Goal: Information Seeking & Learning: Learn about a topic

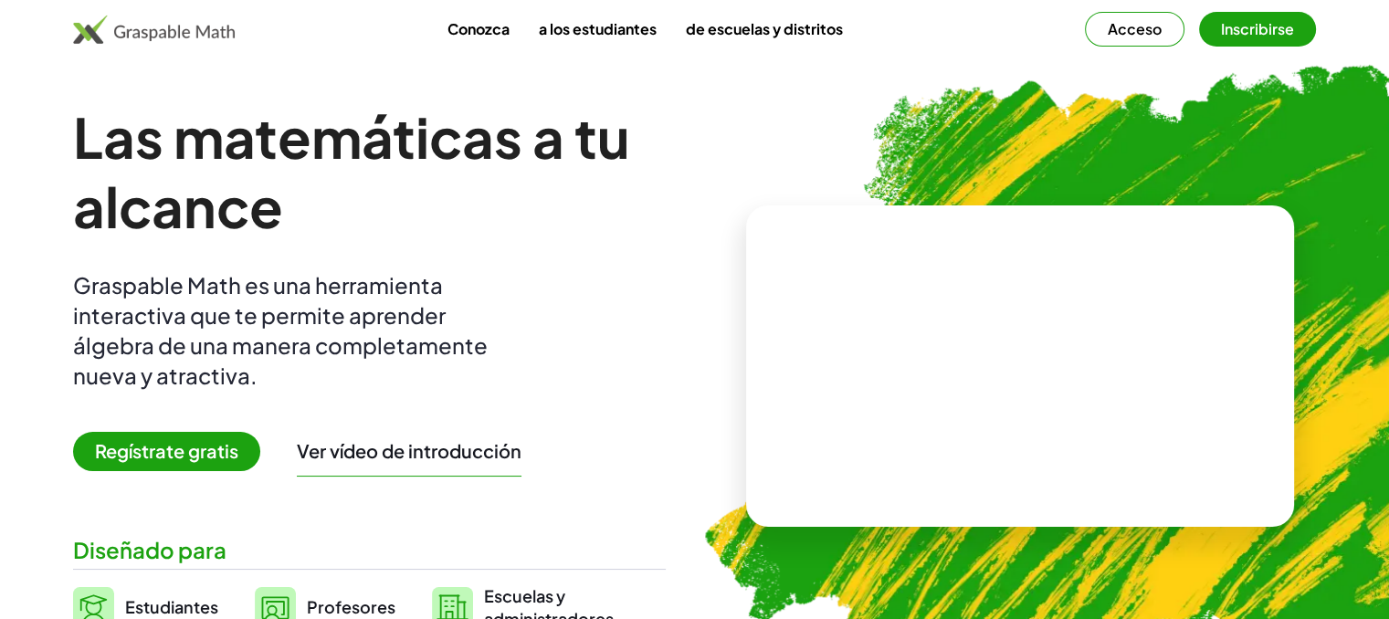
click at [196, 456] on font "Regístrate gratis" at bounding box center [166, 450] width 143 height 23
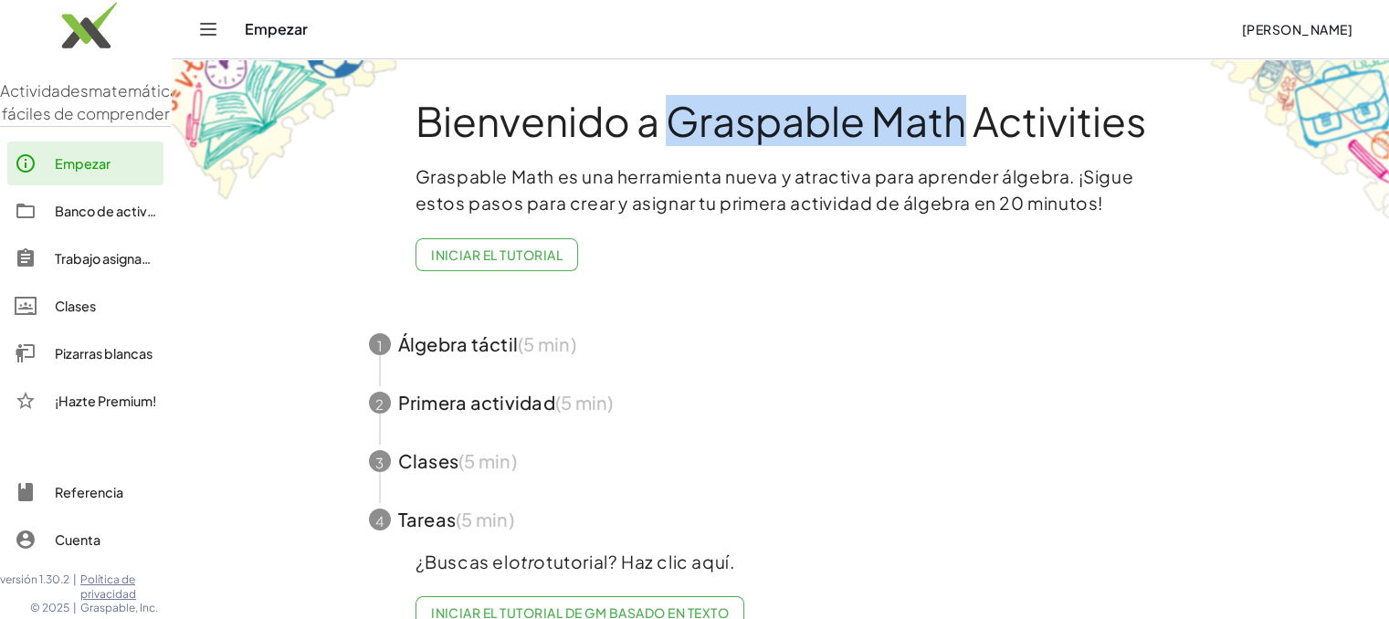
drag, startPoint x: 664, startPoint y: 124, endPoint x: 962, endPoint y: 131, distance: 298.7
click at [962, 131] on font "Bienvenido a Graspable Math Activities" at bounding box center [780, 120] width 730 height 51
copy font "Graspable Math"
click at [417, 352] on span "button" at bounding box center [780, 344] width 867 height 58
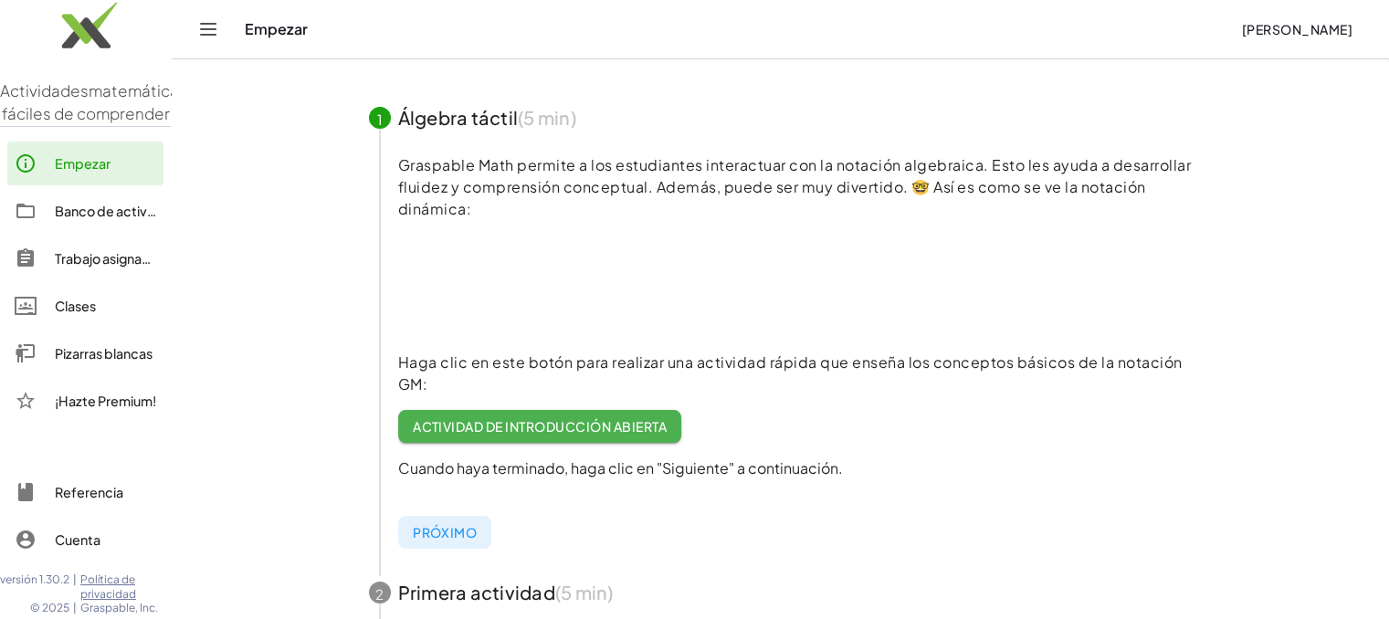
scroll to position [160, 0]
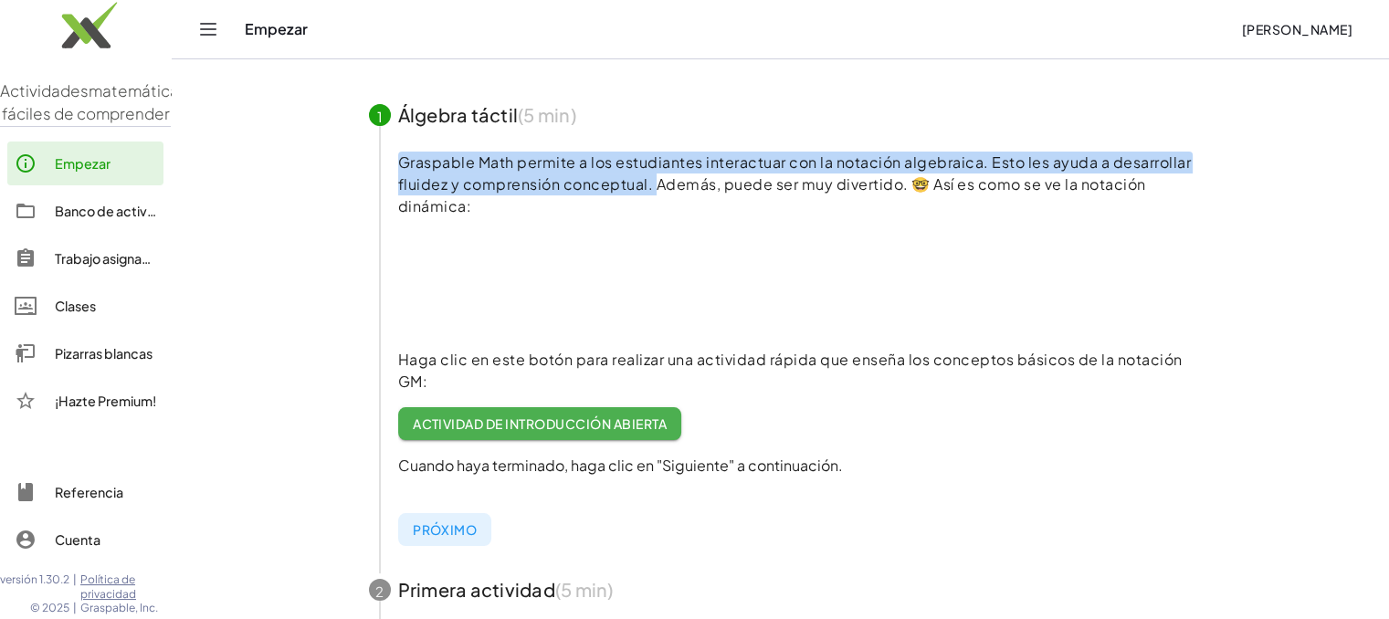
drag, startPoint x: 397, startPoint y: 160, endPoint x: 653, endPoint y: 182, distance: 256.6
click at [653, 182] on font "Graspable Math permite a los estudiantes interactuar con la notación algebraica…" at bounding box center [794, 183] width 793 height 63
copy font "Graspable Math permite a los estudiantes interactuar con la notación algebraica…"
click at [625, 426] on font "Actividad de introducción abierta" at bounding box center [540, 423] width 254 height 16
click at [497, 417] on font "Actividad de introducción abierta" at bounding box center [540, 423] width 254 height 16
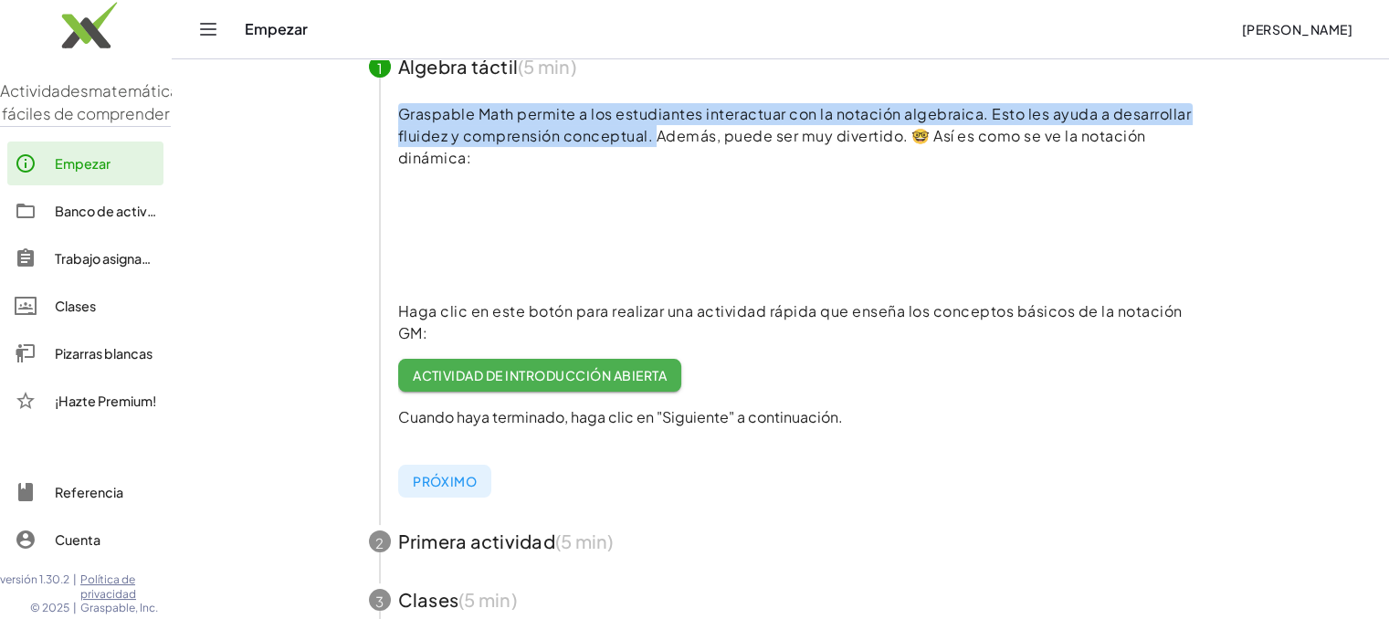
scroll to position [247, 0]
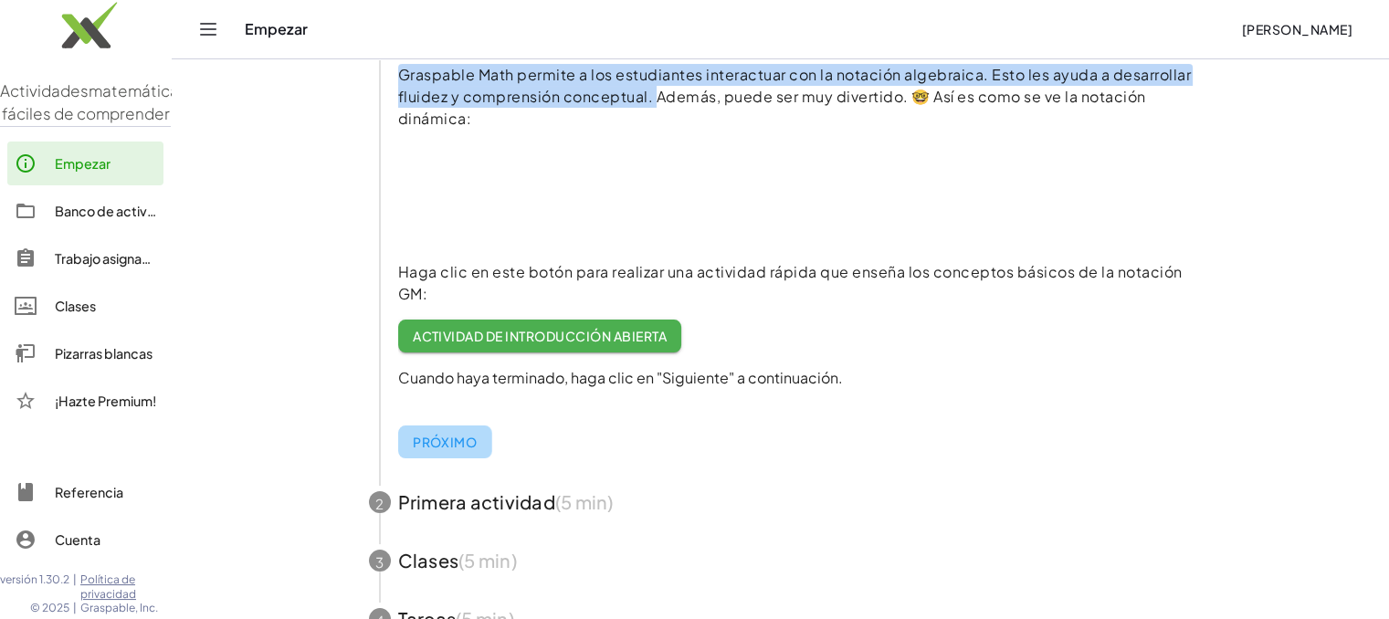
click at [442, 436] on font "Próximo" at bounding box center [445, 442] width 64 height 16
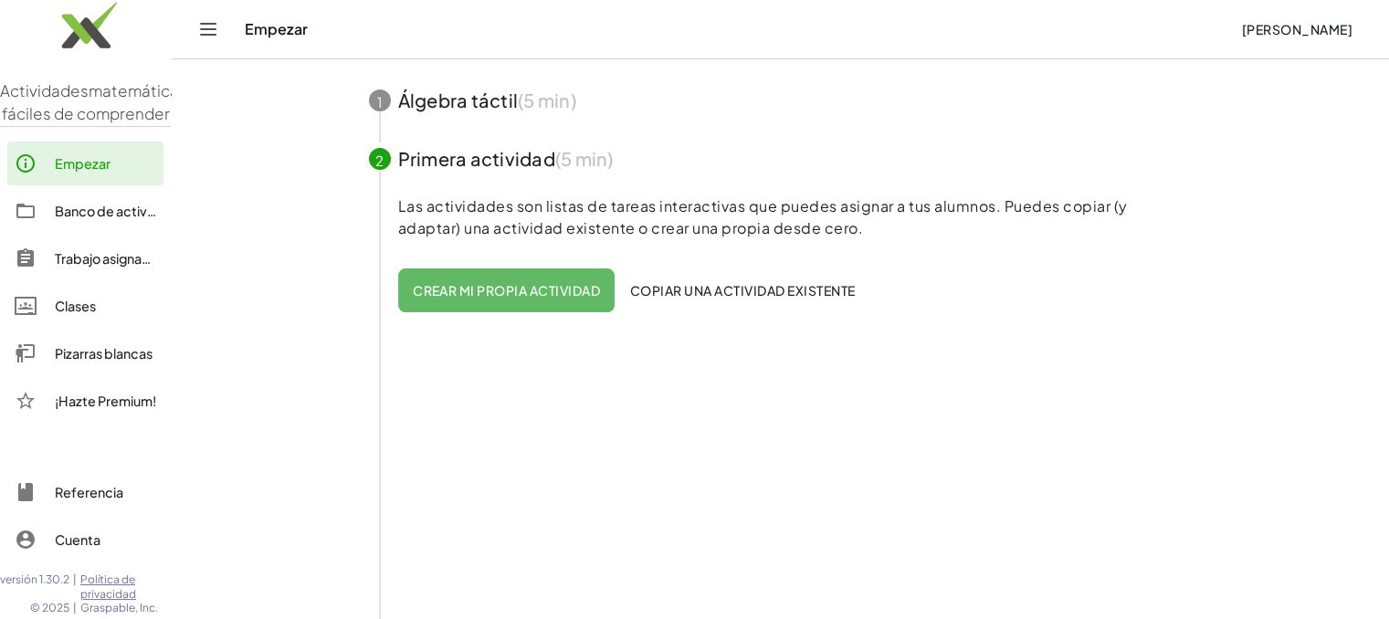
scroll to position [173, 0]
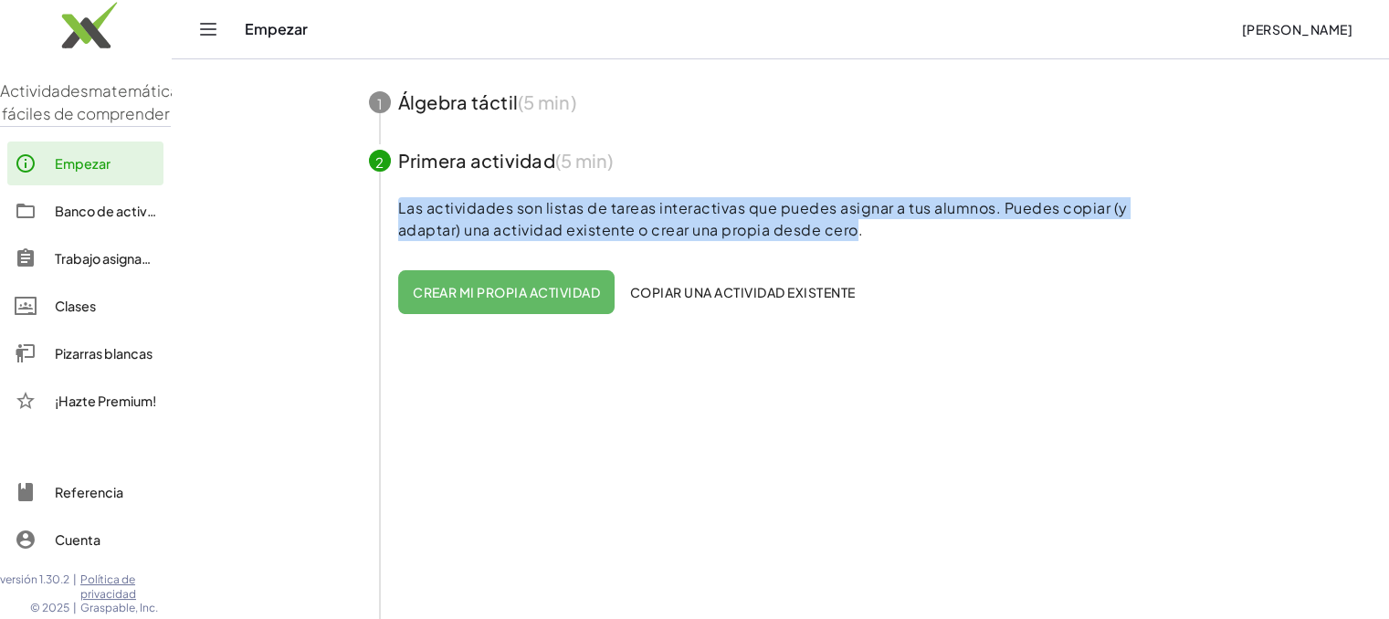
drag, startPoint x: 400, startPoint y: 206, endPoint x: 789, endPoint y: 227, distance: 389.5
click at [789, 227] on font "Las actividades son listas de tareas interactivas que puedes asignar a tus alum…" at bounding box center [763, 218] width 730 height 41
copy font "Las actividades son listas de tareas interactivas que puedes asignar a tus alum…"
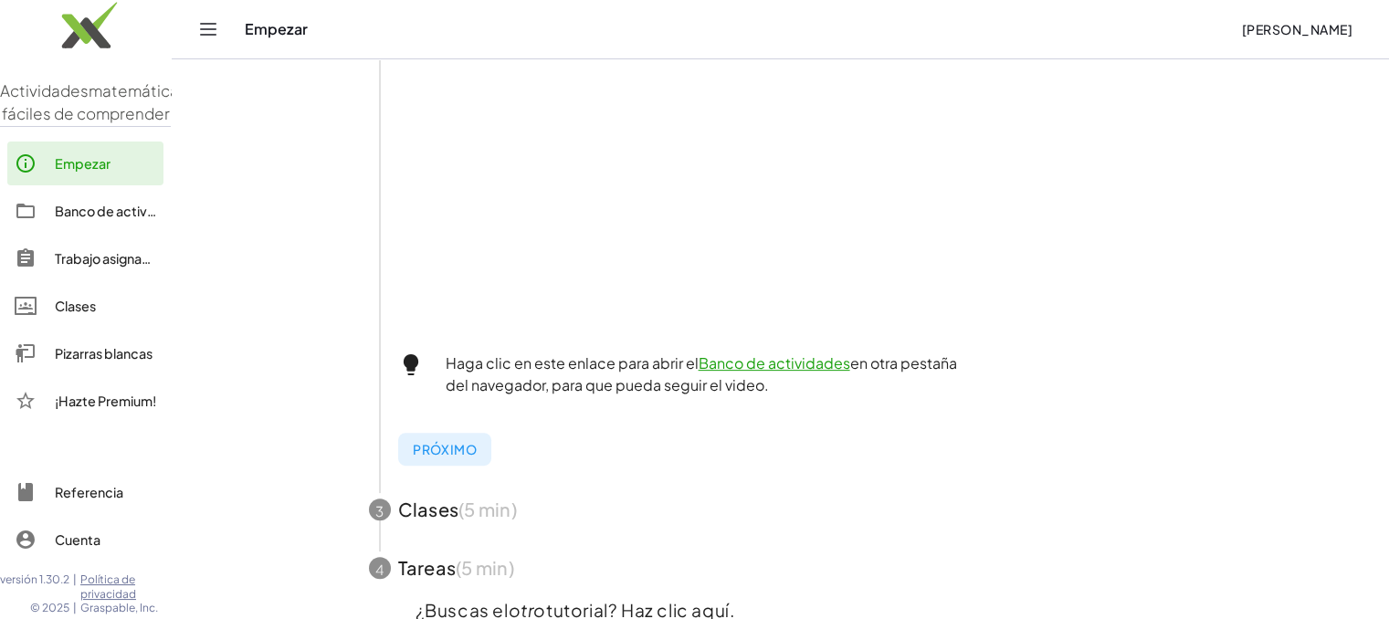
scroll to position [570, 0]
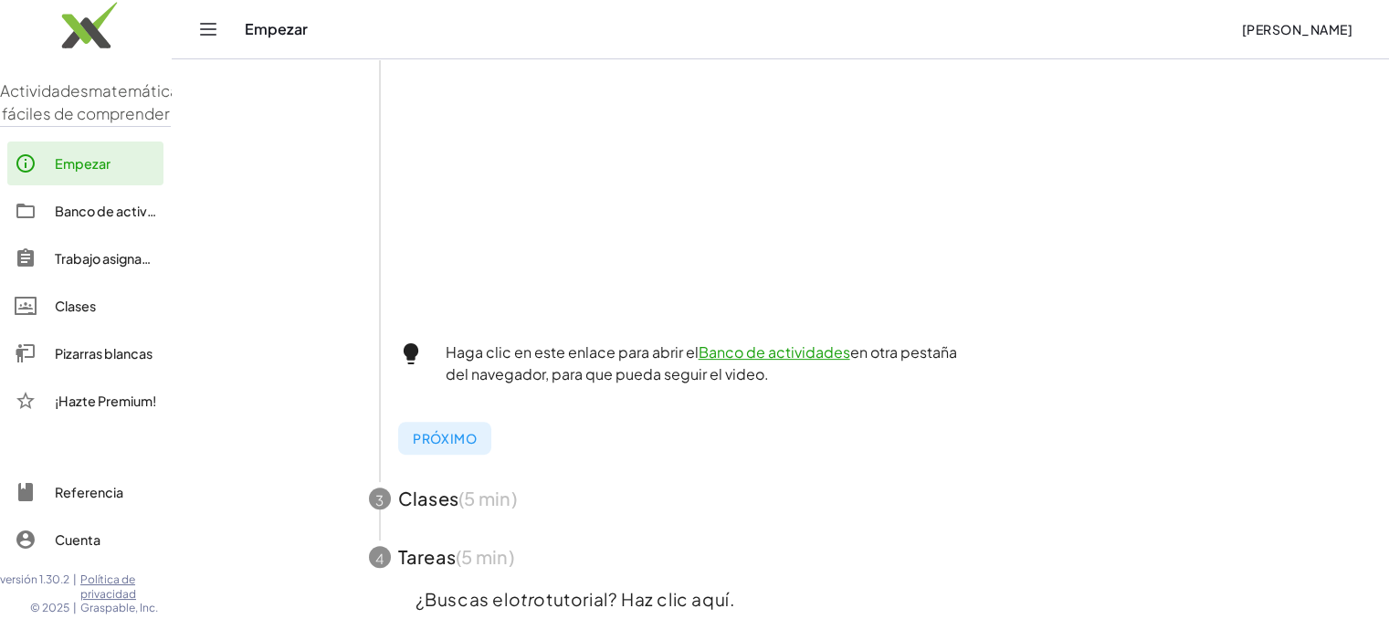
click at [735, 350] on font "Banco de actividades" at bounding box center [775, 351] width 152 height 19
click at [415, 490] on span "button" at bounding box center [780, 498] width 867 height 58
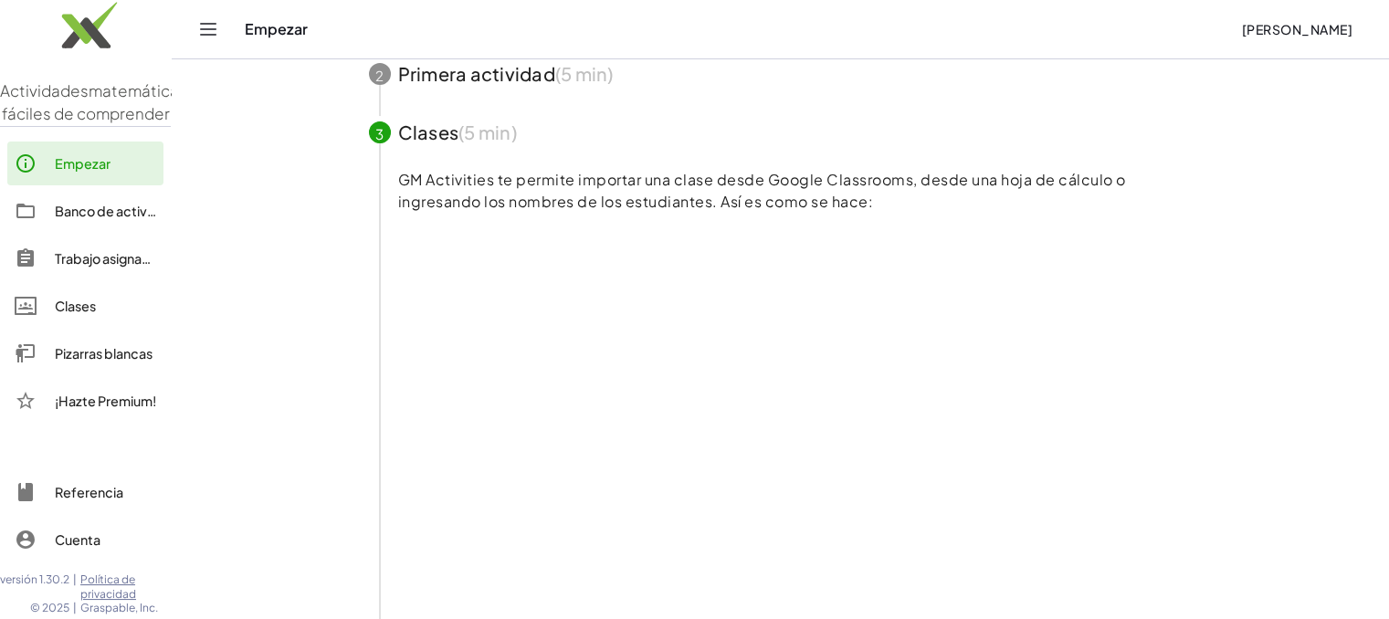
scroll to position [264, 0]
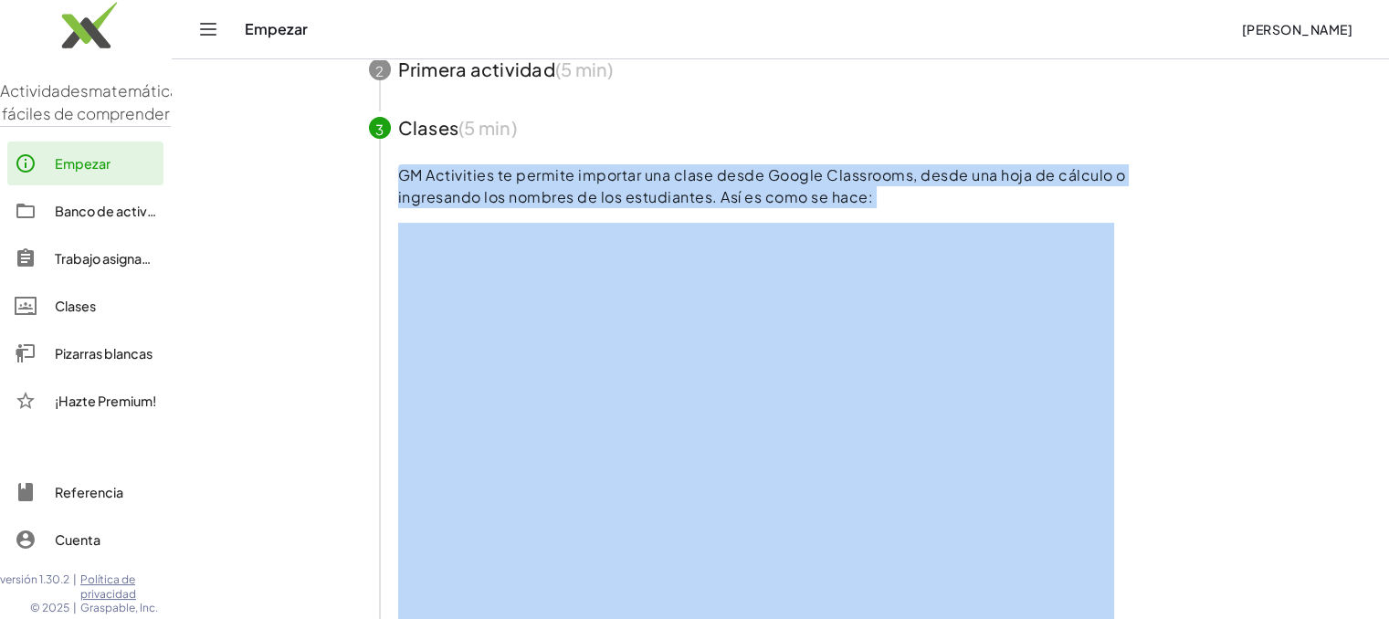
drag, startPoint x: 403, startPoint y: 176, endPoint x: 795, endPoint y: 223, distance: 395.4
click at [335, 7] on div "Actividades matemáticas fáciles de comprender Empezar Banco de actividades Trab…" at bounding box center [694, 359] width 1389 height 1247
copy font "GM Activities te permite importar una clase desde Google Classrooms, desde una …"
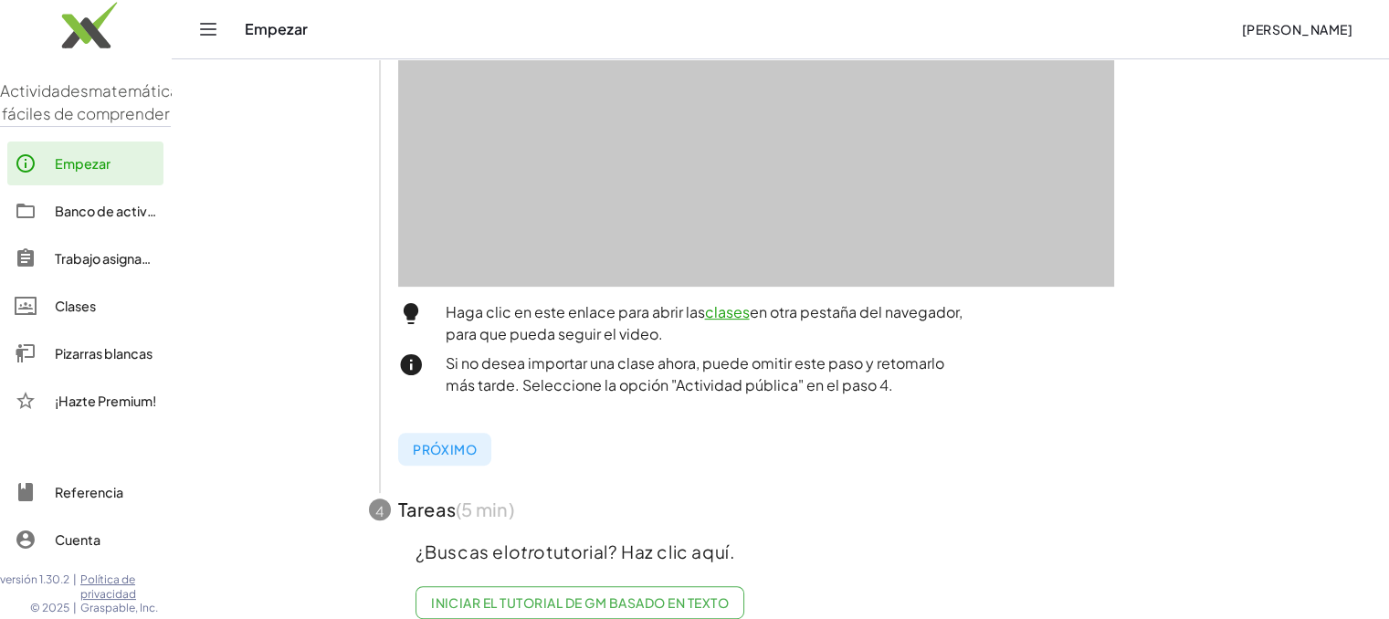
scroll to position [643, 0]
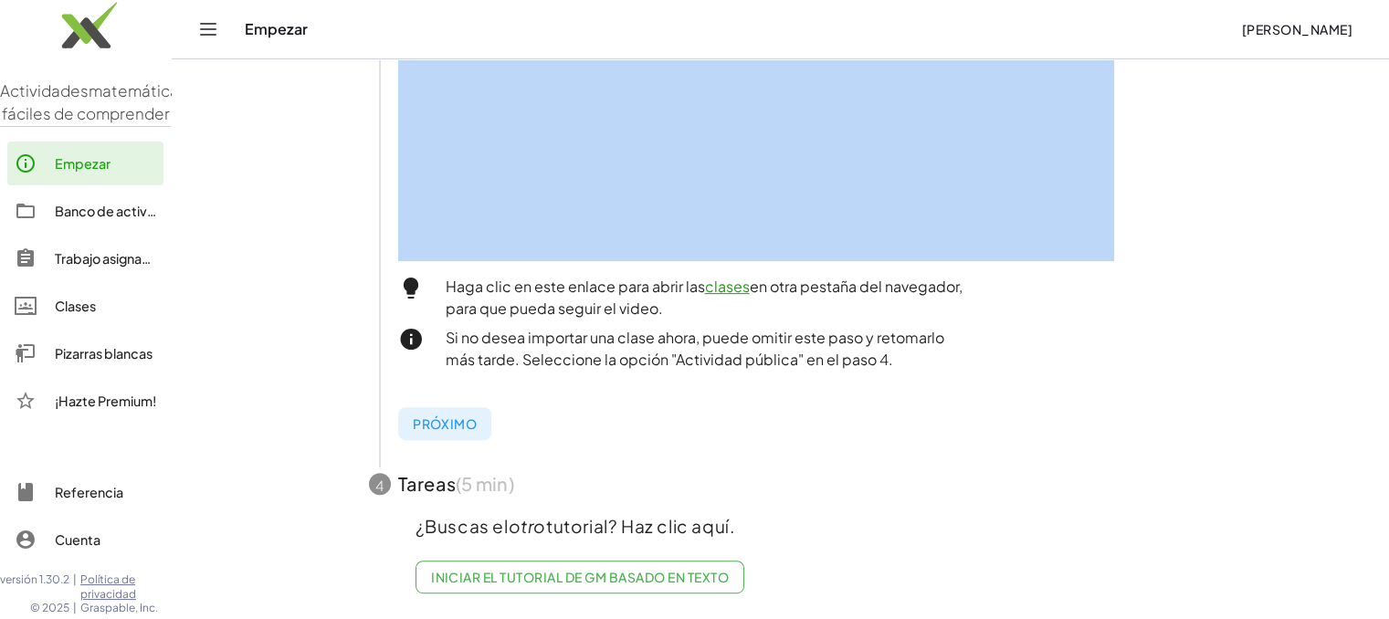
click at [416, 487] on span "button" at bounding box center [780, 484] width 867 height 58
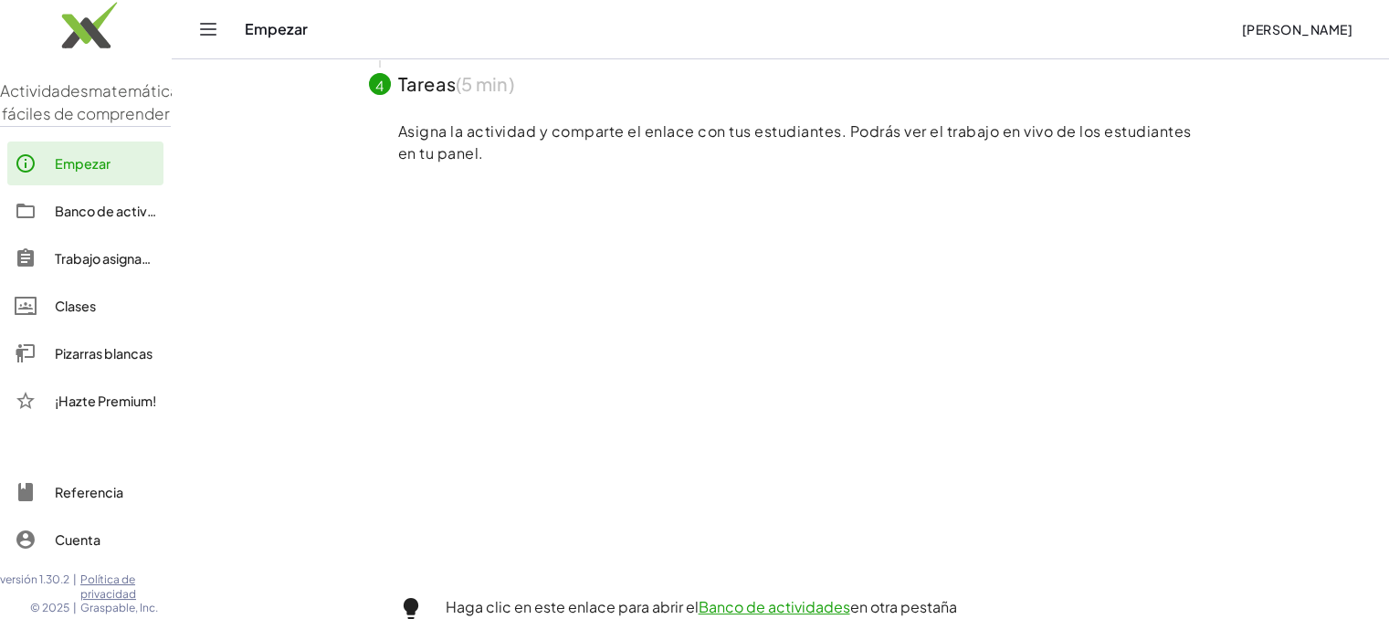
scroll to position [312, 0]
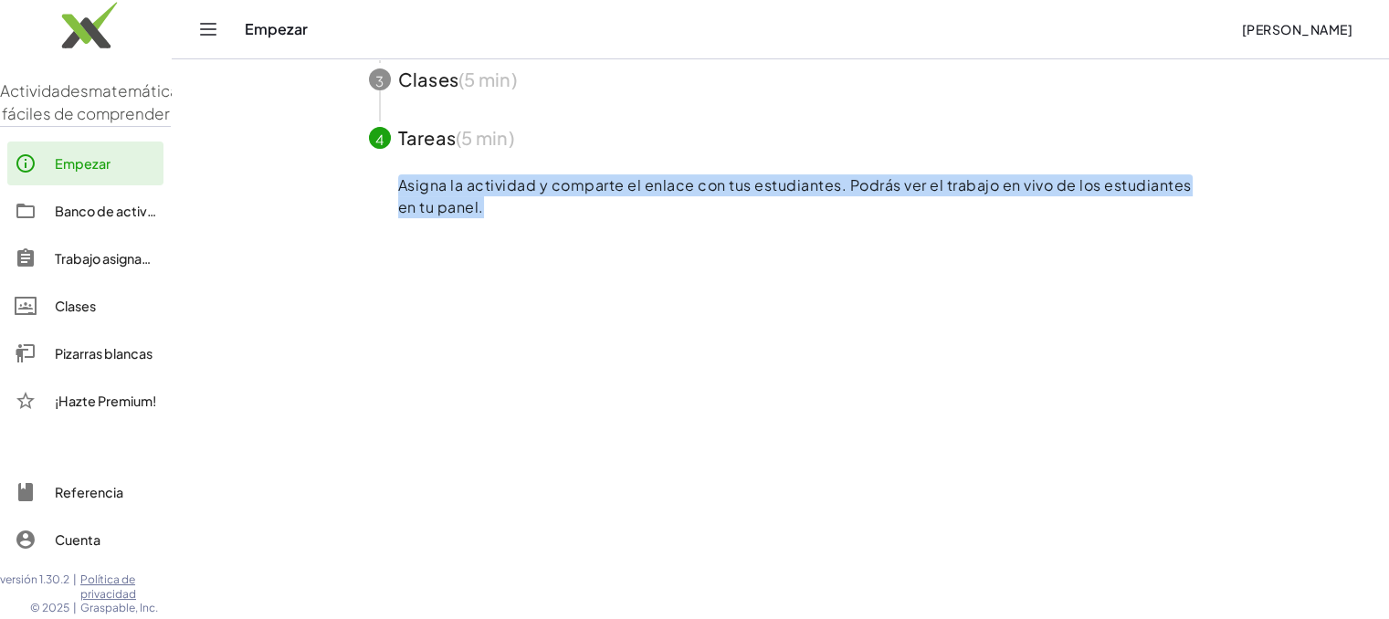
drag, startPoint x: 400, startPoint y: 184, endPoint x: 493, endPoint y: 206, distance: 95.7
click at [493, 206] on p "Asigna la actividad y comparte el enlace con tus estudiantes. Podrás ver el tra…" at bounding box center [795, 196] width 794 height 44
copy font "Asigna la actividad y comparte el enlace con tus estudiantes. Podrás ver el tra…"
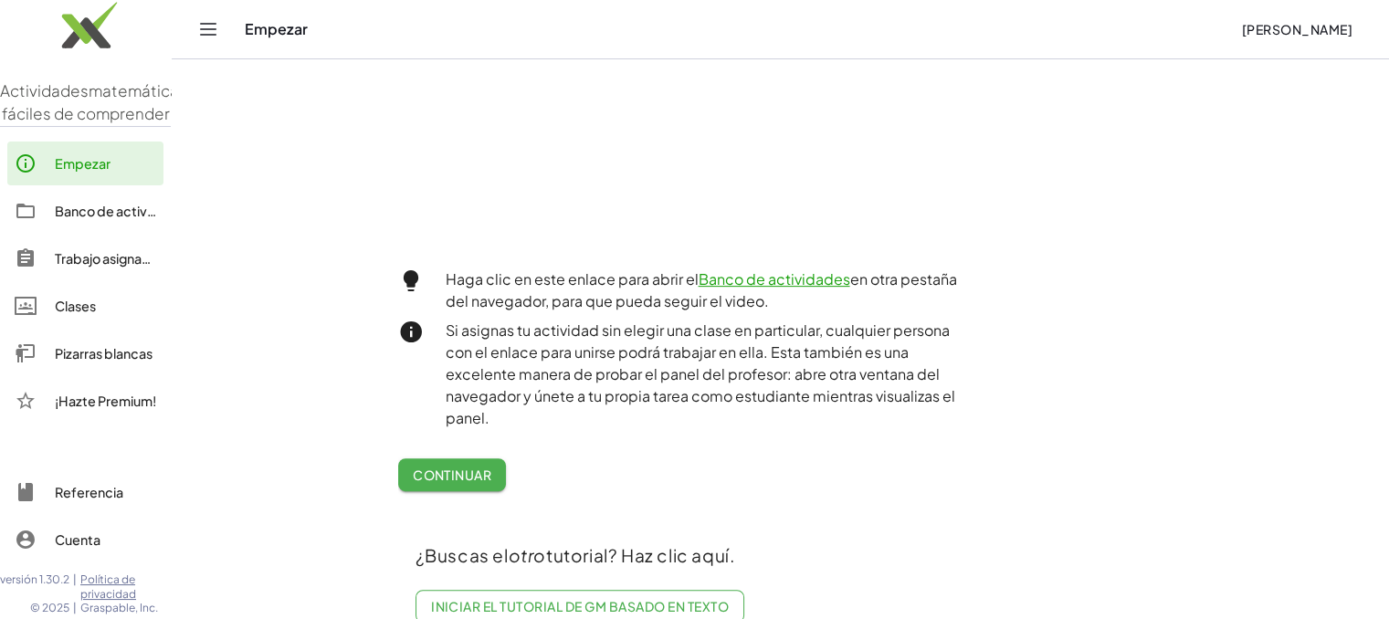
scroll to position [698, 0]
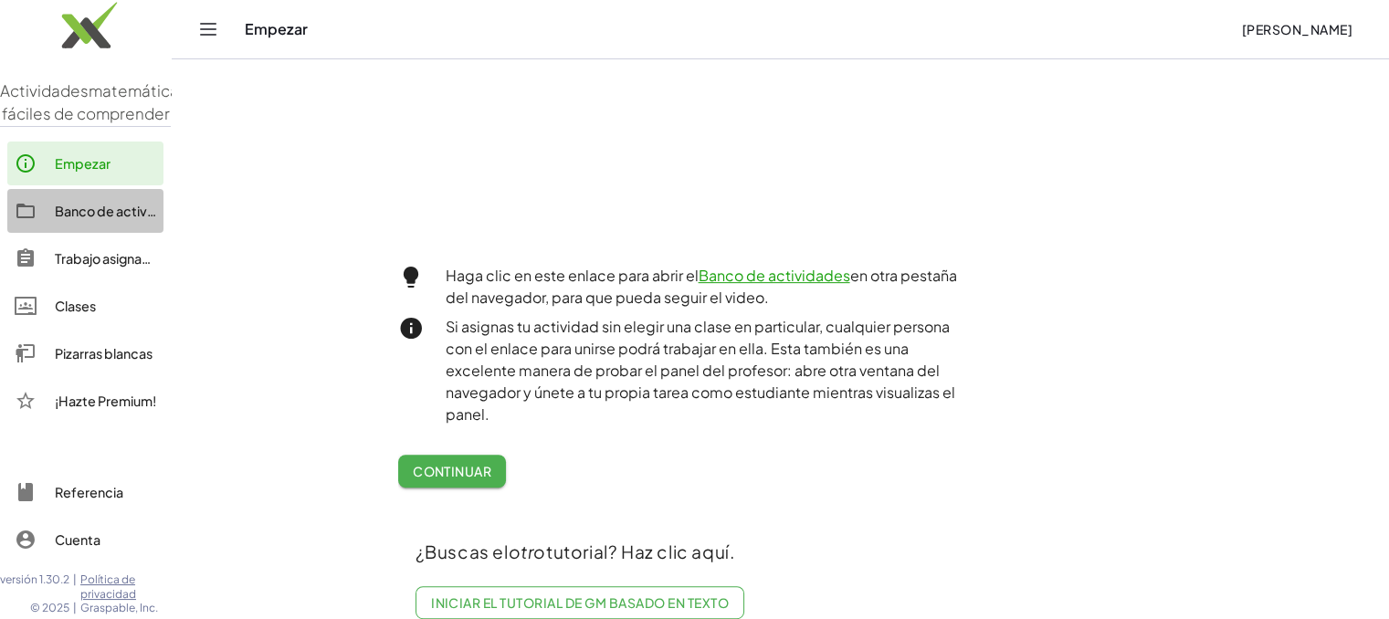
click at [46, 222] on div at bounding box center [35, 211] width 40 height 22
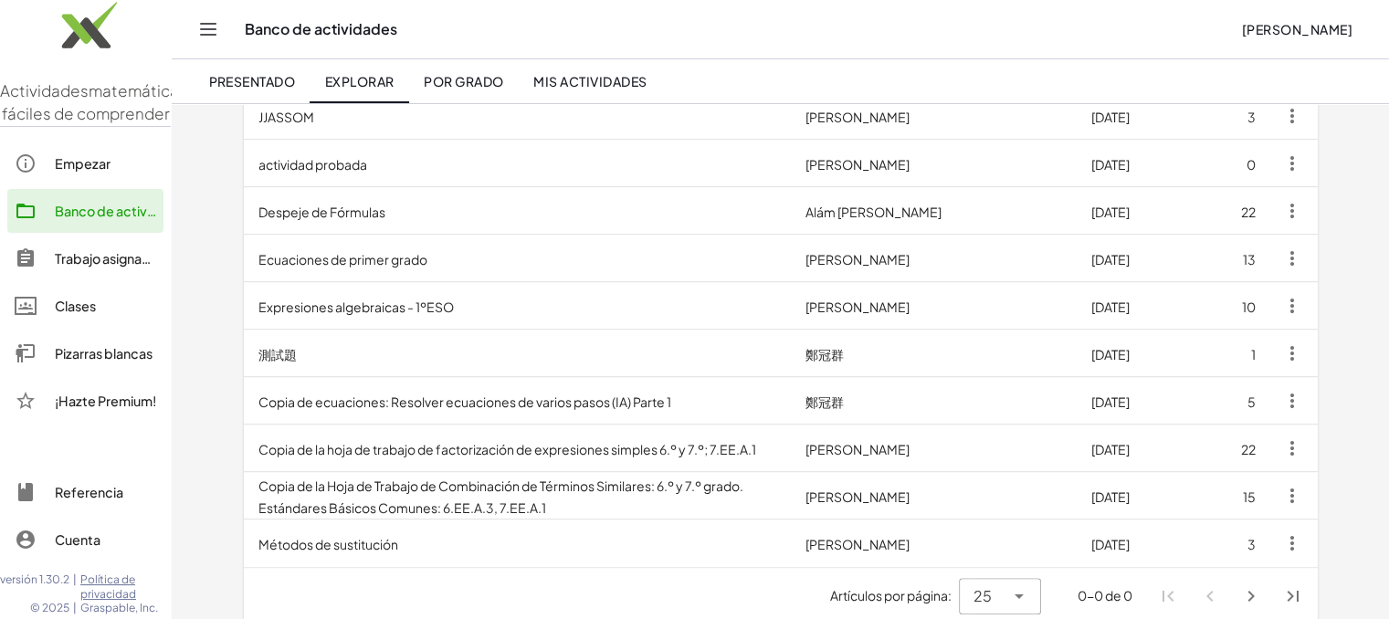
scroll to position [965, 0]
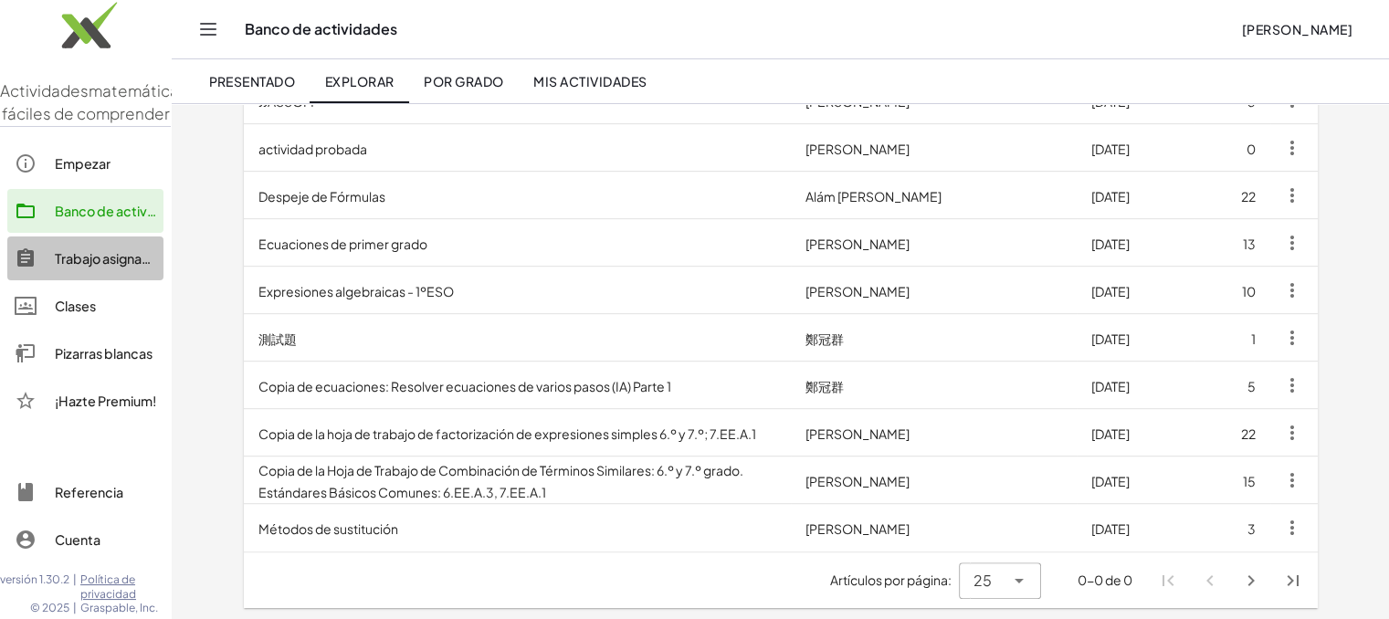
click at [131, 267] on font "Trabajo asignado" at bounding box center [107, 258] width 104 height 16
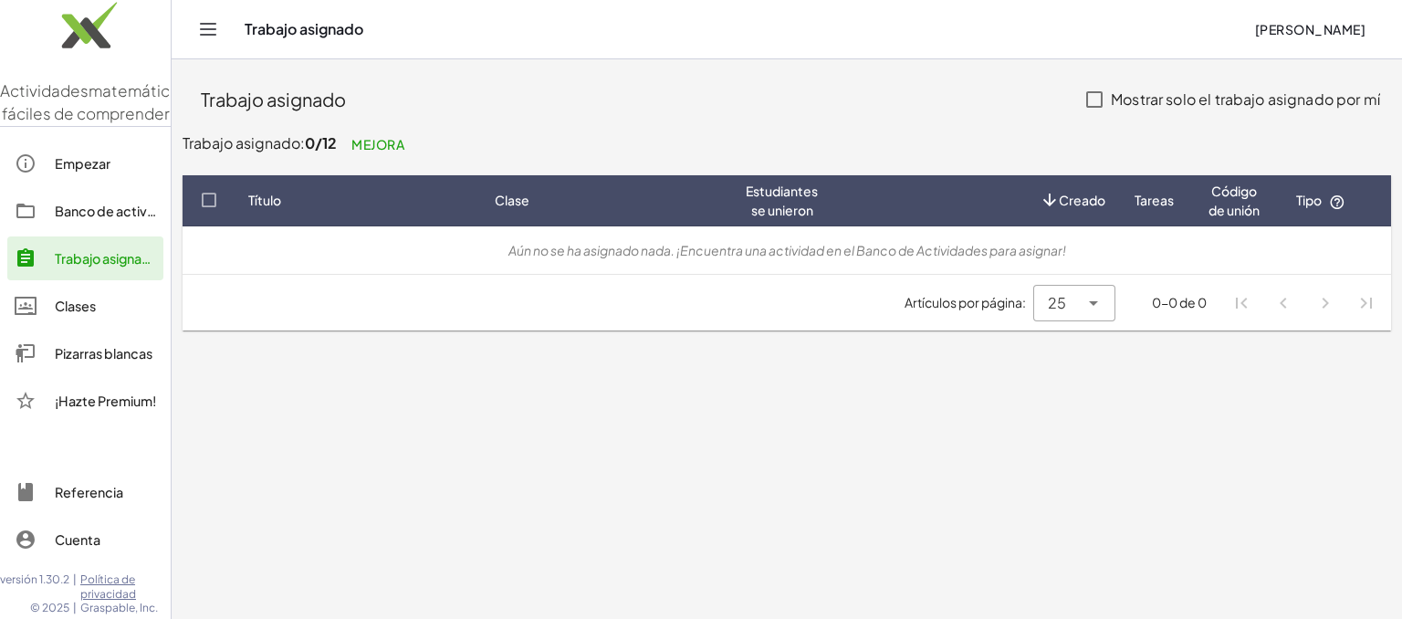
click at [110, 317] on div "Clases" at bounding box center [105, 306] width 101 height 22
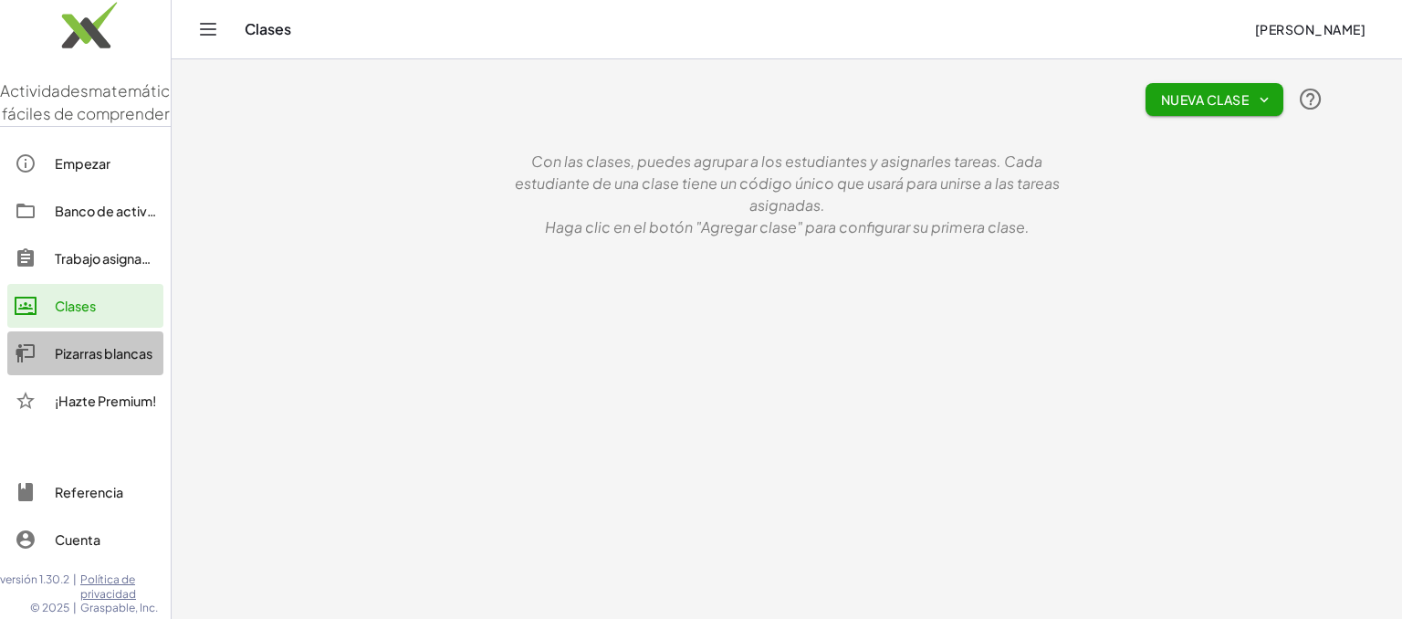
click at [106, 362] on font "Pizarras blancas" at bounding box center [104, 353] width 98 height 16
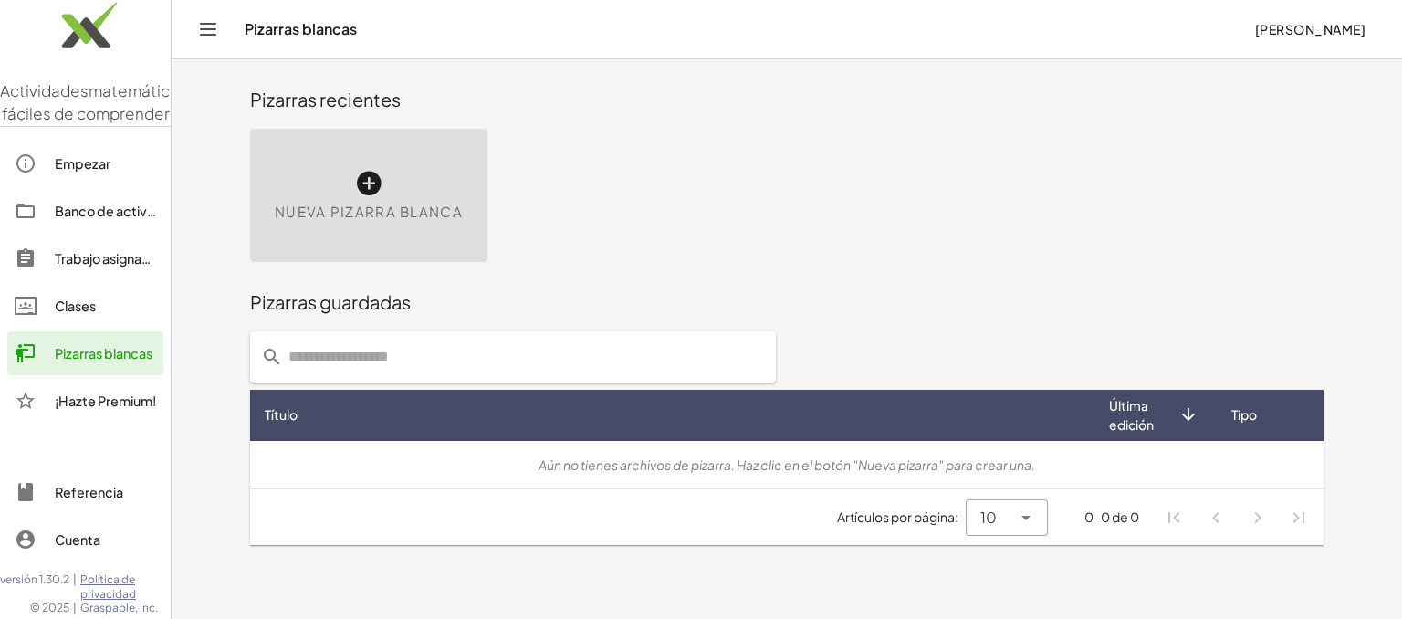
click at [207, 29] on icon "Cambiar navegación" at bounding box center [209, 29] width 16 height 11
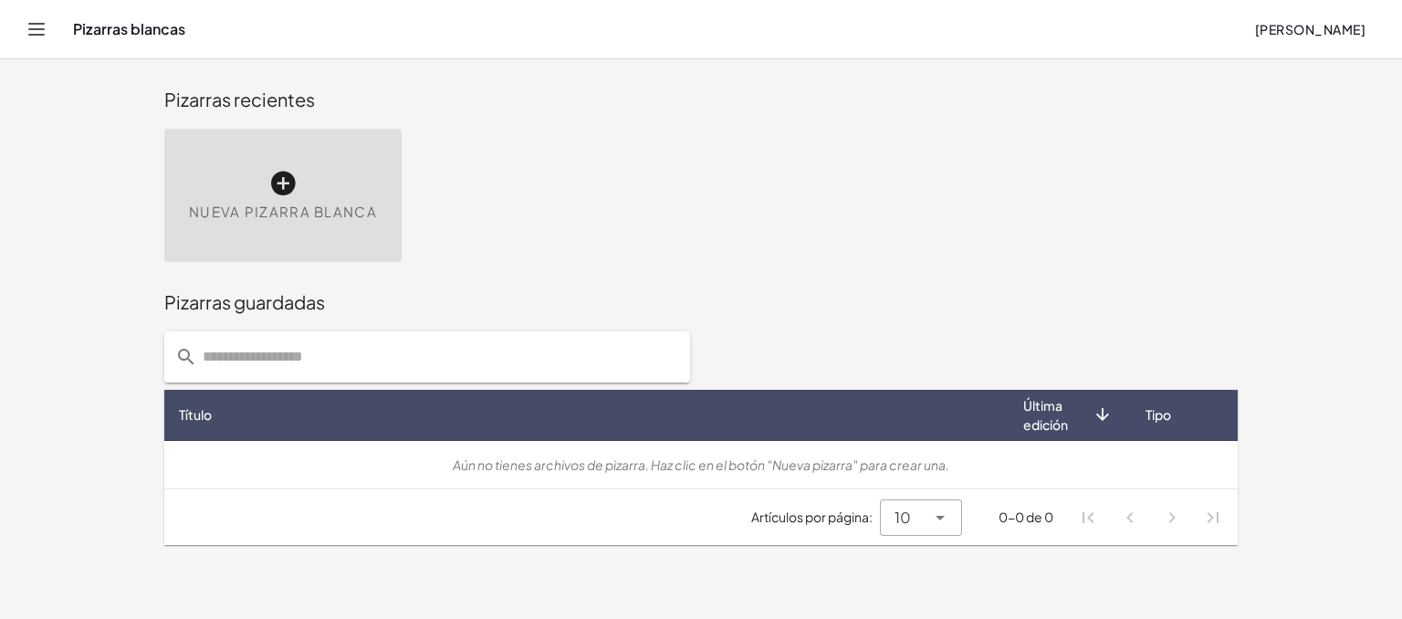
click at [37, 20] on icon "Cambiar navegación" at bounding box center [37, 29] width 22 height 22
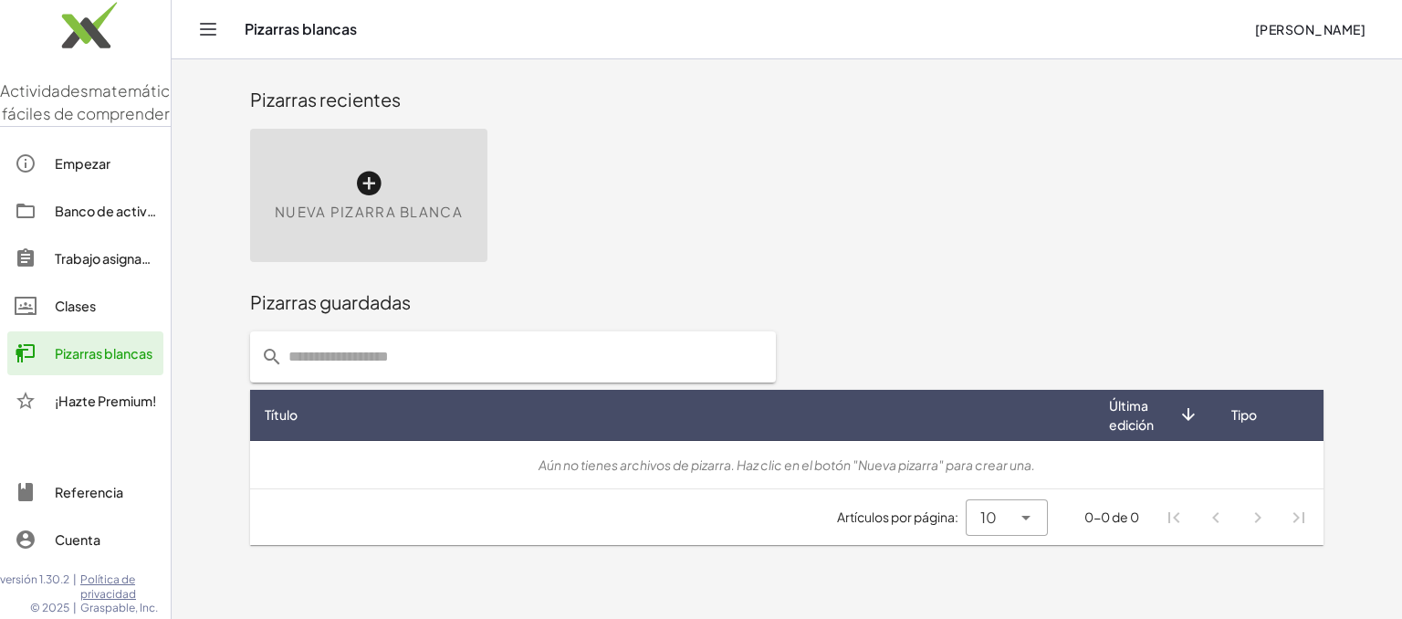
click at [1255, 37] on font "[PERSON_NAME]" at bounding box center [1310, 29] width 110 height 16
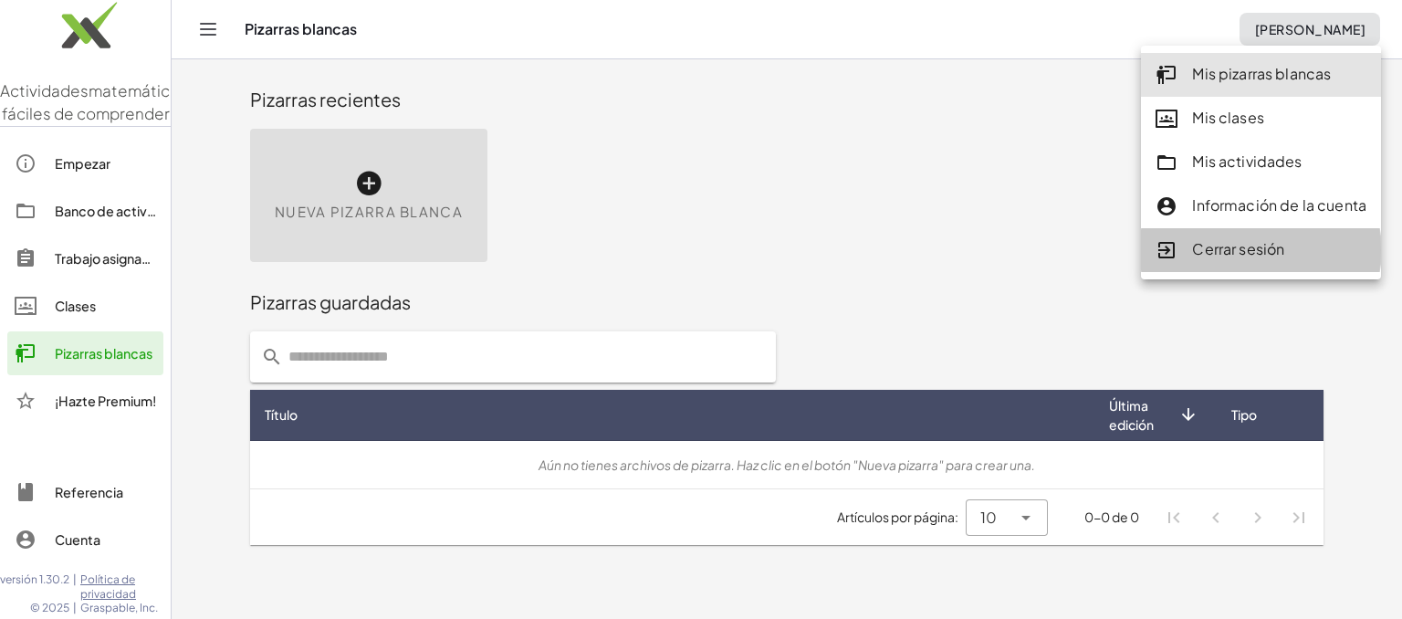
click at [1198, 246] on font "Cerrar sesión" at bounding box center [1238, 248] width 92 height 19
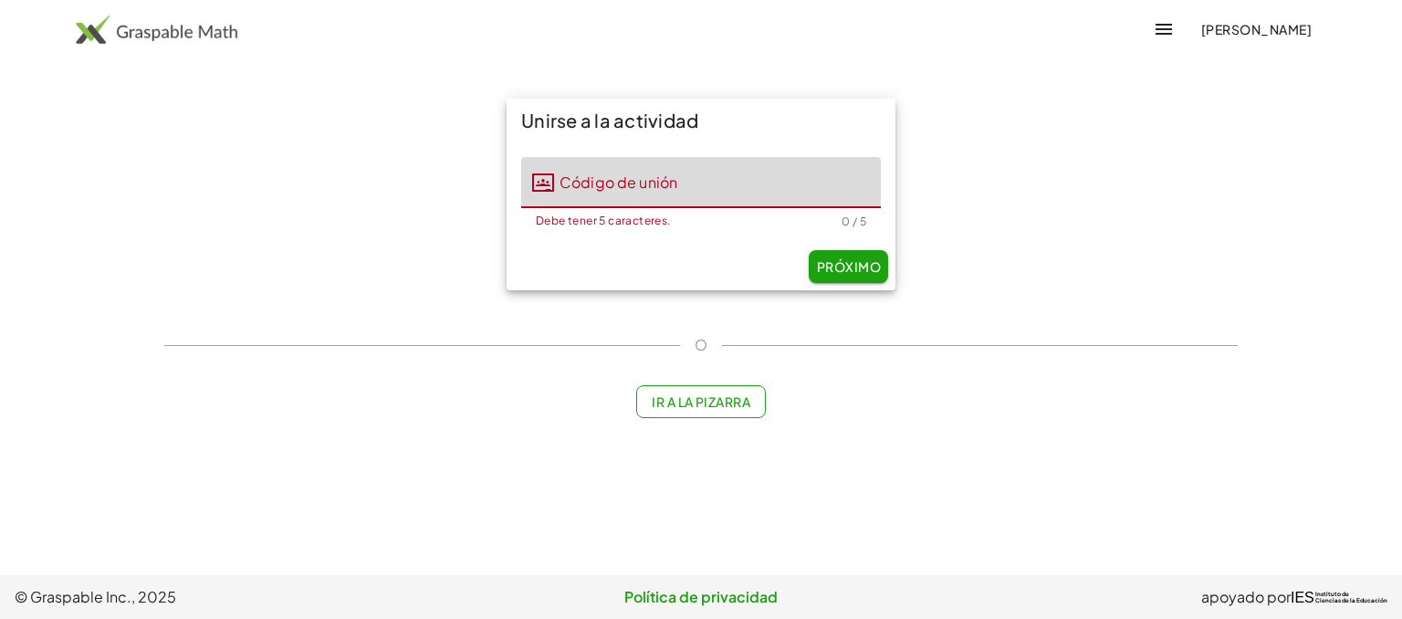
click at [811, 184] on input "Código de unión" at bounding box center [717, 182] width 327 height 51
type input "*****"
click at [851, 266] on font "Próximo" at bounding box center [849, 266] width 64 height 16
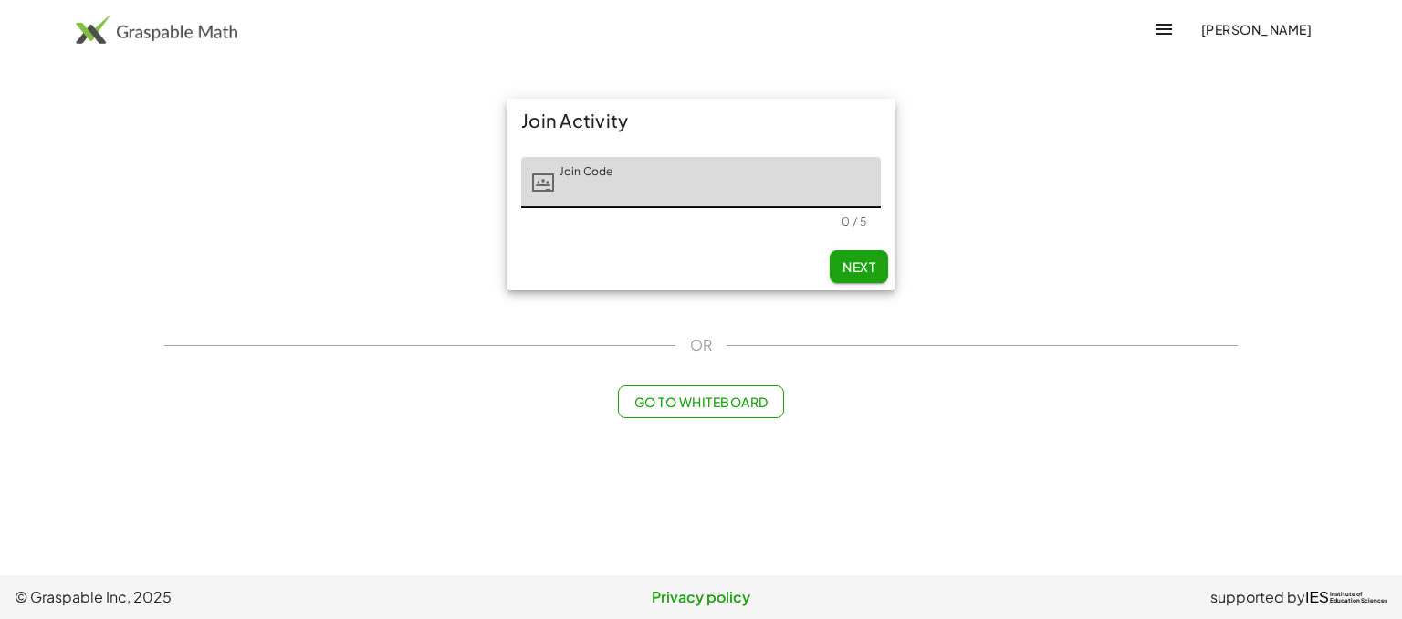
click at [674, 409] on span "Go to Whiteboard" at bounding box center [701, 402] width 134 height 16
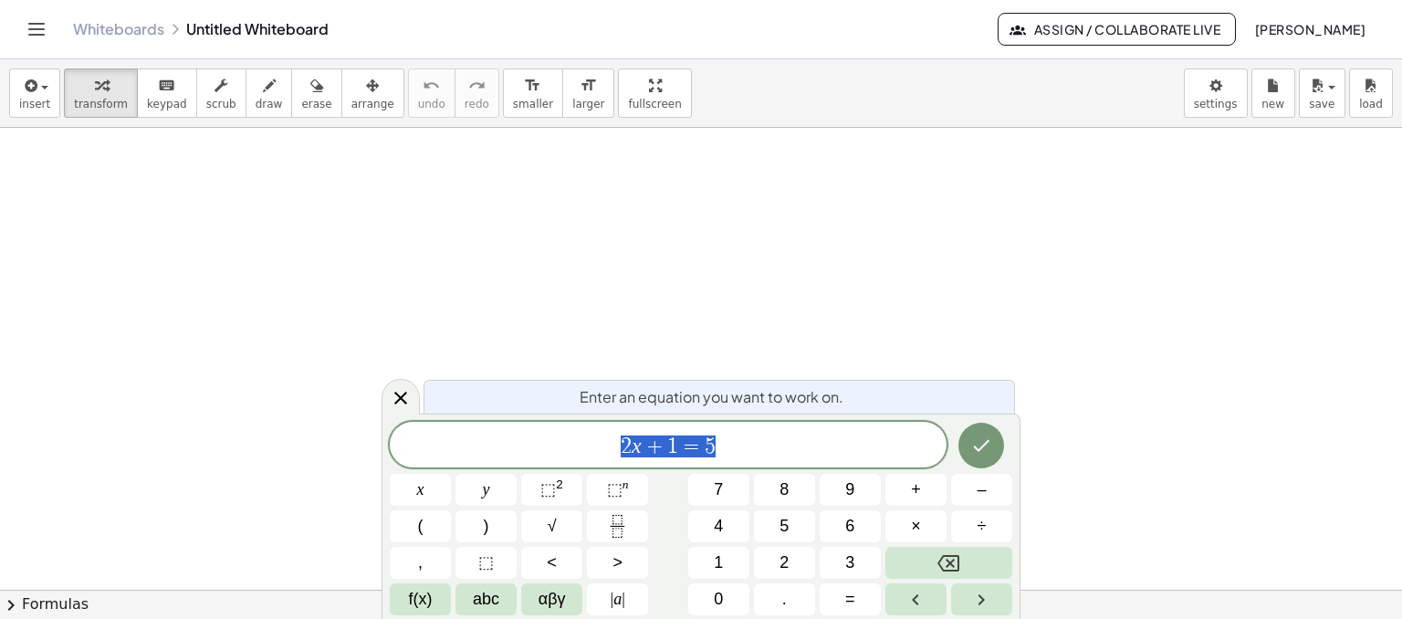
scroll to position [113, 0]
click at [909, 452] on span "2 x + 1 = 5 ​" at bounding box center [668, 447] width 557 height 26
drag, startPoint x: 673, startPoint y: 451, endPoint x: 690, endPoint y: 451, distance: 17.3
click at [690, 451] on span "=" at bounding box center [691, 447] width 26 height 22
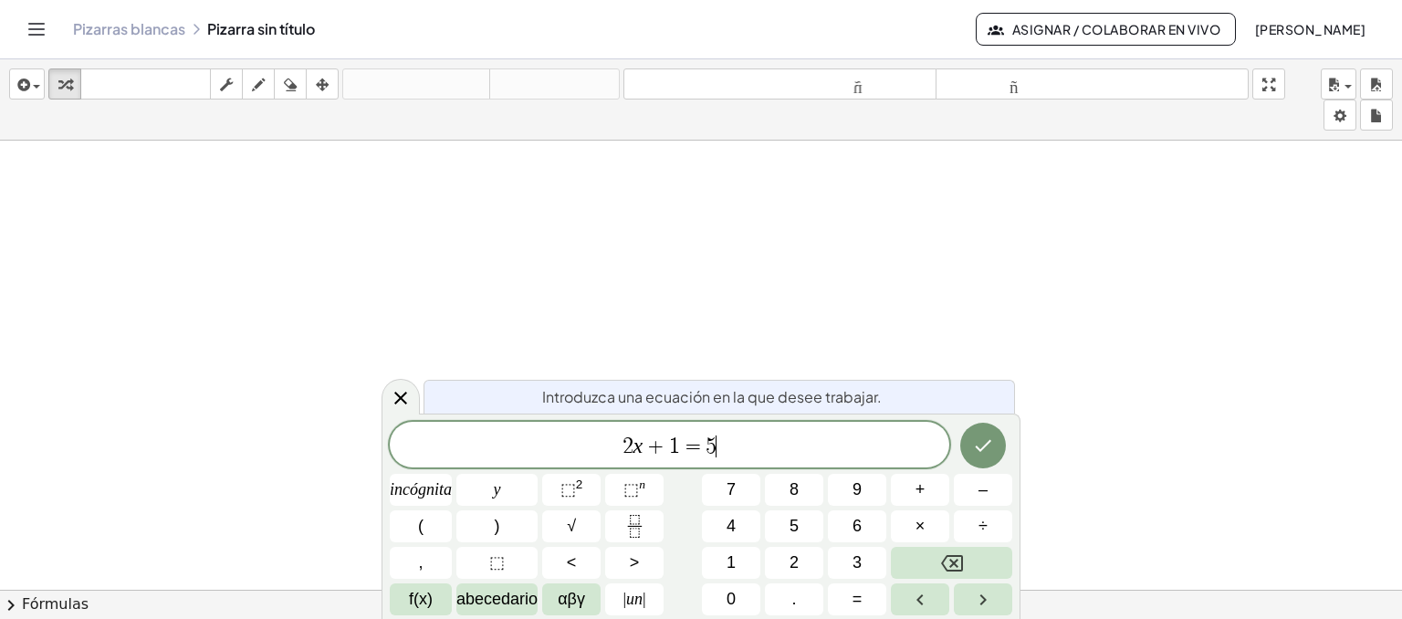
click at [782, 443] on span "2 x + 1 = 5 ​" at bounding box center [670, 447] width 560 height 26
click at [981, 456] on icon "Hecho" at bounding box center [983, 446] width 22 height 22
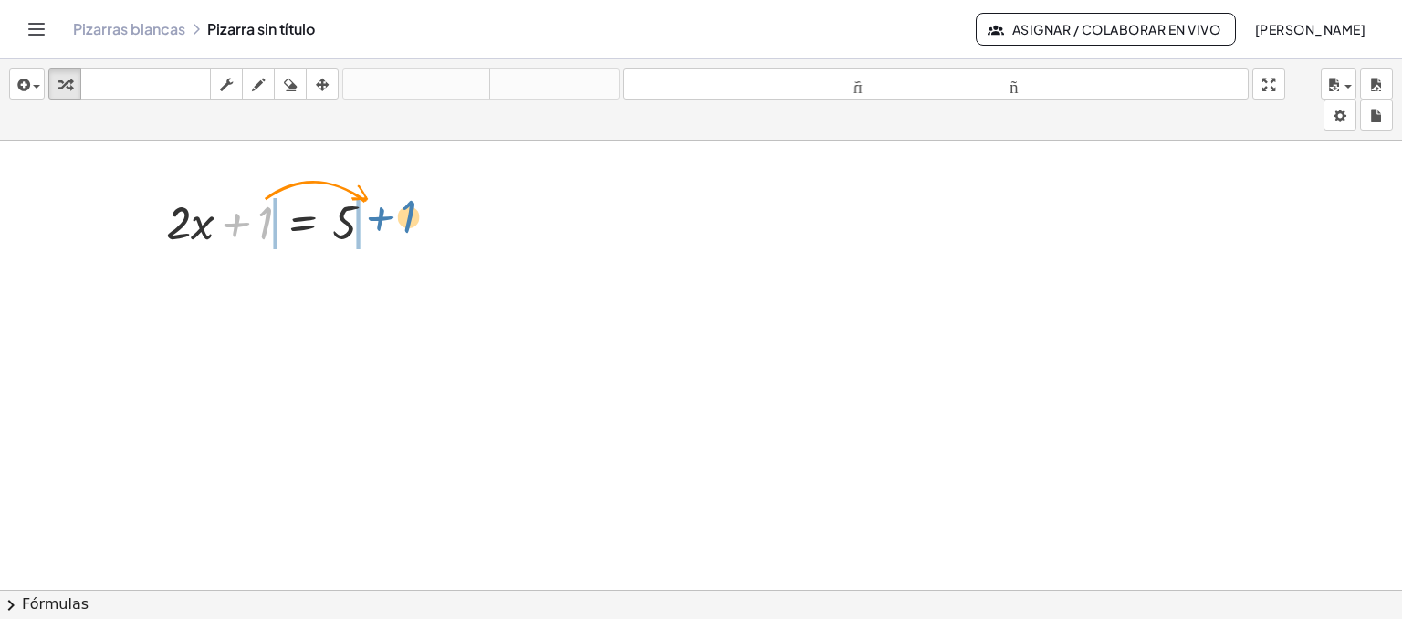
drag, startPoint x: 257, startPoint y: 210, endPoint x: 400, endPoint y: 204, distance: 143.5
click at [400, 204] on div "+ 1 + · 2 · x + 1 = 5" at bounding box center [271, 220] width 264 height 71
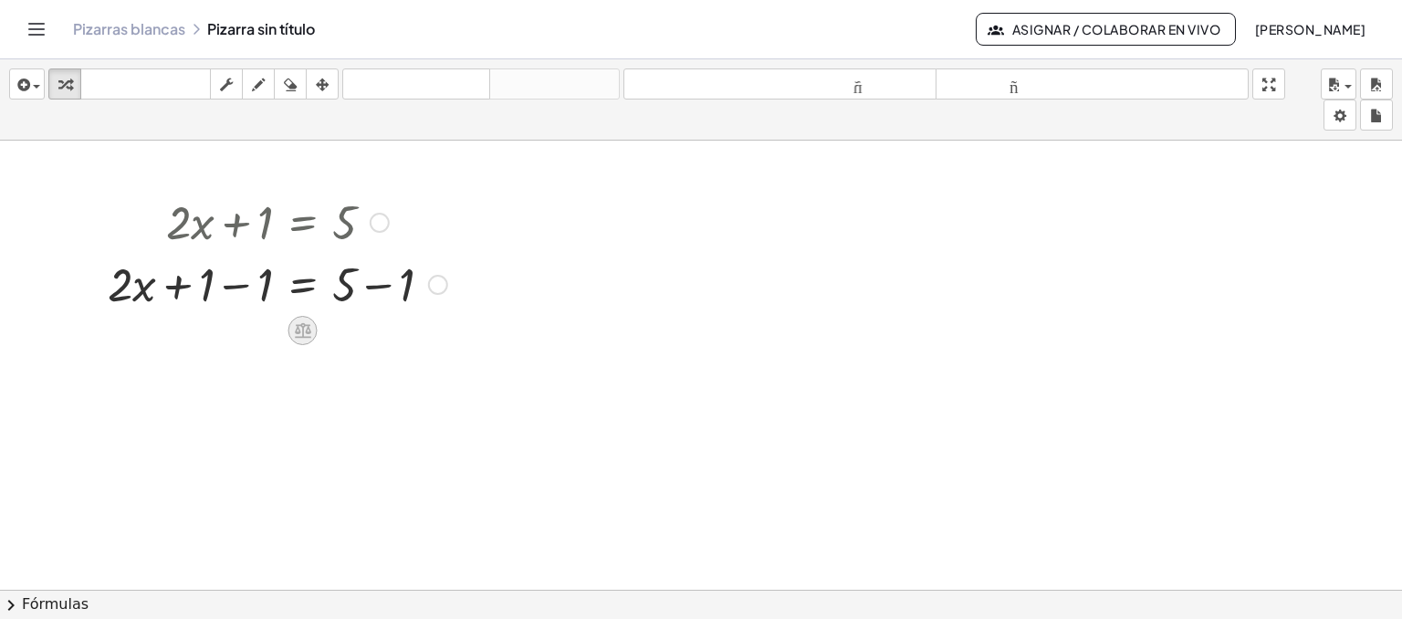
click at [301, 336] on icon at bounding box center [303, 331] width 16 height 16
click at [438, 282] on div at bounding box center [438, 285] width 20 height 20
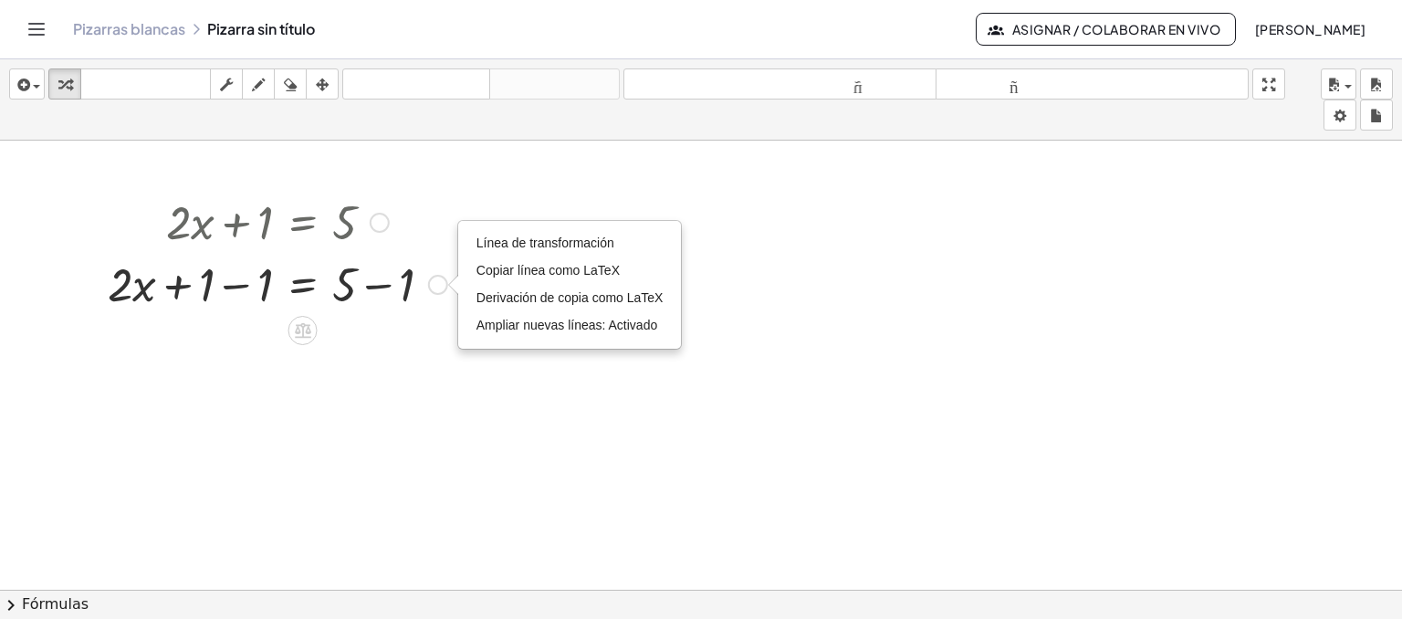
click at [205, 293] on div at bounding box center [278, 283] width 358 height 62
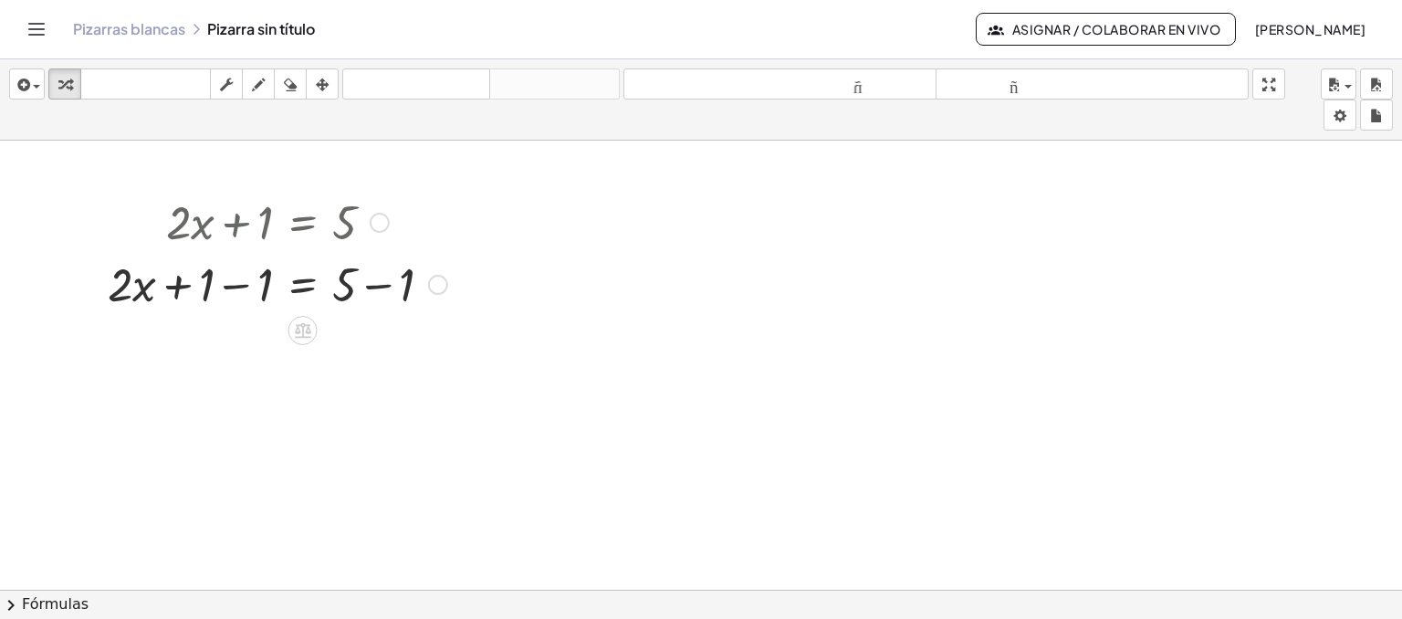
click at [440, 289] on div "Línea de transformación Copiar línea como LaTeX Derivación de copia como LaTeX …" at bounding box center [438, 285] width 20 height 20
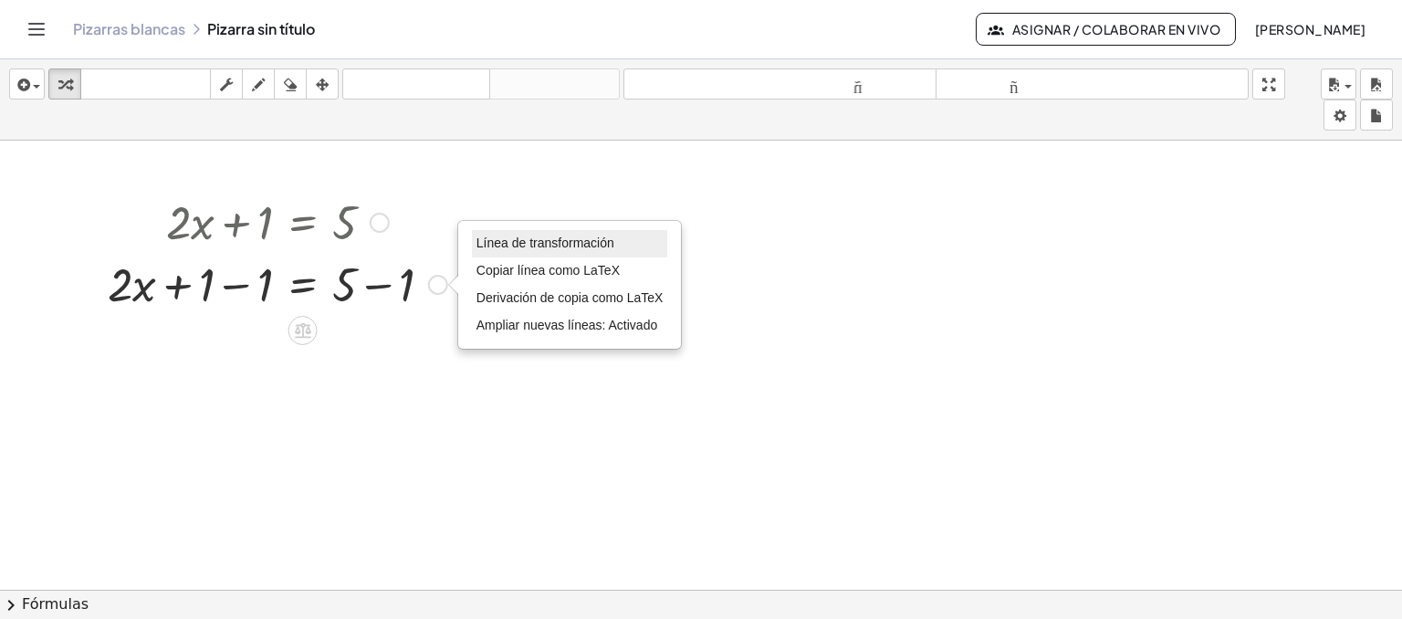
click at [501, 238] on font "Línea de transformación" at bounding box center [546, 243] width 138 height 15
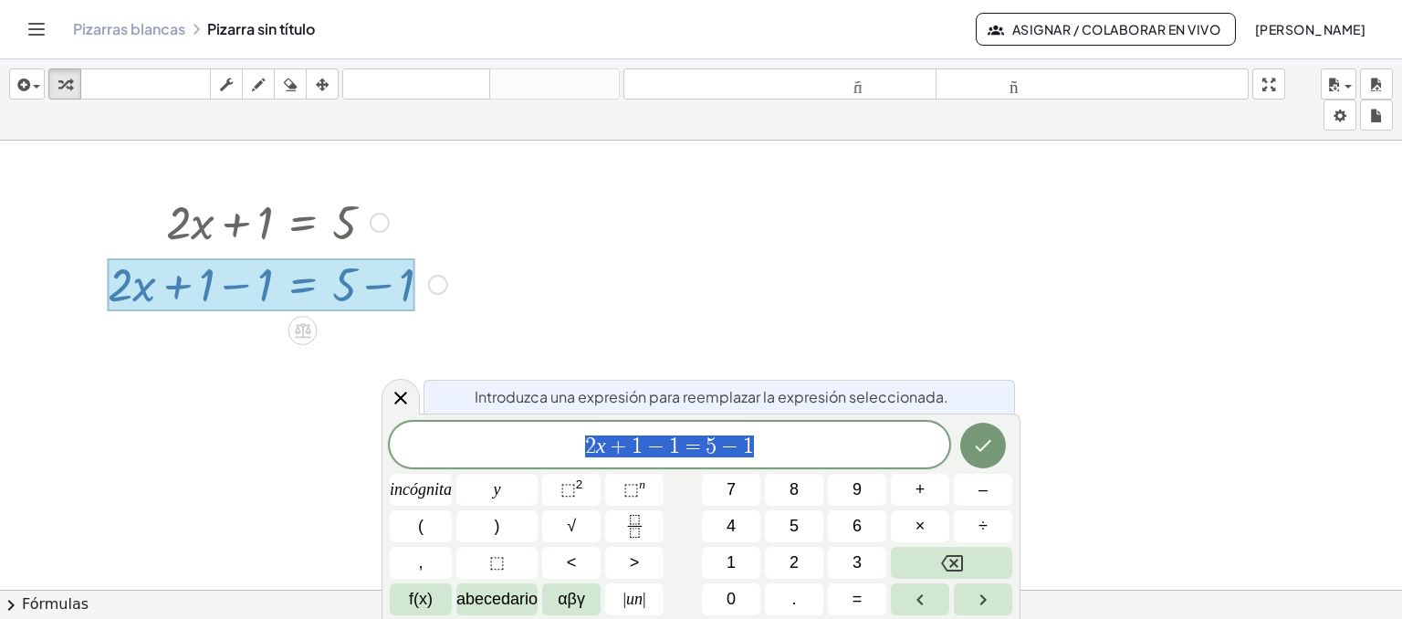
click at [501, 238] on div at bounding box center [701, 548] width 1402 height 1043
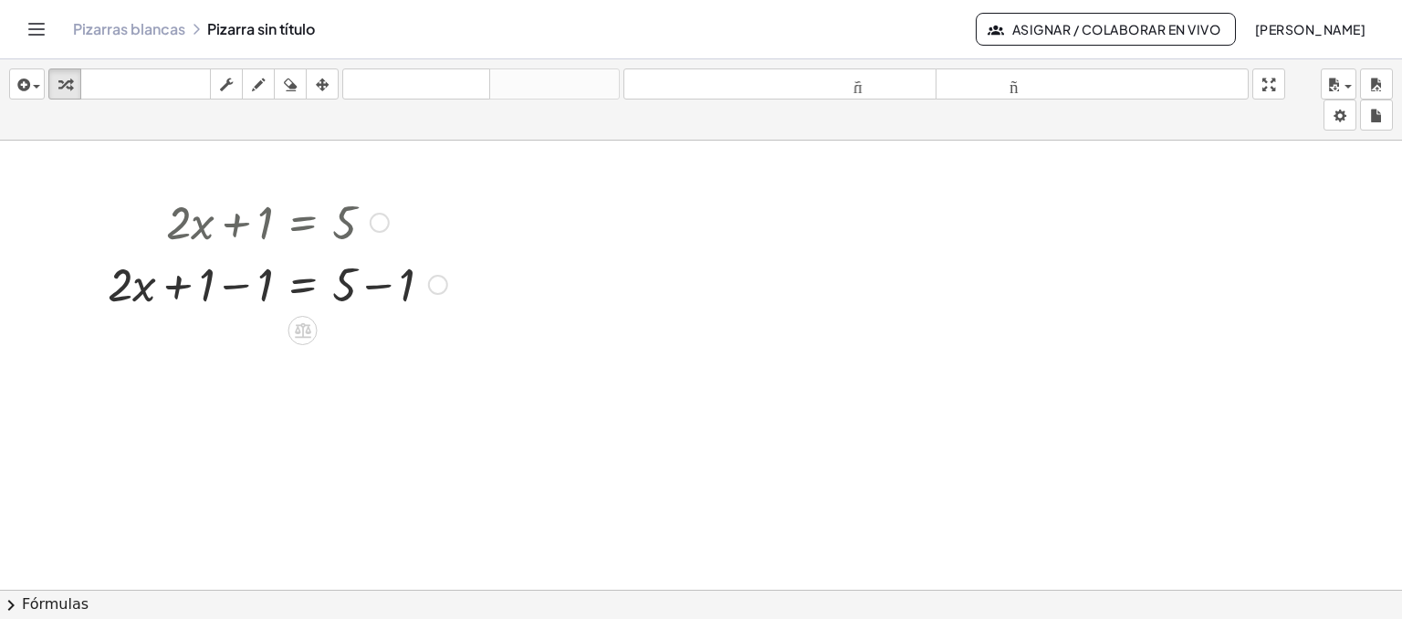
click at [444, 282] on div "Línea de transformación Copiar línea como LaTeX Derivación de copia como LaTeX …" at bounding box center [438, 285] width 20 height 20
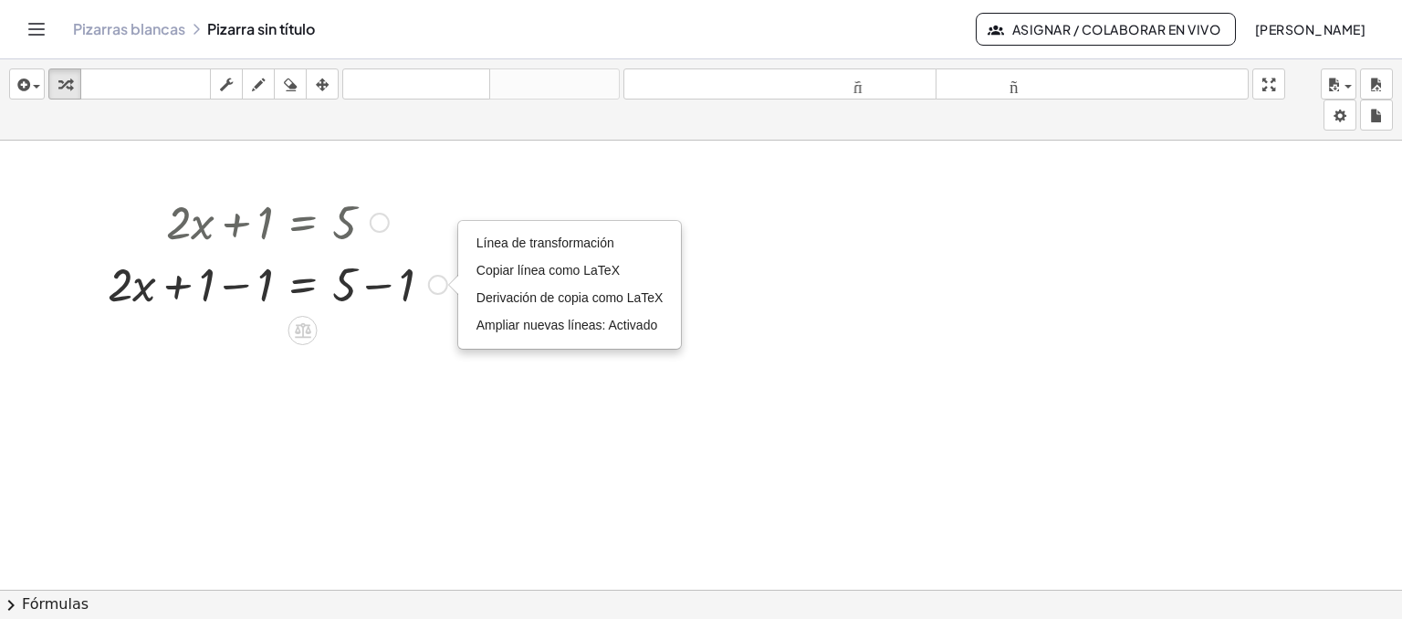
click at [444, 282] on div "Línea de transformación Copiar línea como LaTeX Derivación de copia como LaTeX …" at bounding box center [438, 285] width 20 height 20
click at [496, 324] on font "Ampliar nuevas líneas: Activado" at bounding box center [567, 325] width 181 height 15
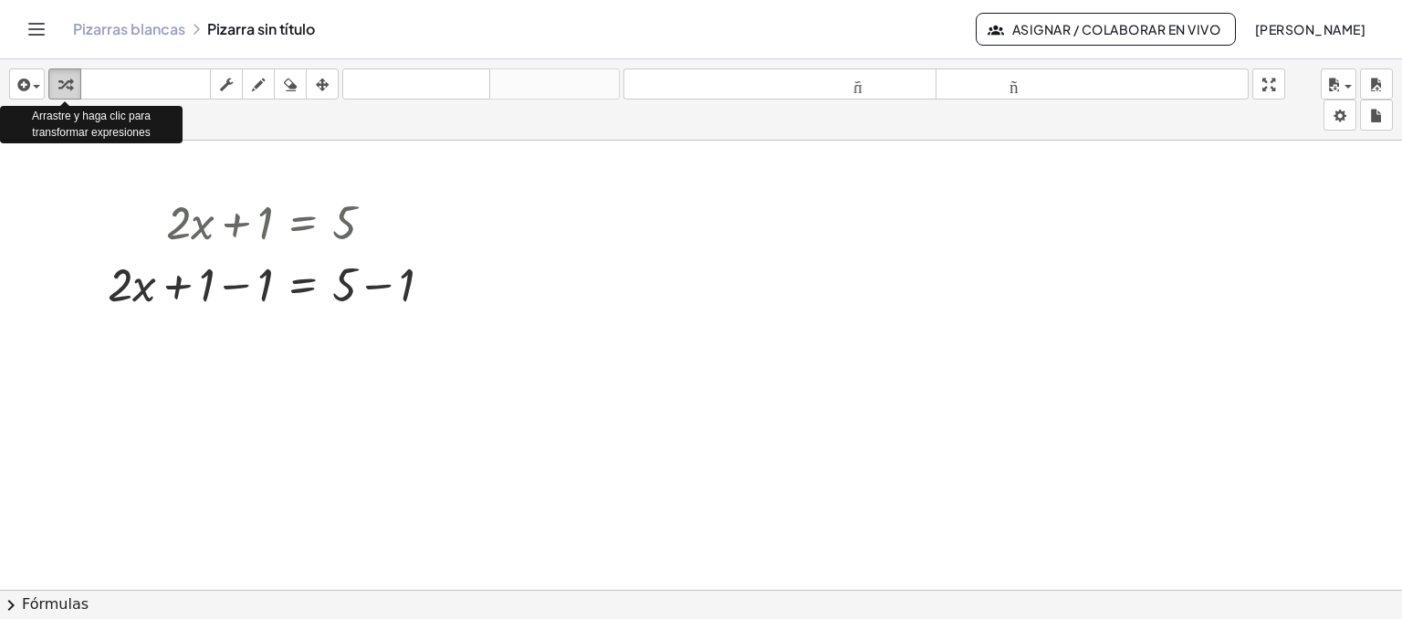
click at [60, 88] on icon "button" at bounding box center [64, 85] width 13 height 22
click at [62, 85] on icon "button" at bounding box center [64, 85] width 13 height 22
click at [76, 79] on div "button" at bounding box center [65, 84] width 24 height 22
click at [38, 90] on div "button" at bounding box center [27, 84] width 26 height 22
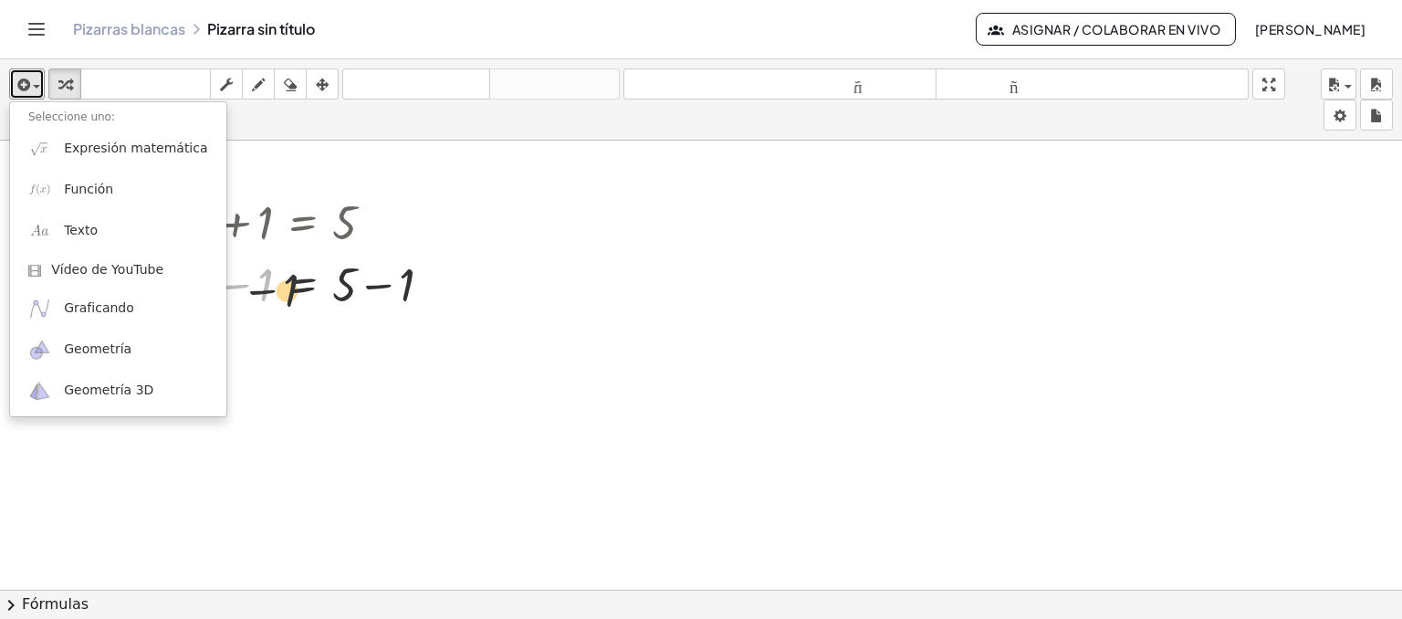
drag, startPoint x: 241, startPoint y: 282, endPoint x: 272, endPoint y: 289, distance: 31.9
click at [272, 289] on div at bounding box center [278, 283] width 358 height 62
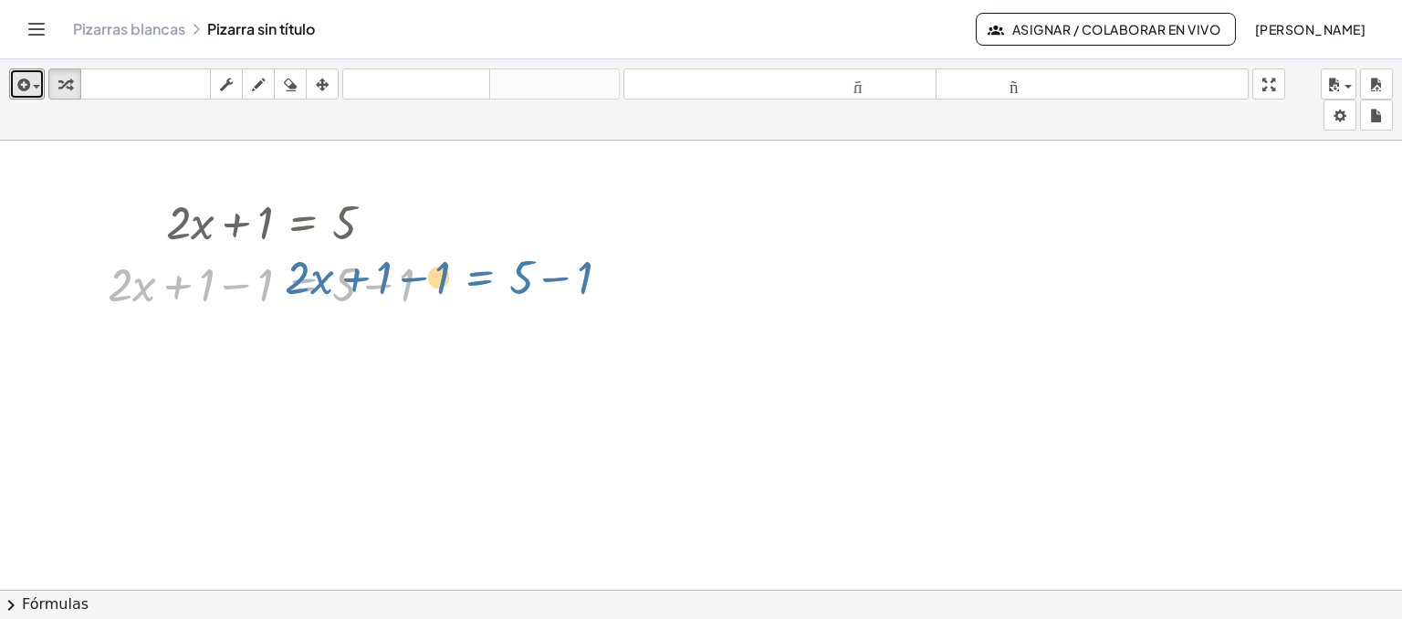
drag, startPoint x: 430, startPoint y: 277, endPoint x: 465, endPoint y: 278, distance: 34.7
click at [465, 278] on div "+ · 2 · x + 1 = 5 + · 2 · x + 1 − 1 = + 5 − 1 + · 2 · x = 5 + 1 − 1 + − 1 Línea…" at bounding box center [701, 548] width 1402 height 1043
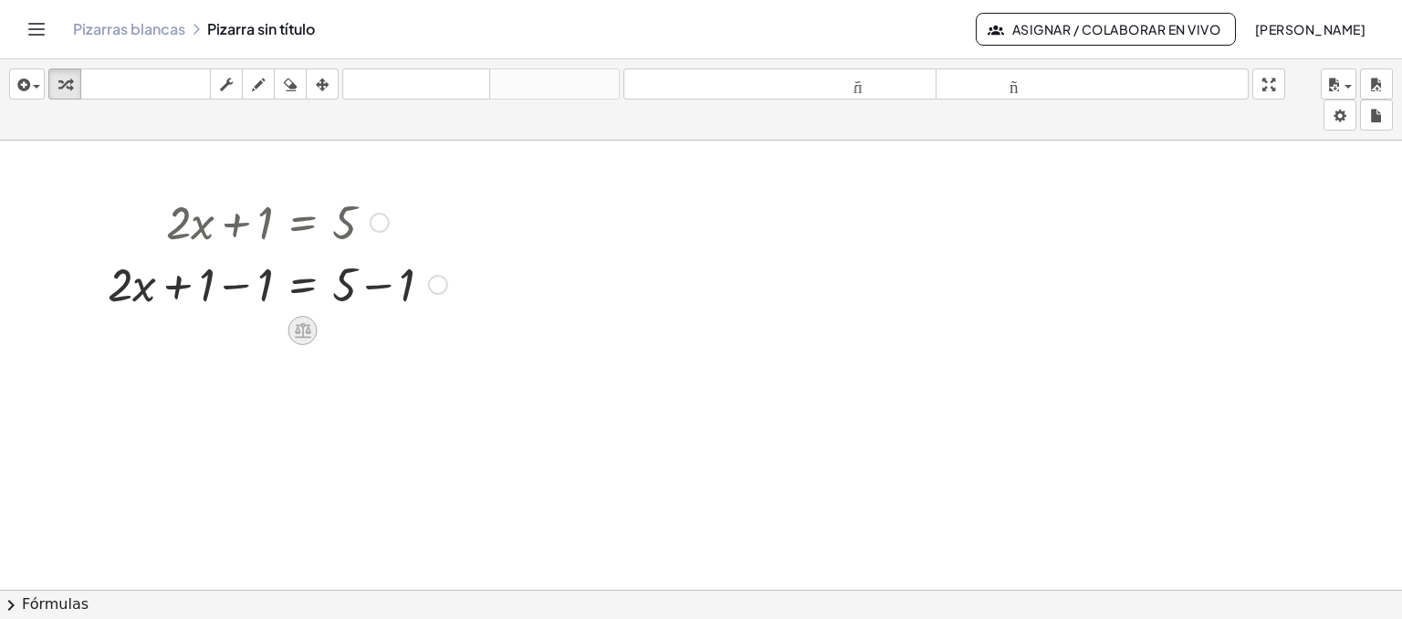
click at [294, 333] on icon at bounding box center [302, 329] width 19 height 19
click at [380, 337] on div at bounding box center [376, 330] width 29 height 29
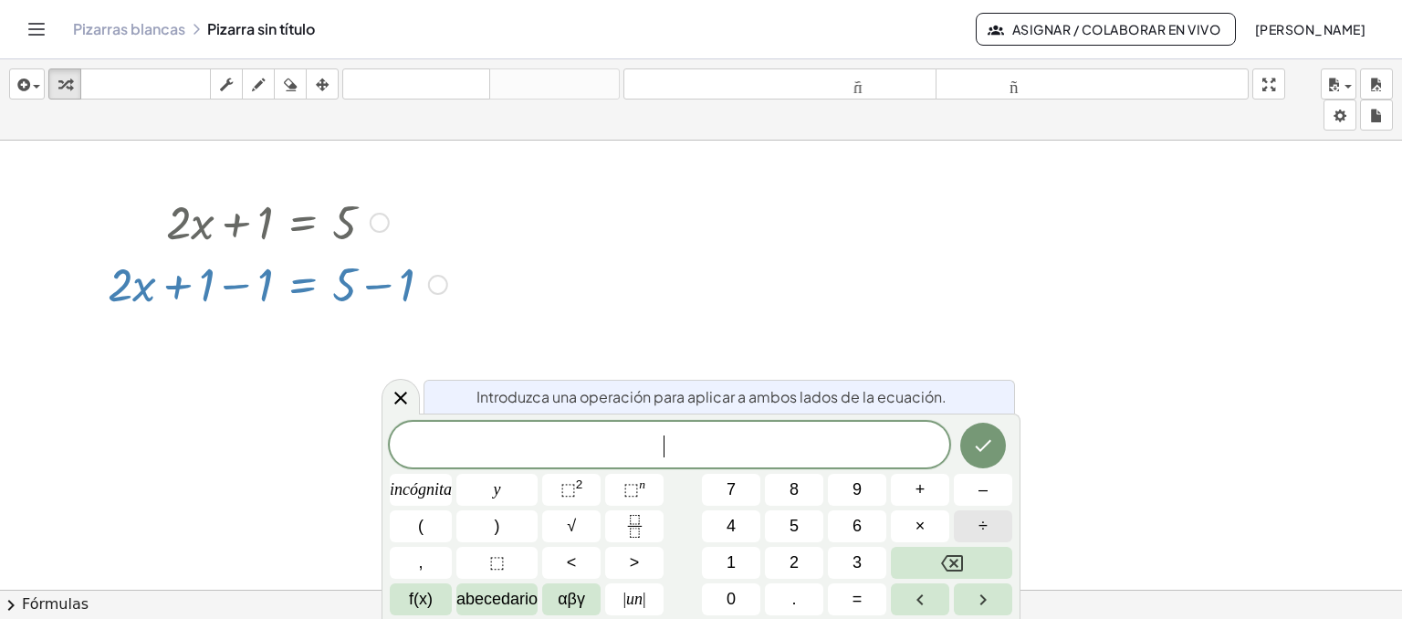
click at [1006, 521] on button "÷" at bounding box center [983, 526] width 58 height 32
click at [802, 556] on button "2" at bounding box center [794, 563] width 58 height 32
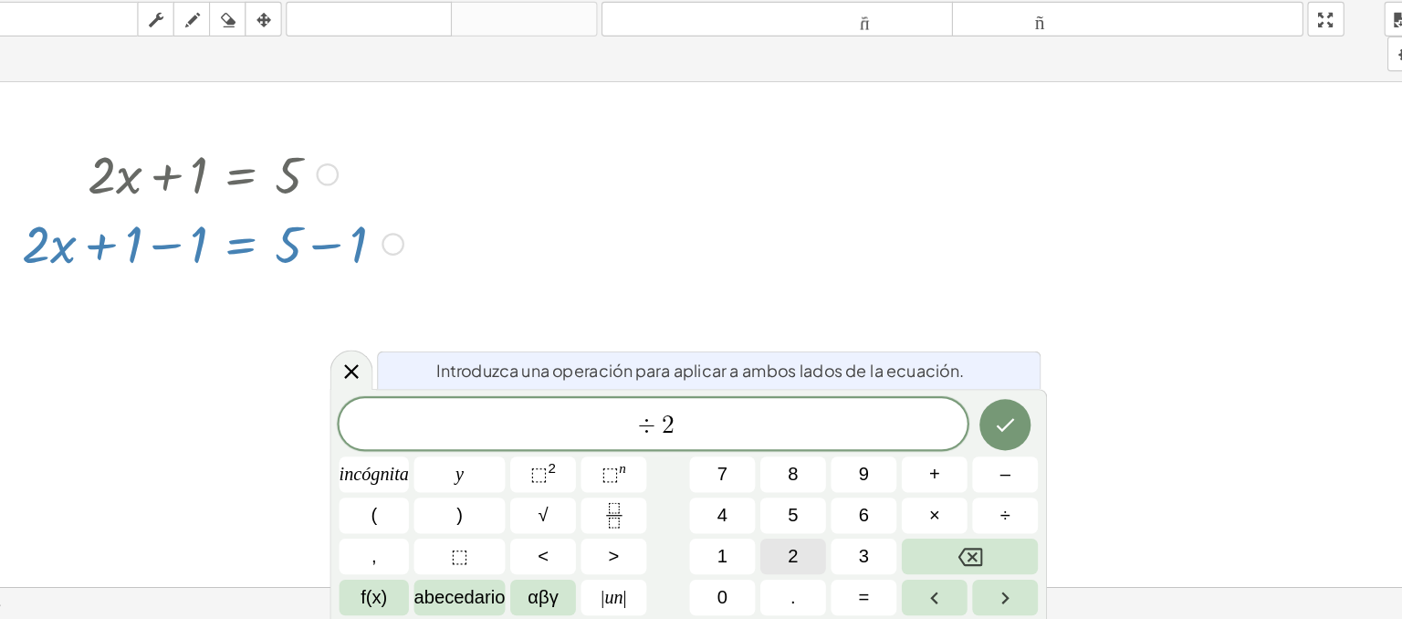
scroll to position [0, 0]
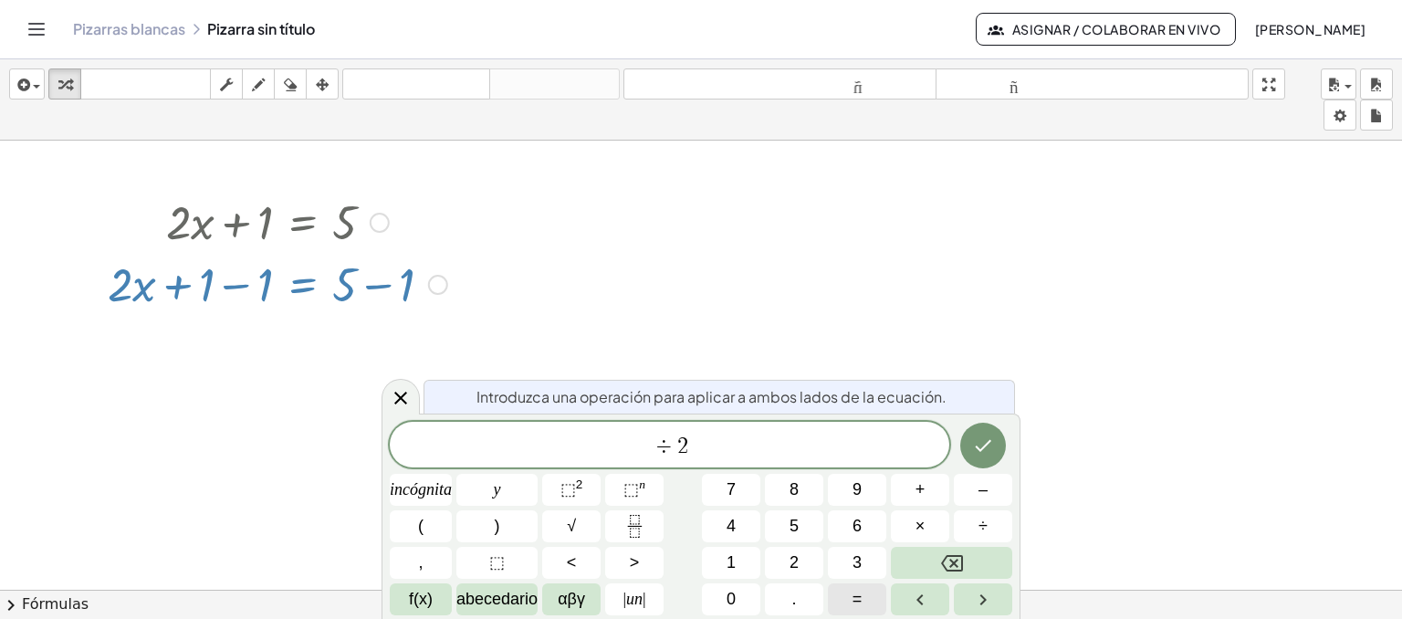
click at [873, 600] on button "=" at bounding box center [857, 599] width 58 height 32
click at [993, 457] on button "Hecho" at bounding box center [984, 446] width 46 height 46
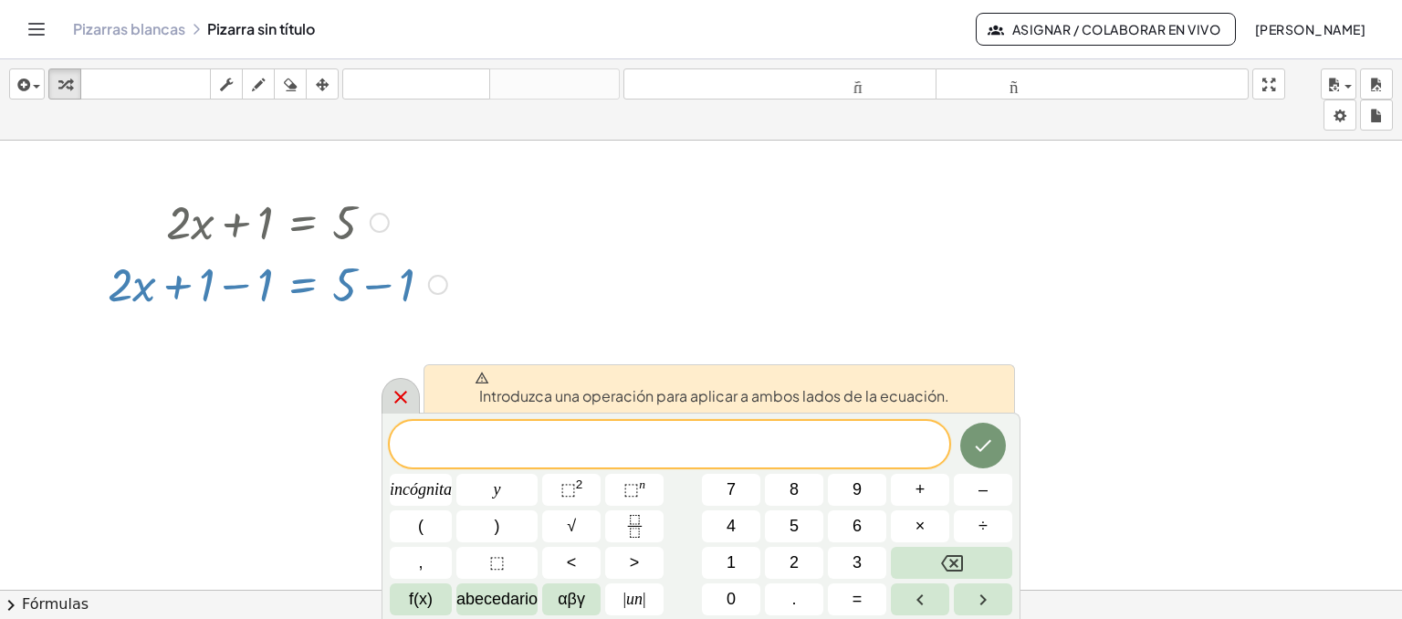
click at [405, 396] on icon at bounding box center [401, 397] width 22 height 22
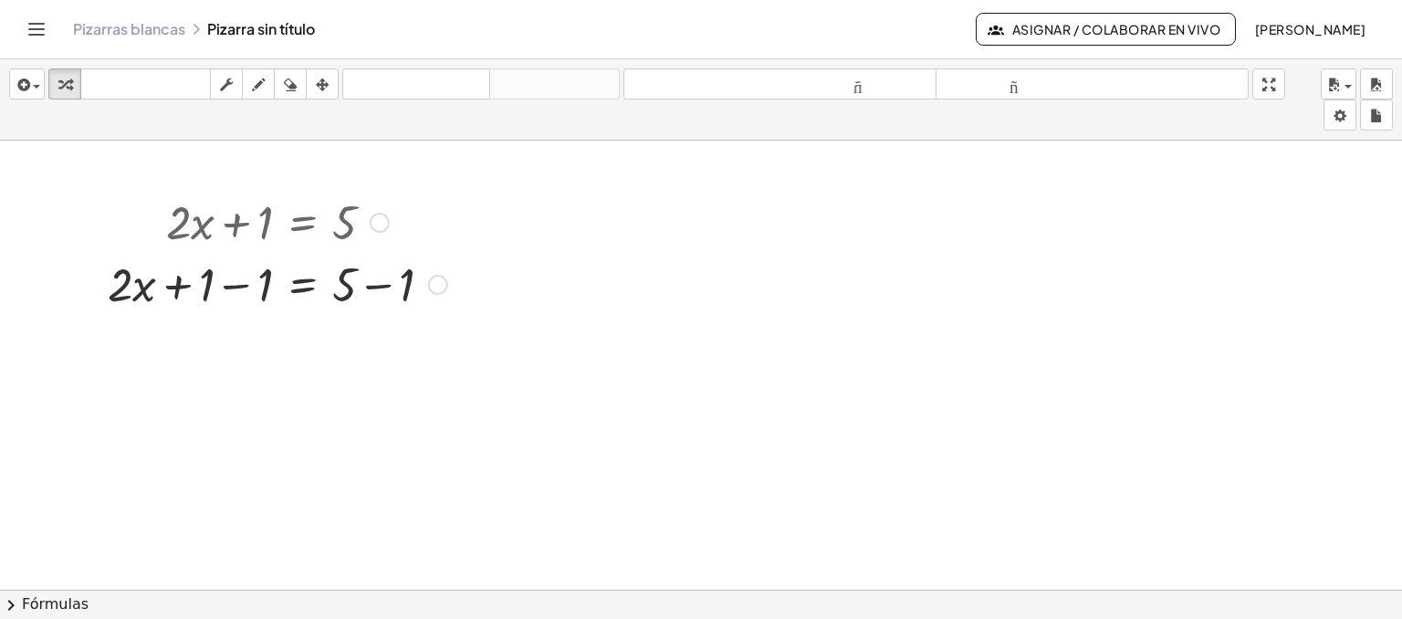
click at [299, 283] on div at bounding box center [278, 283] width 358 height 62
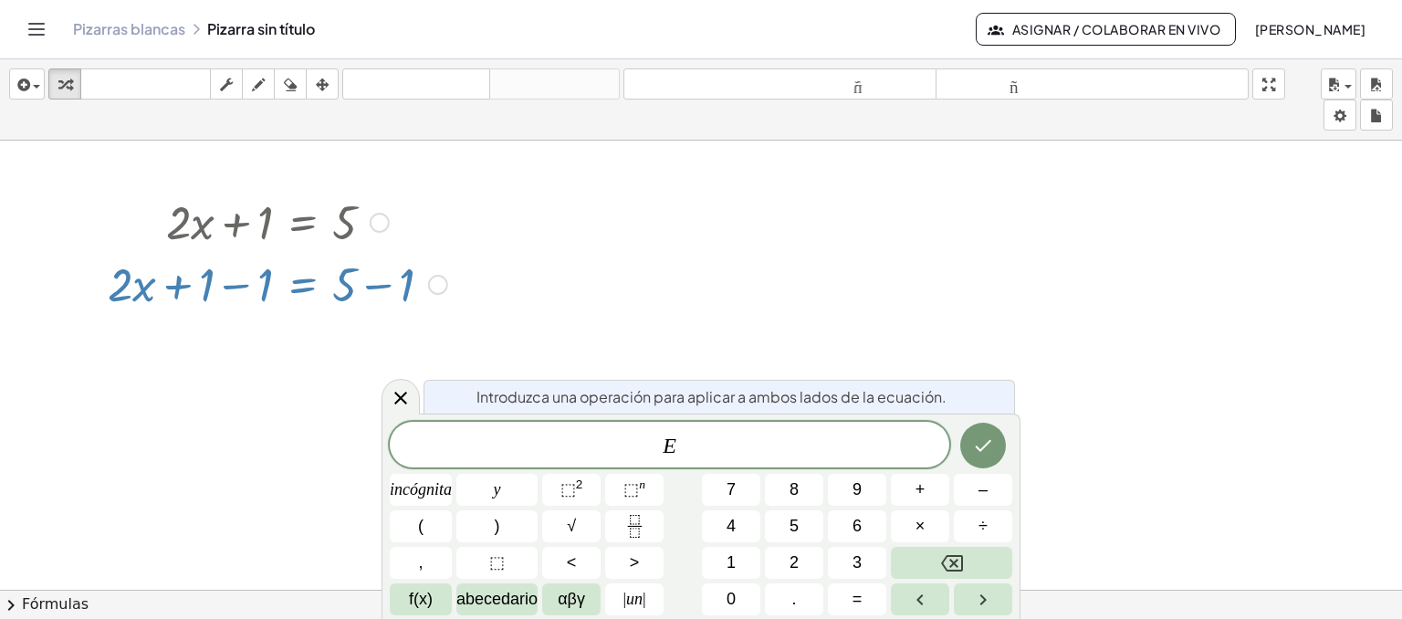
click at [260, 282] on div at bounding box center [278, 283] width 358 height 62
click at [400, 410] on div at bounding box center [401, 397] width 38 height 36
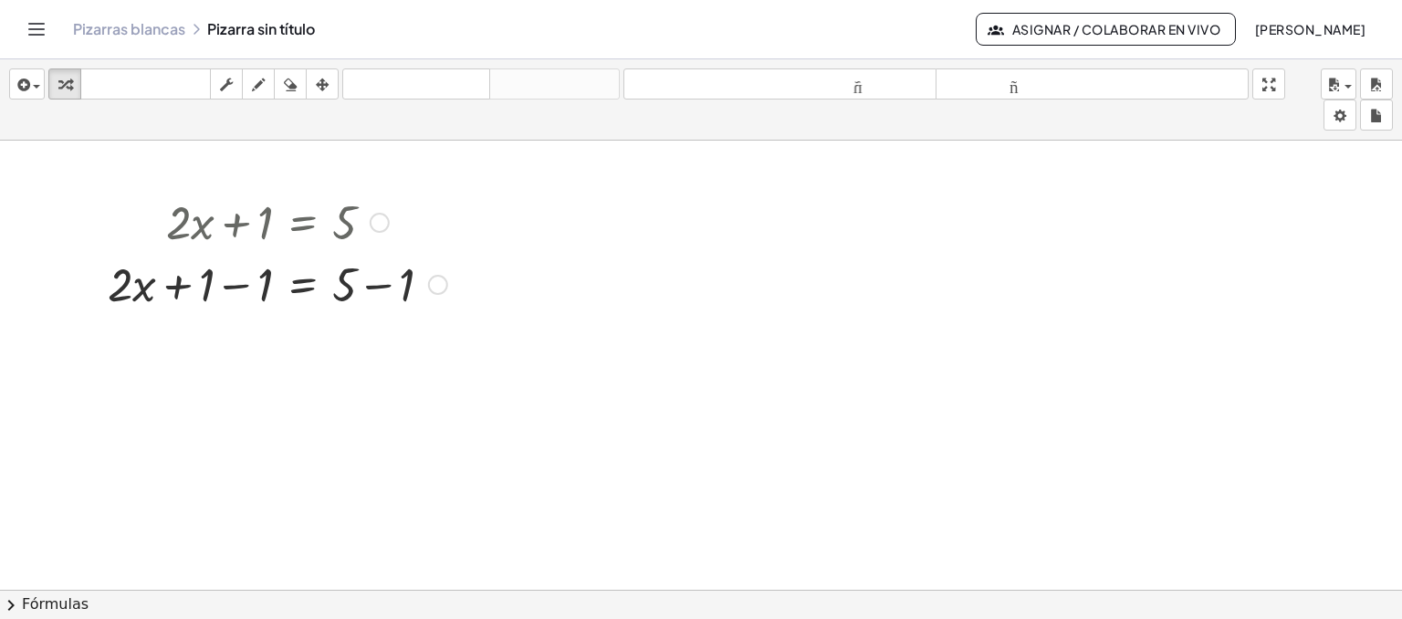
click at [376, 221] on div at bounding box center [380, 223] width 20 height 20
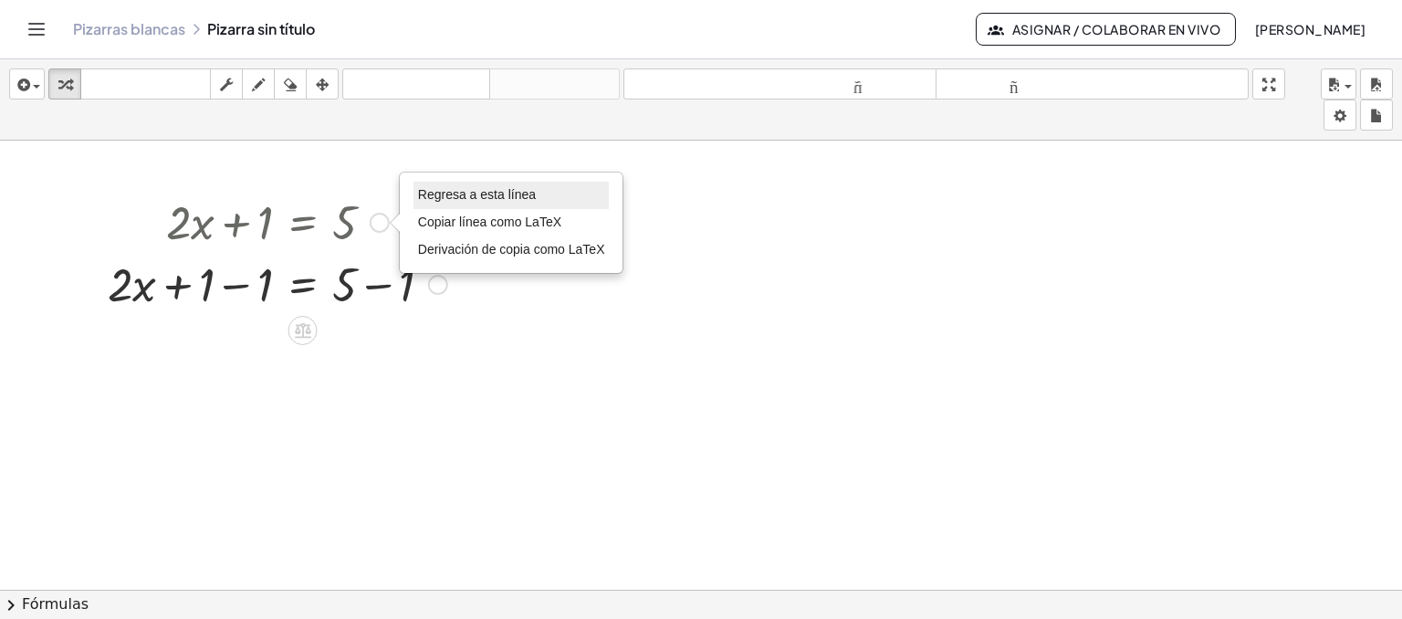
click at [467, 196] on font "Regresa a esta línea" at bounding box center [477, 194] width 118 height 15
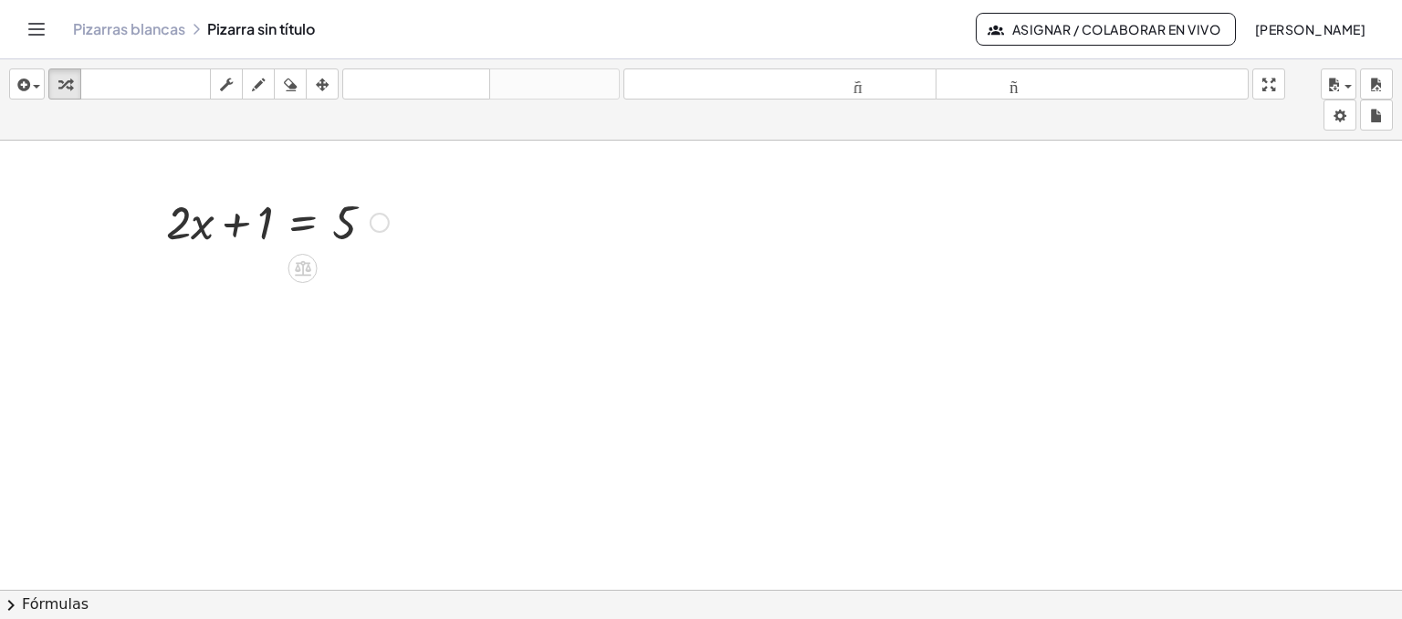
click at [375, 224] on div "Regresa a esta línea Copiar línea como LaTeX Derivación de copia como LaTeX" at bounding box center [380, 223] width 20 height 20
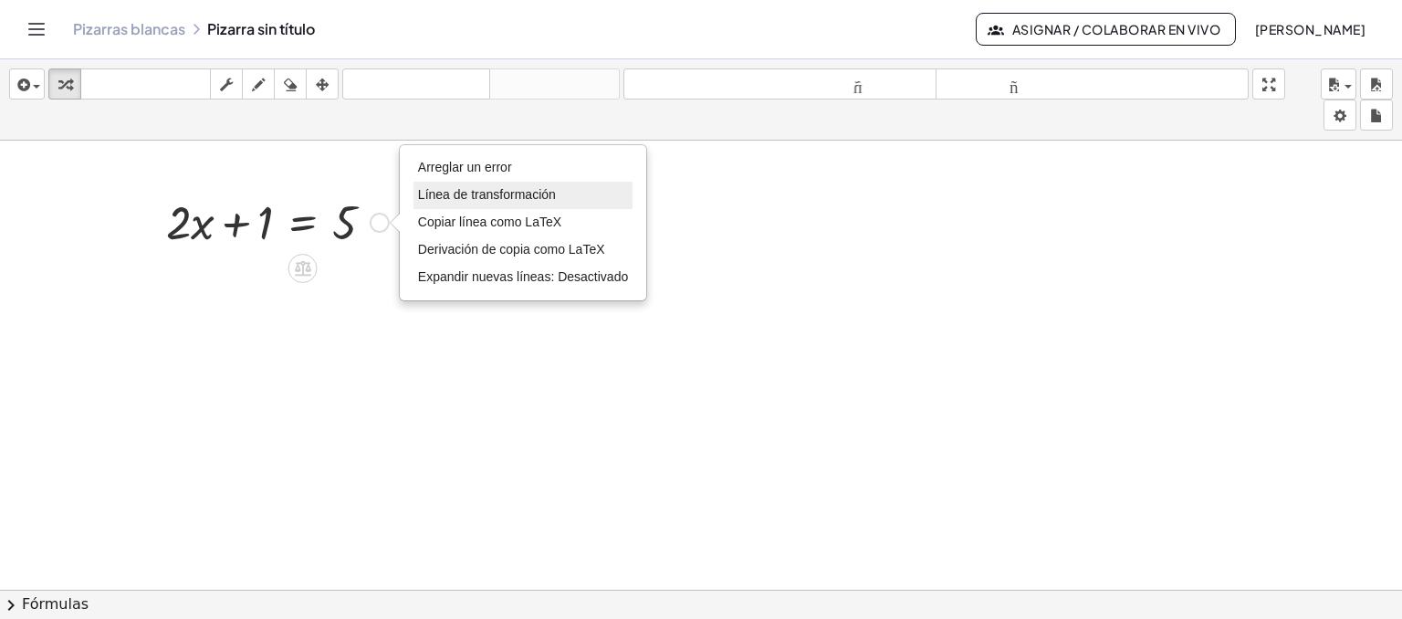
click at [433, 192] on font "Línea de transformación" at bounding box center [487, 194] width 138 height 15
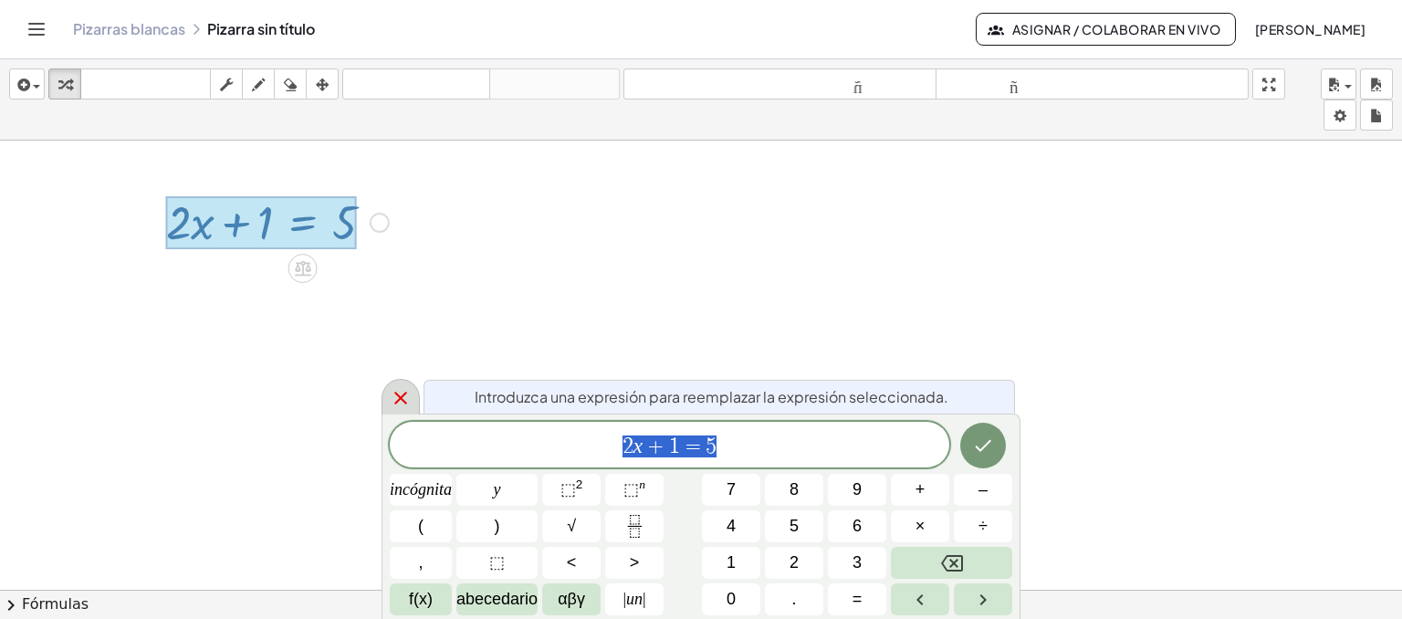
click at [402, 388] on icon at bounding box center [401, 398] width 22 height 22
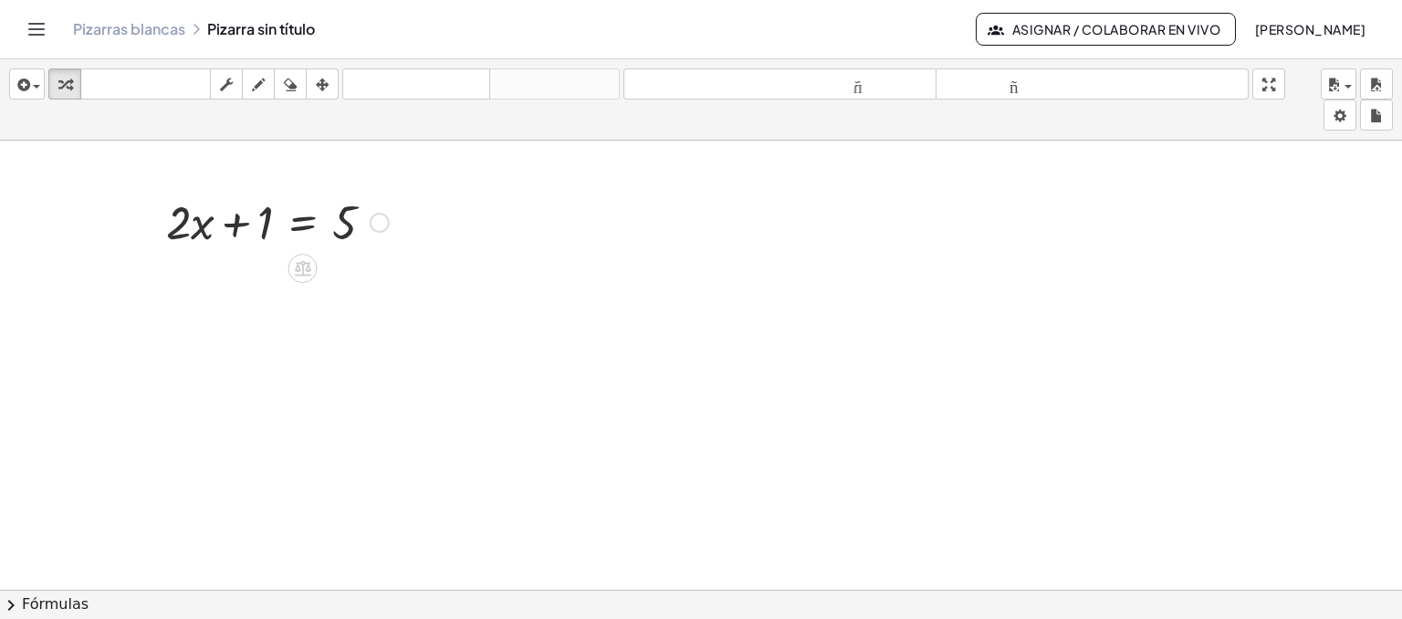
click at [380, 224] on div "Arreglar un error Línea de transformación Copiar línea como LaTeX Derivación de…" at bounding box center [380, 223] width 20 height 20
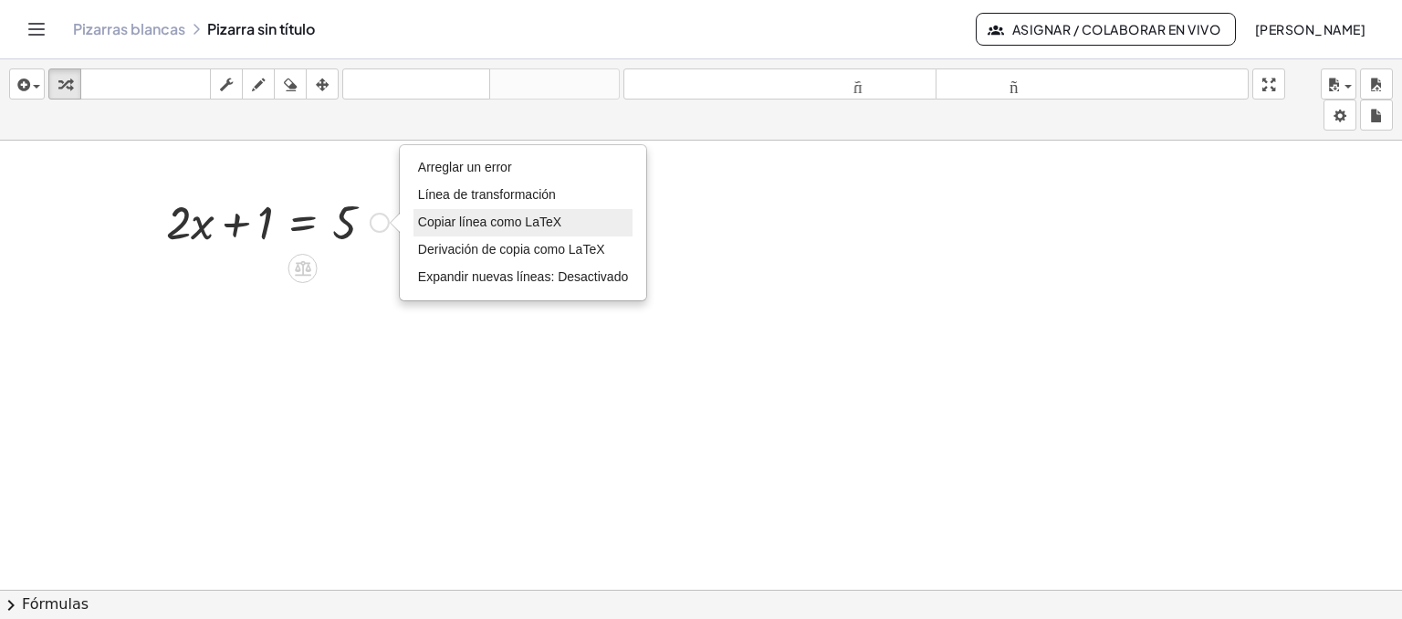
click at [414, 217] on li "Copiar línea como LaTeX" at bounding box center [523, 222] width 219 height 27
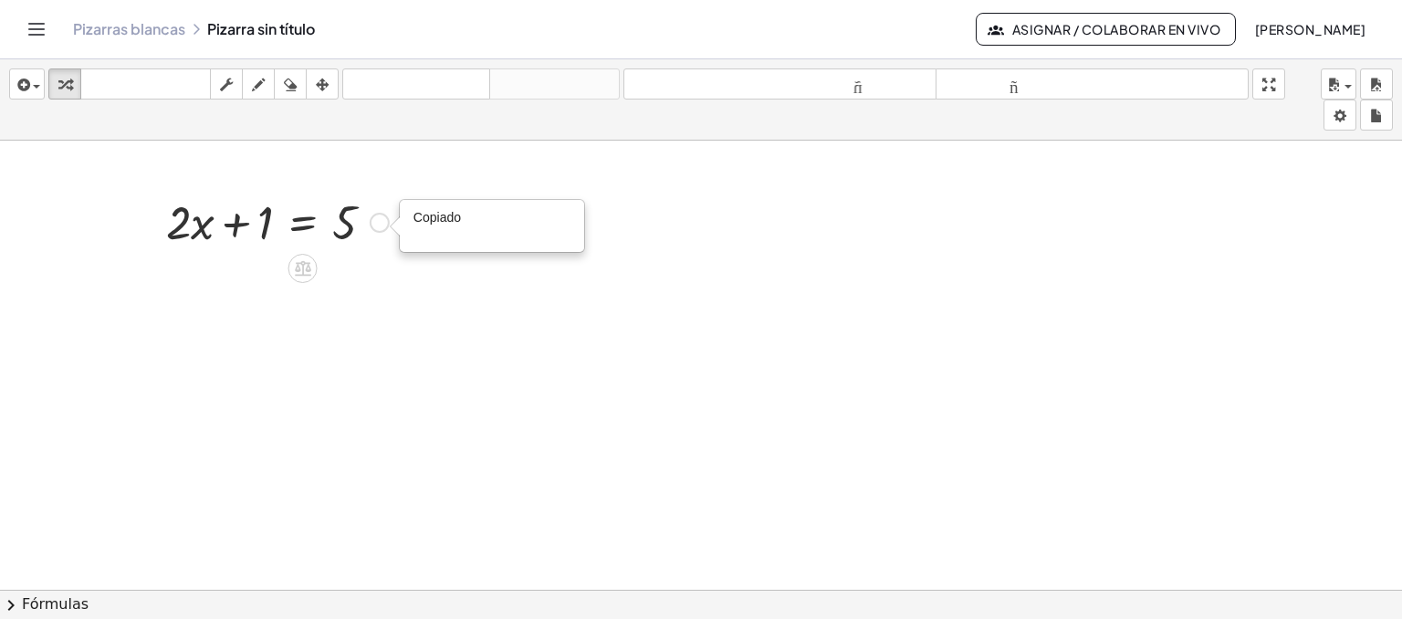
click at [373, 218] on div "Copiado done" at bounding box center [380, 223] width 20 height 20
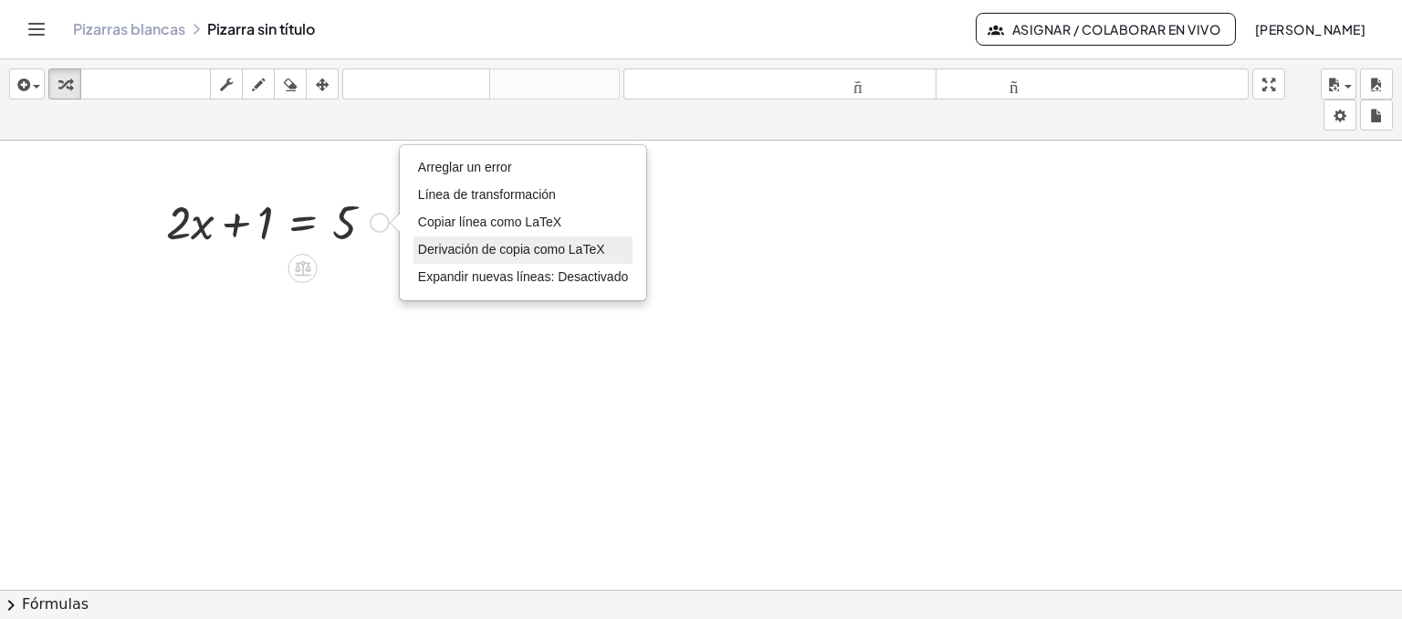
click at [424, 242] on font "Derivación de copia como LaTeX" at bounding box center [511, 249] width 187 height 15
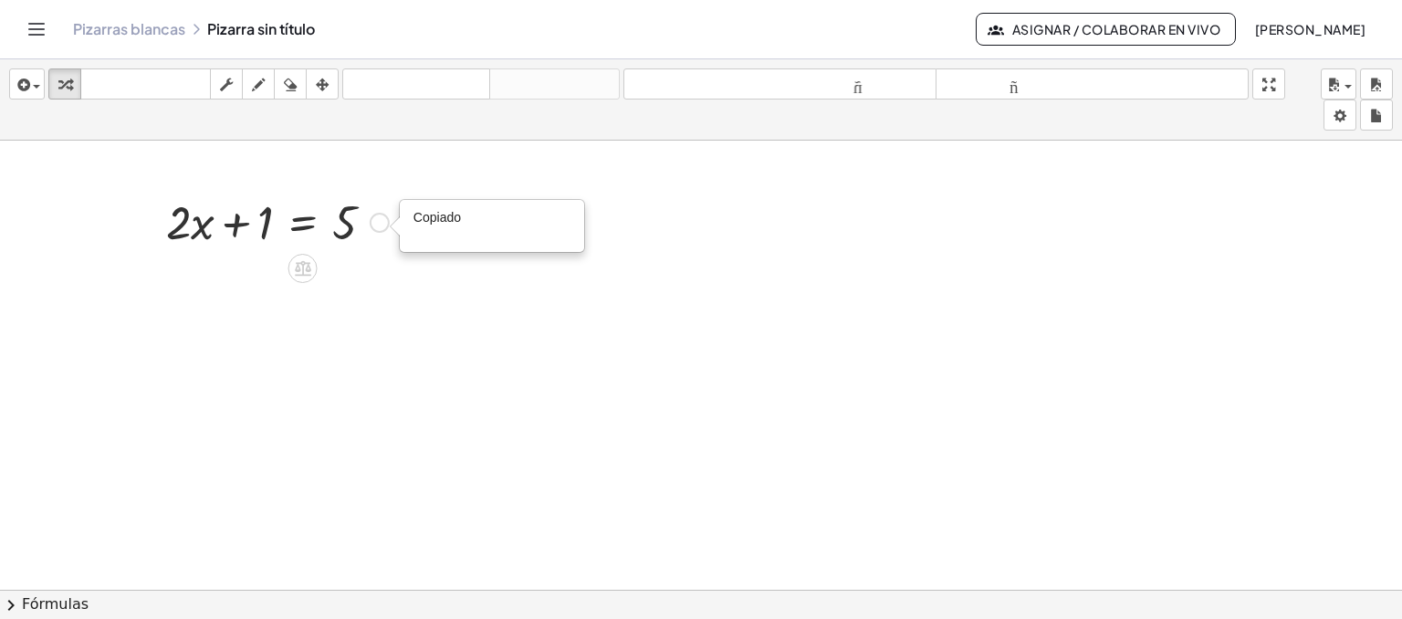
click at [374, 216] on div "Copiado done" at bounding box center [380, 223] width 20 height 20
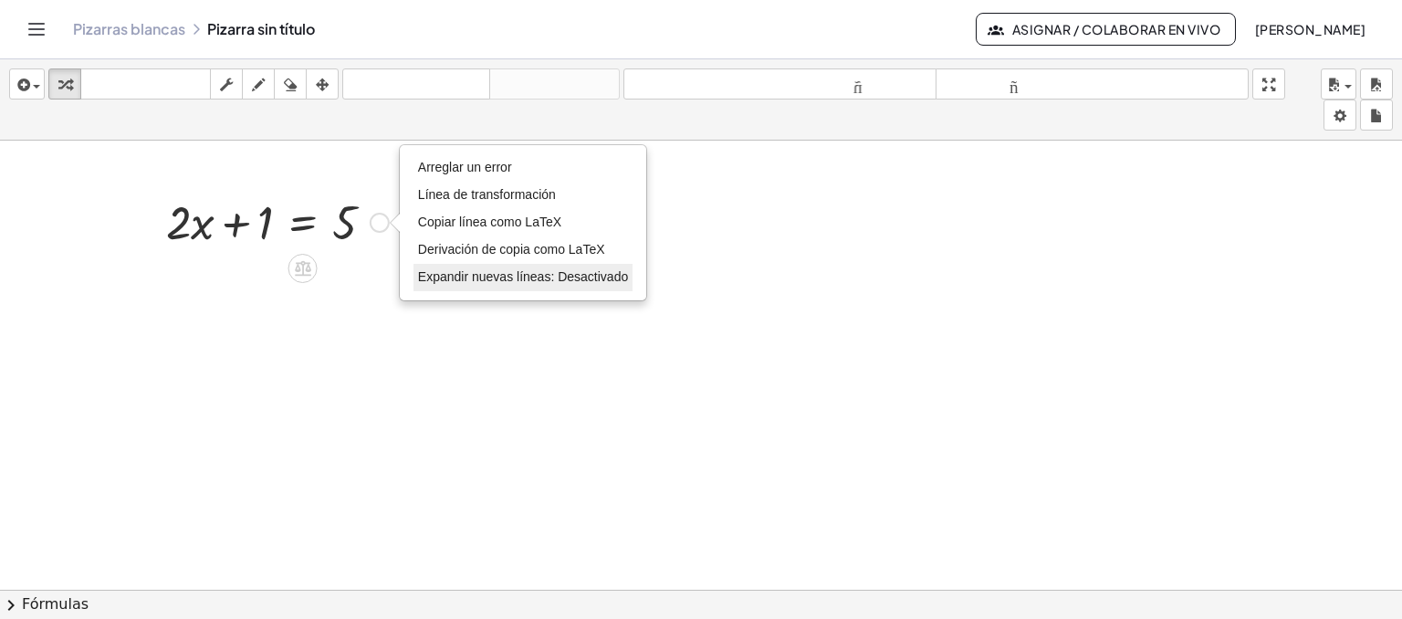
click at [429, 272] on font "Expandir nuevas líneas: Desactivado" at bounding box center [523, 276] width 210 height 15
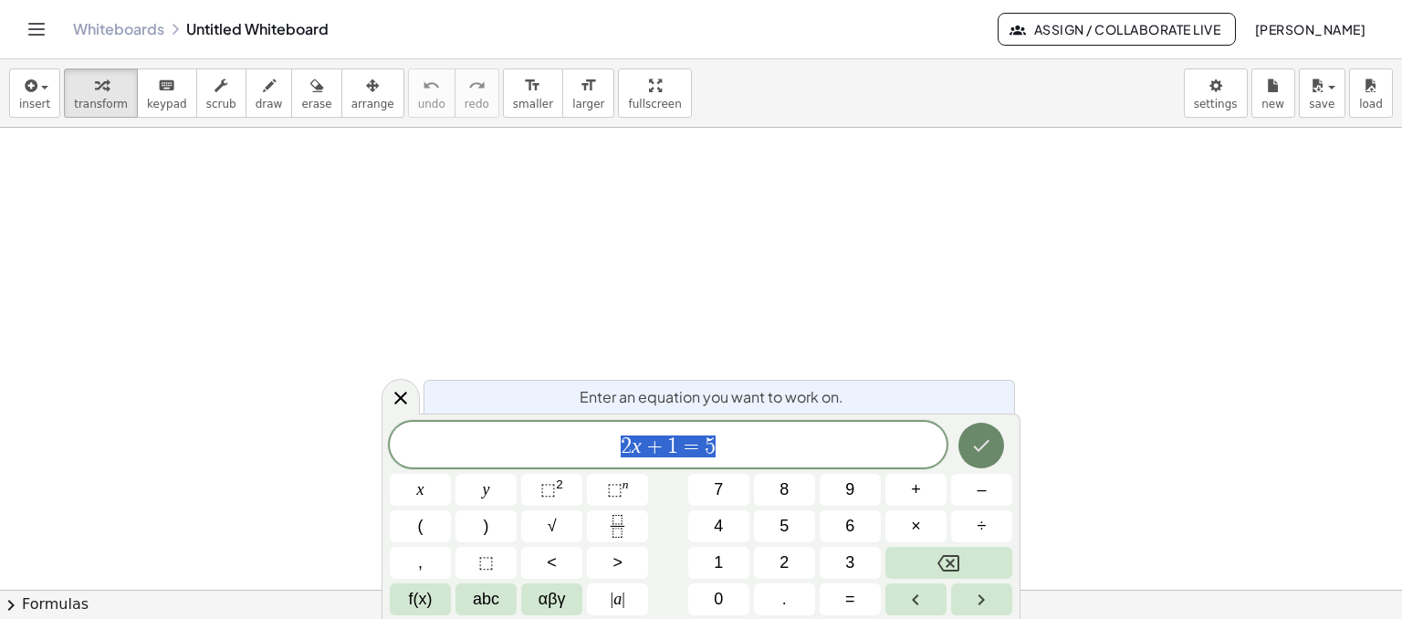
click at [993, 440] on button "Done" at bounding box center [982, 446] width 46 height 46
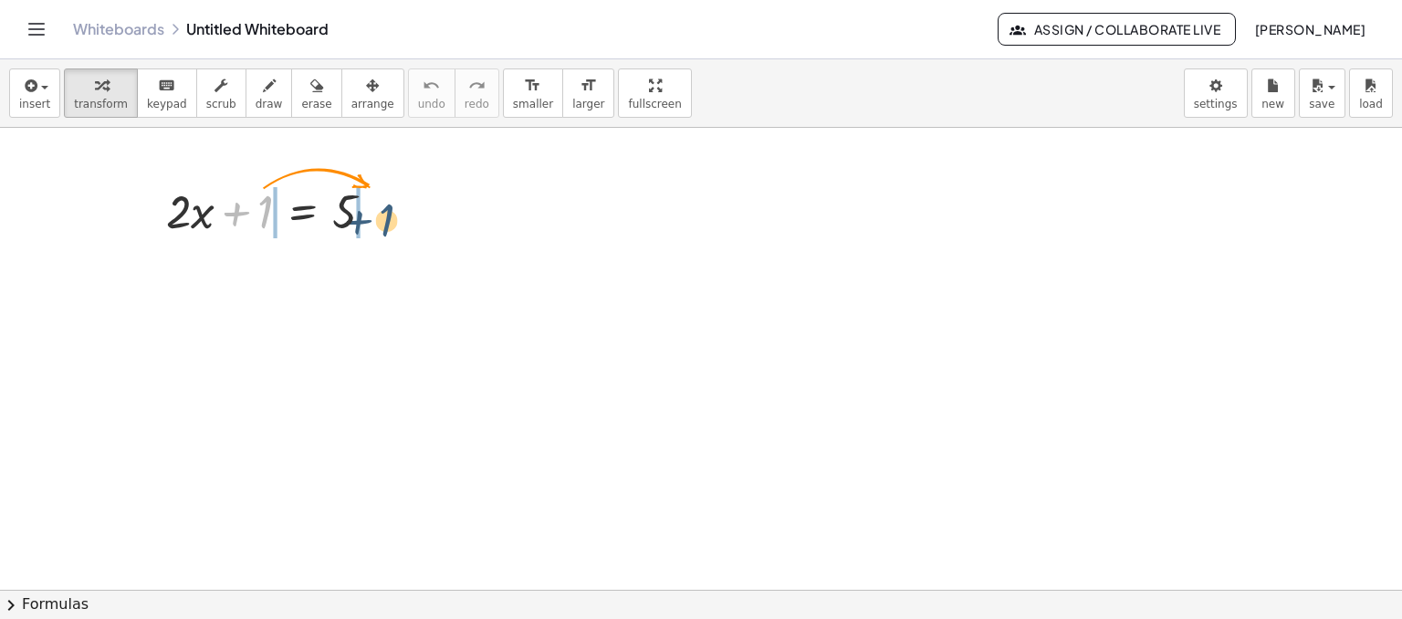
drag, startPoint x: 263, startPoint y: 205, endPoint x: 385, endPoint y: 213, distance: 122.6
click at [385, 213] on div at bounding box center [277, 210] width 241 height 62
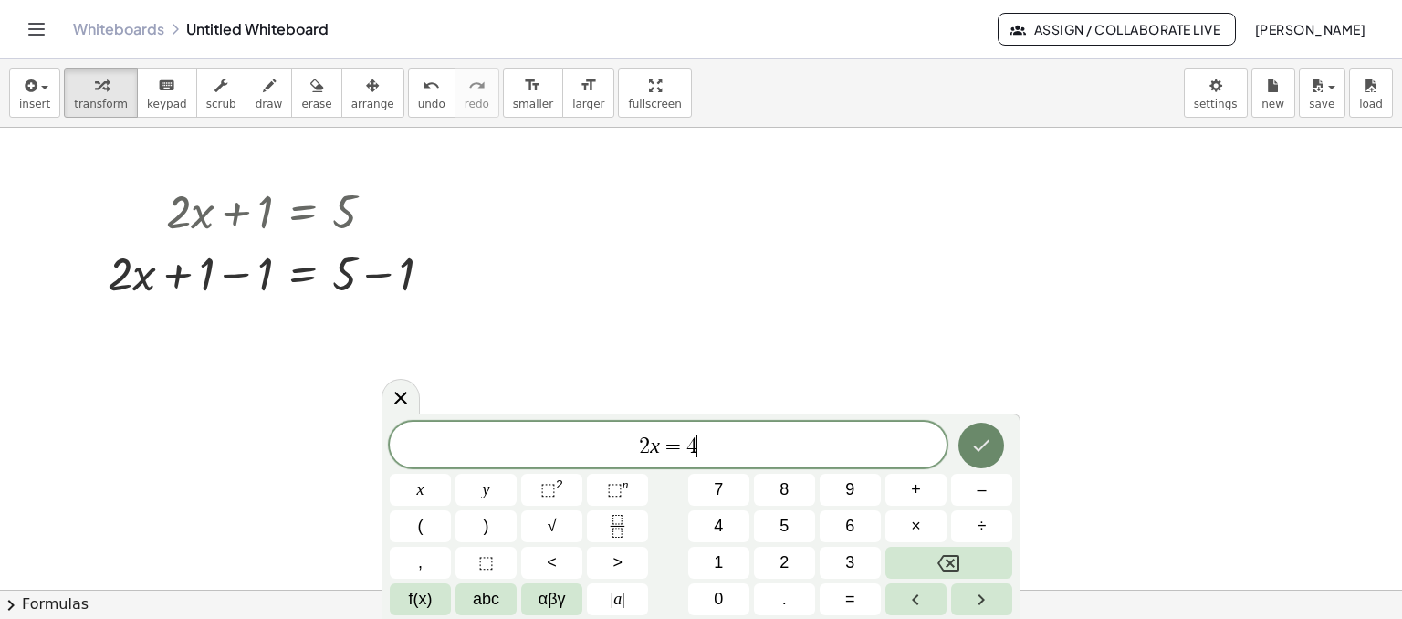
click at [984, 457] on button "Done" at bounding box center [982, 446] width 46 height 46
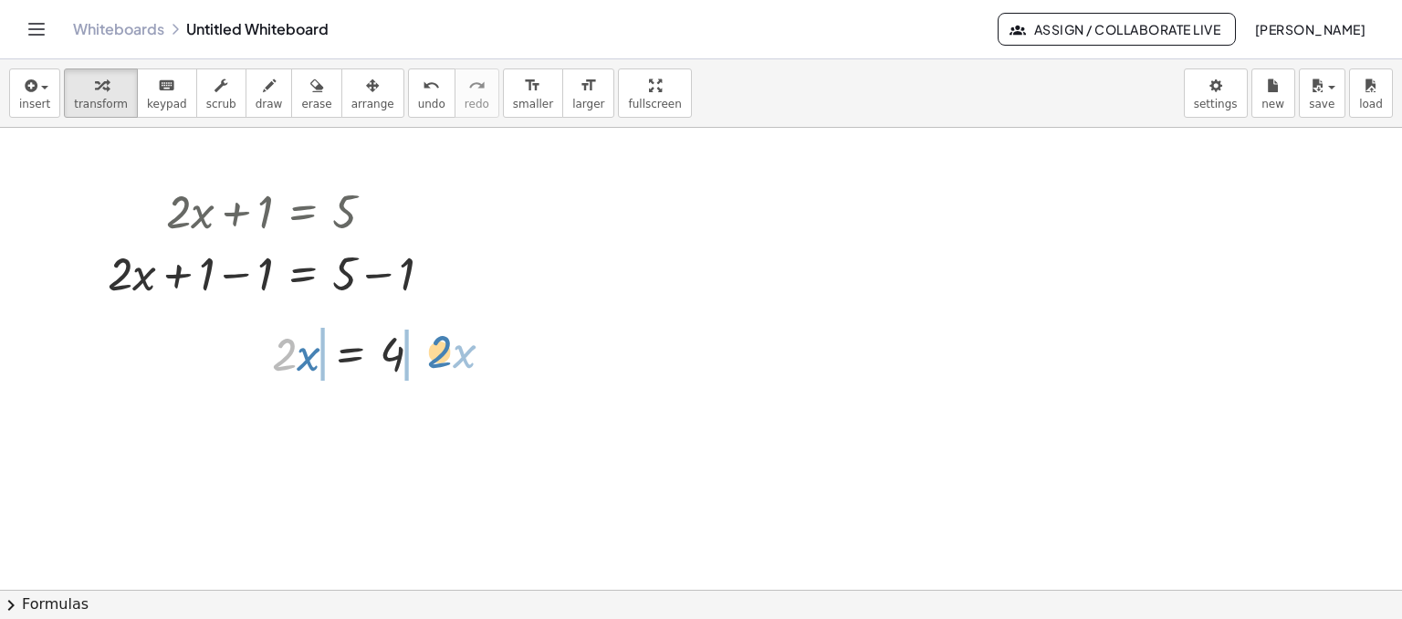
drag, startPoint x: 283, startPoint y: 356, endPoint x: 438, endPoint y: 353, distance: 155.2
click at [438, 353] on div at bounding box center [355, 352] width 184 height 62
click at [418, 101] on span "undo" at bounding box center [431, 104] width 27 height 13
drag, startPoint x: 289, startPoint y: 356, endPoint x: 446, endPoint y: 373, distance: 157.9
click at [446, 373] on div at bounding box center [355, 352] width 184 height 62
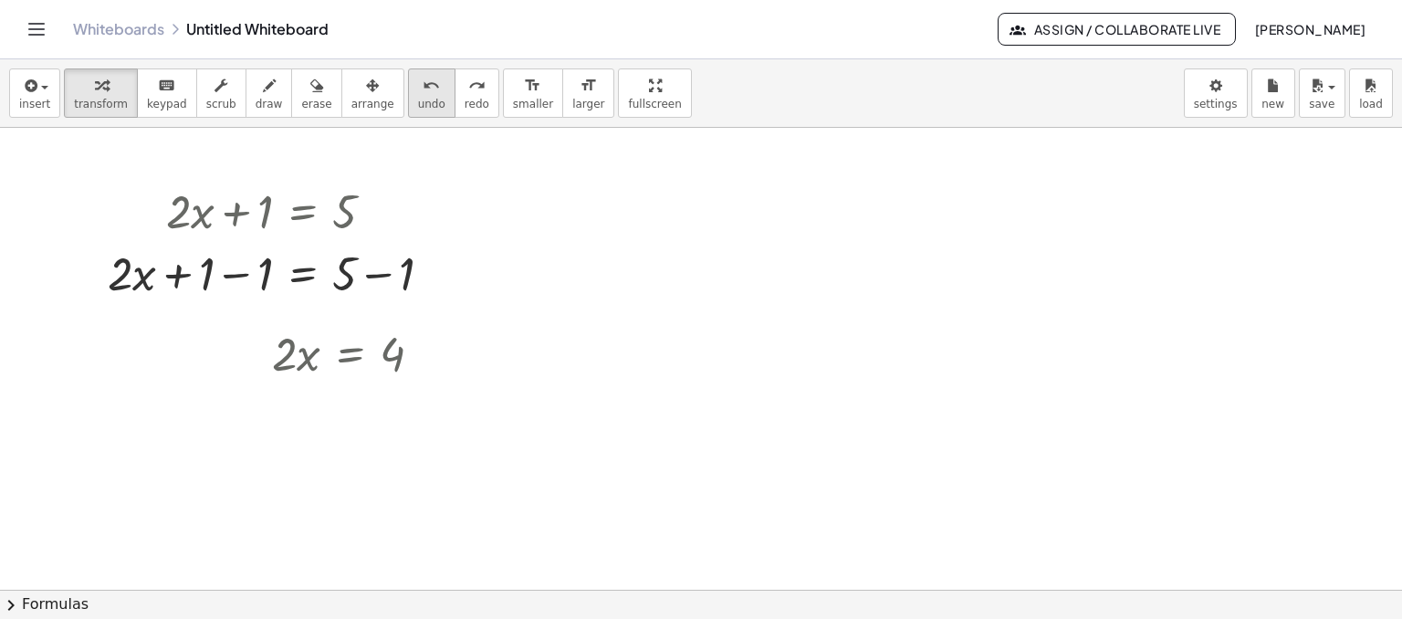
click at [418, 103] on span "undo" at bounding box center [431, 104] width 27 height 13
click at [425, 355] on div at bounding box center [428, 354] width 20 height 20
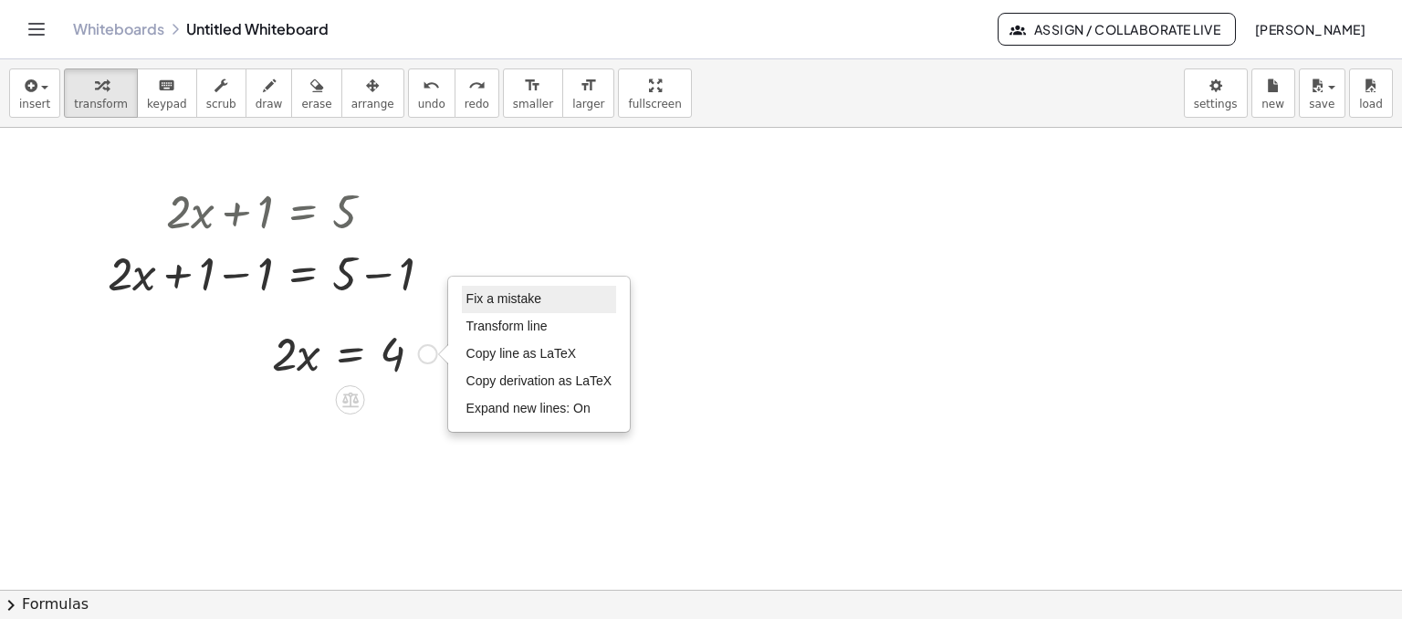
click at [497, 295] on span "Fix a mistake" at bounding box center [504, 298] width 75 height 15
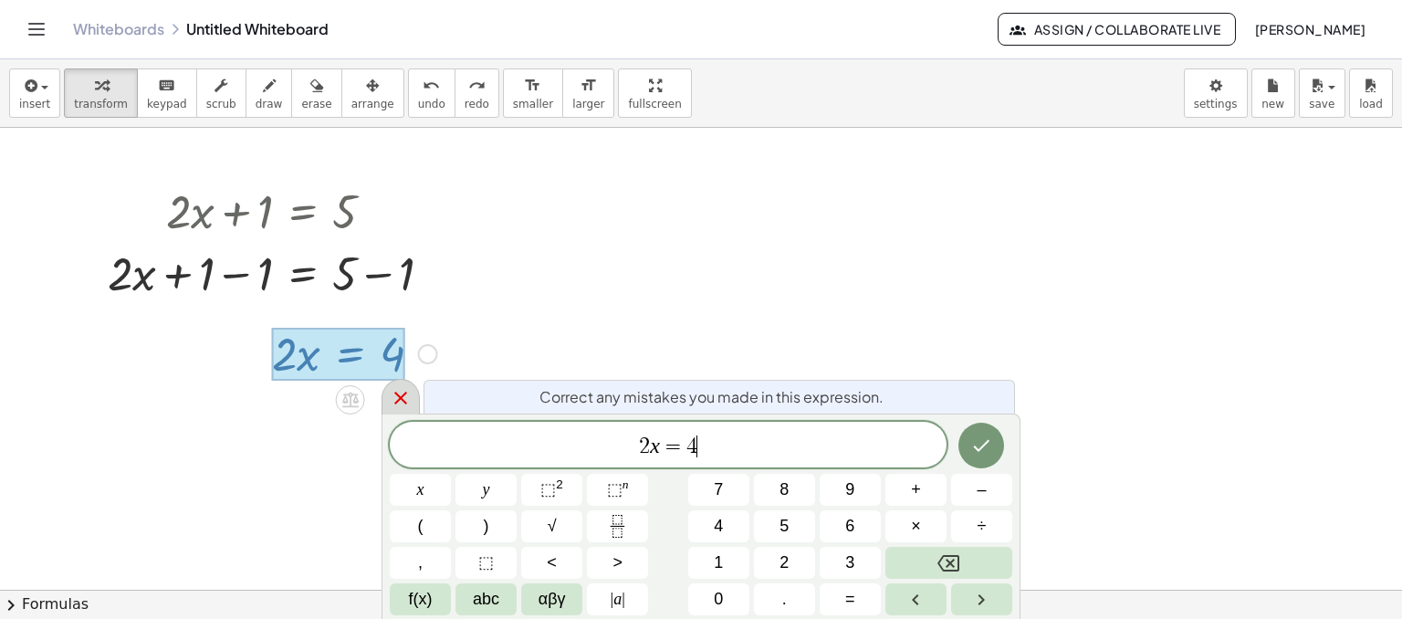
click at [394, 408] on icon at bounding box center [401, 398] width 22 height 22
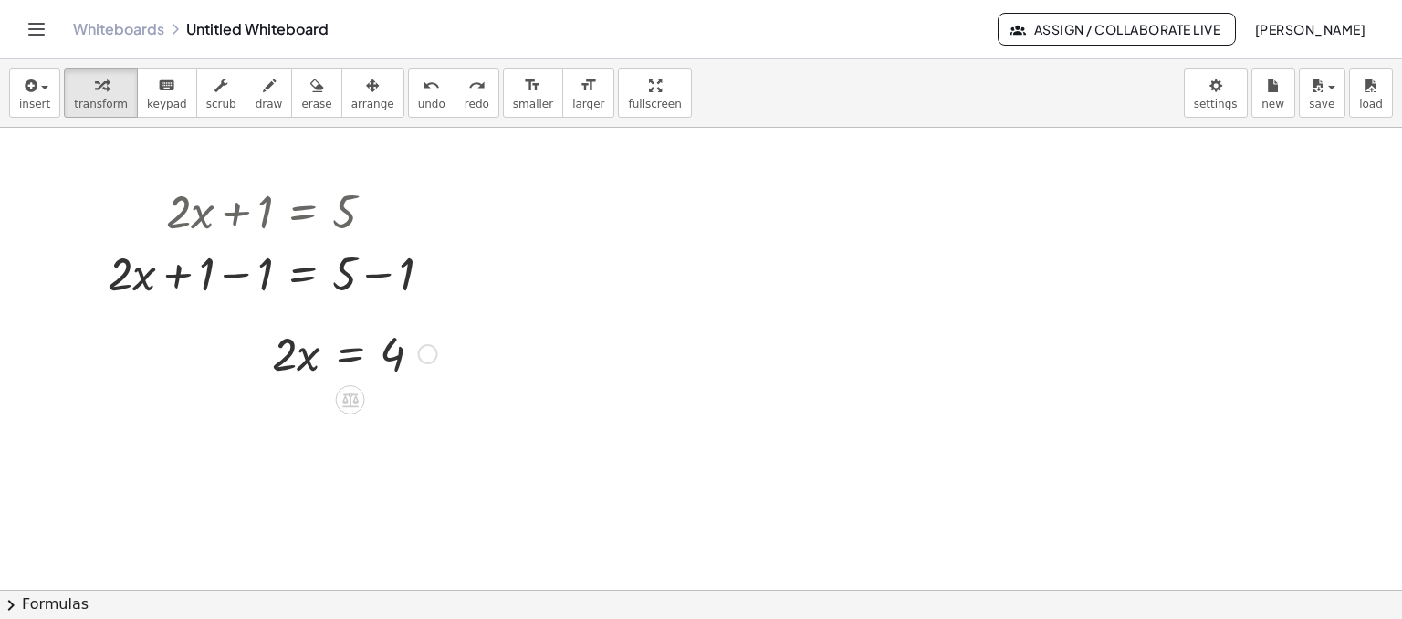
click at [431, 352] on div "Fix a mistake Transform line Copy line as LaTeX Copy derivation as LaTeX Expand…" at bounding box center [428, 354] width 20 height 20
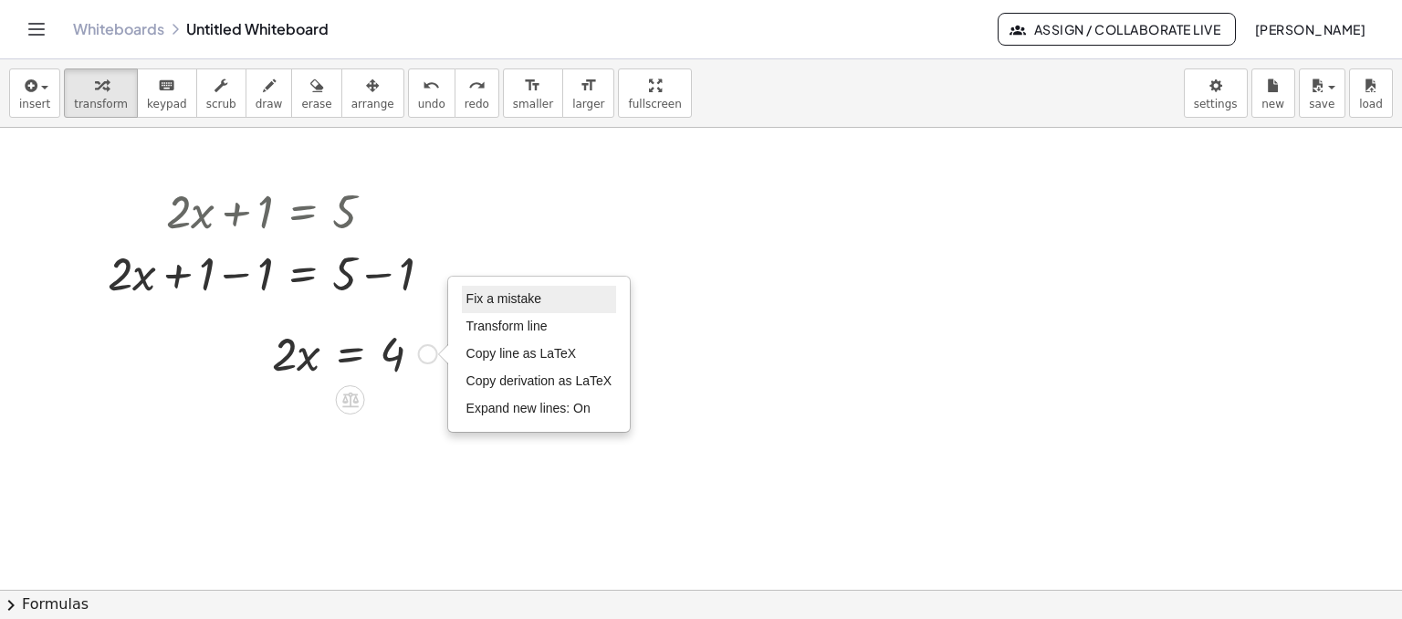
click at [488, 297] on span "Fix a mistake" at bounding box center [504, 298] width 75 height 15
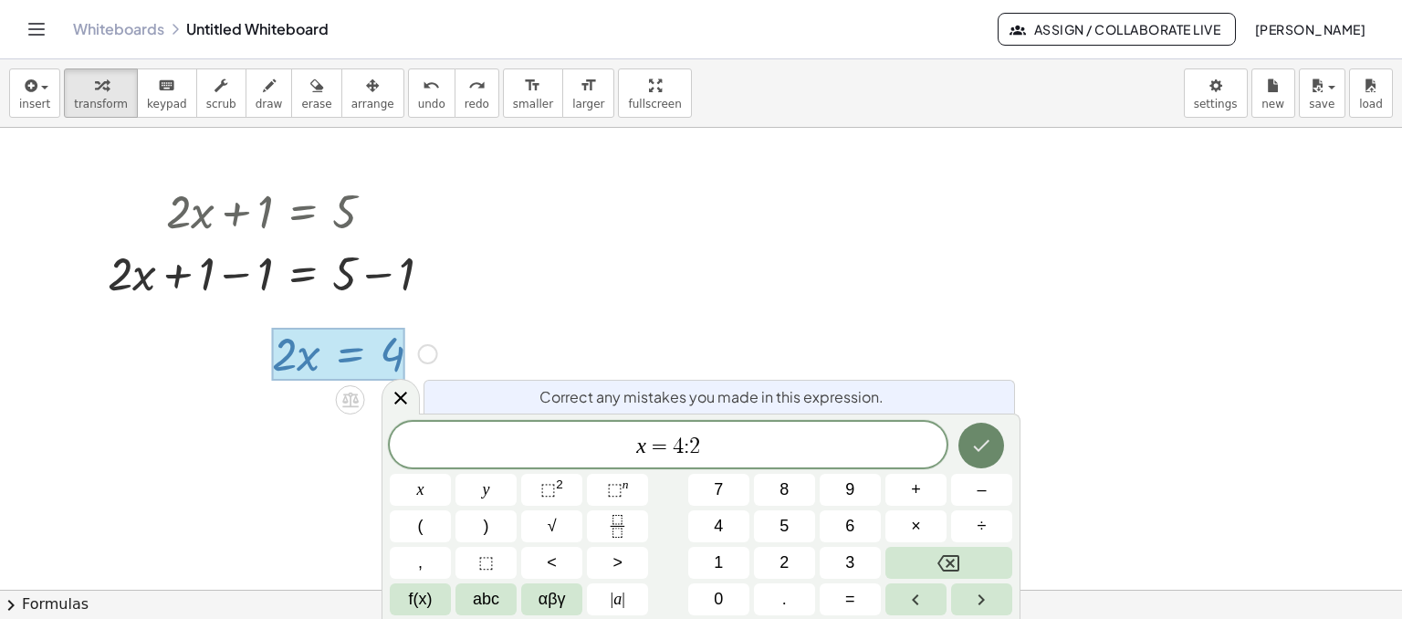
click at [993, 443] on button "Done" at bounding box center [982, 446] width 46 height 46
click at [970, 523] on button "÷" at bounding box center [981, 526] width 61 height 32
click at [982, 456] on icon "Done" at bounding box center [982, 446] width 22 height 22
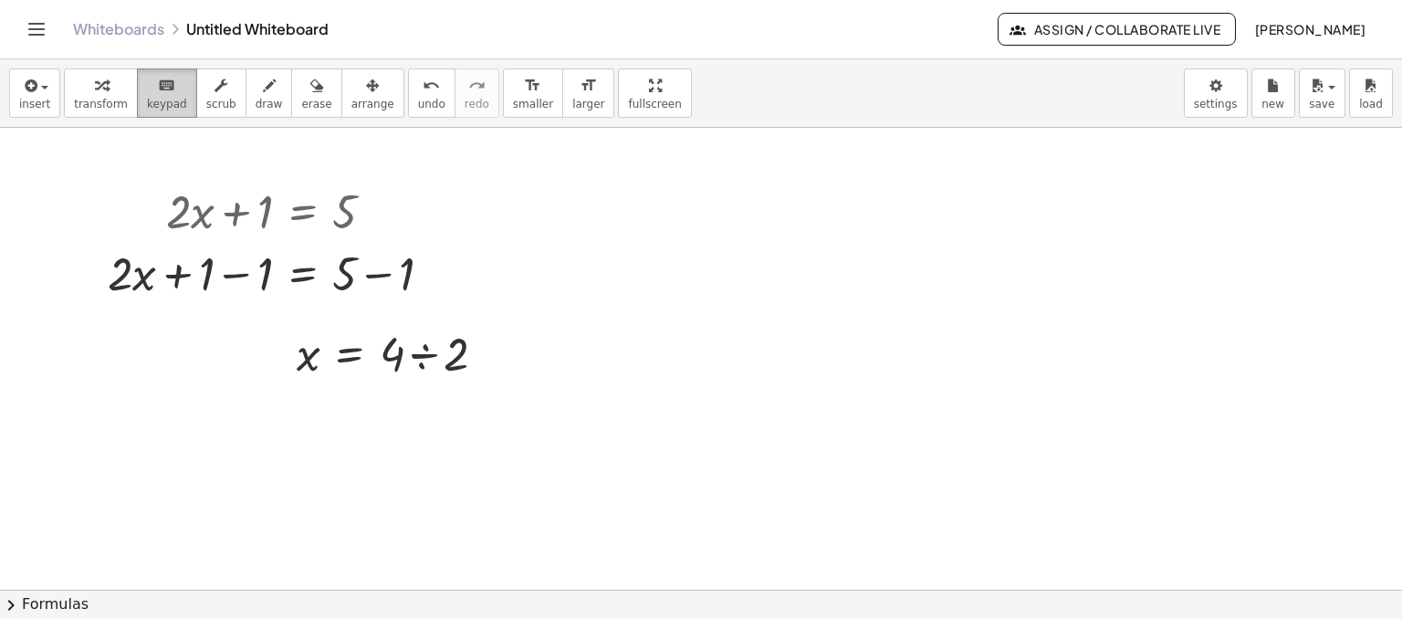
click at [158, 94] on icon "keyboard" at bounding box center [166, 86] width 17 height 22
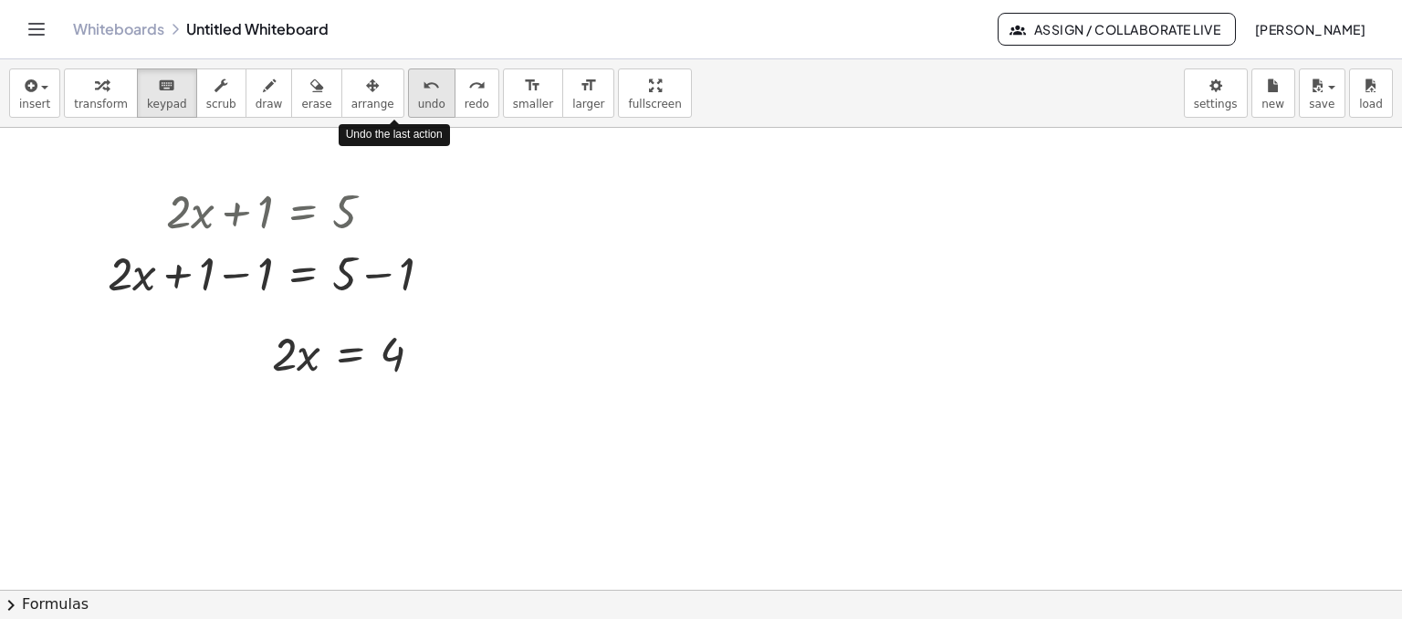
click at [418, 81] on div "undo" at bounding box center [431, 85] width 27 height 22
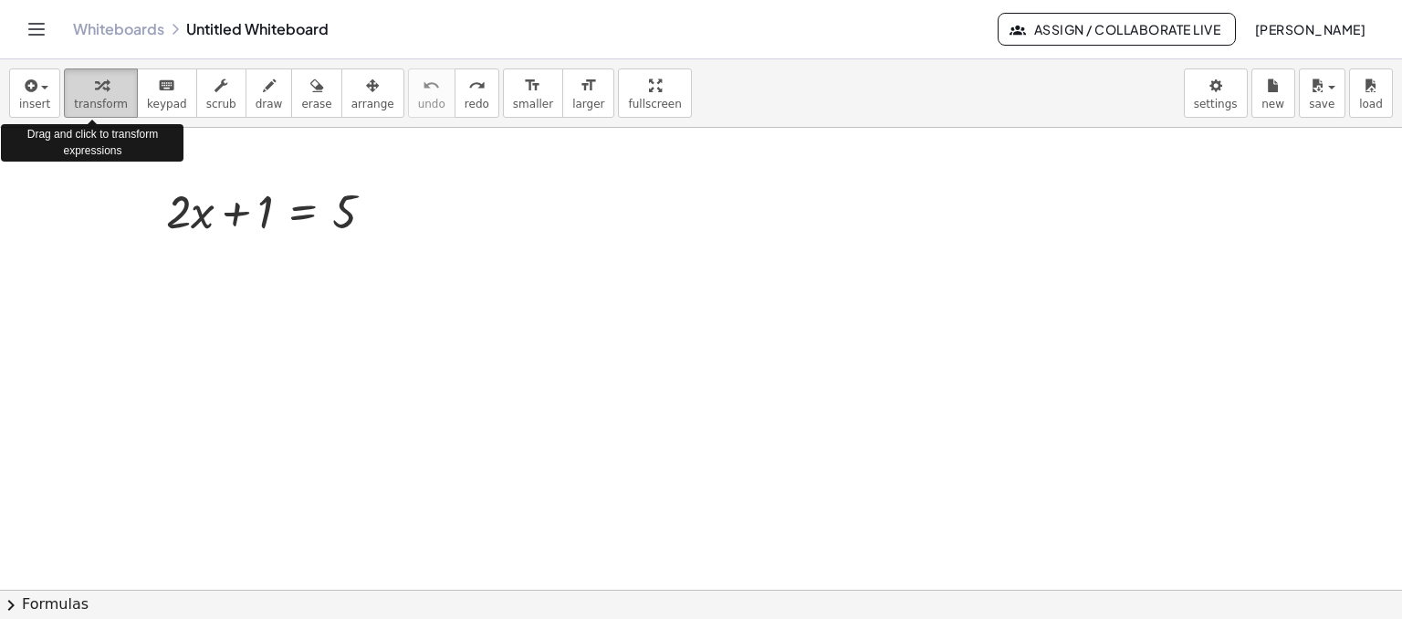
click at [74, 100] on span "transform" at bounding box center [101, 104] width 54 height 13
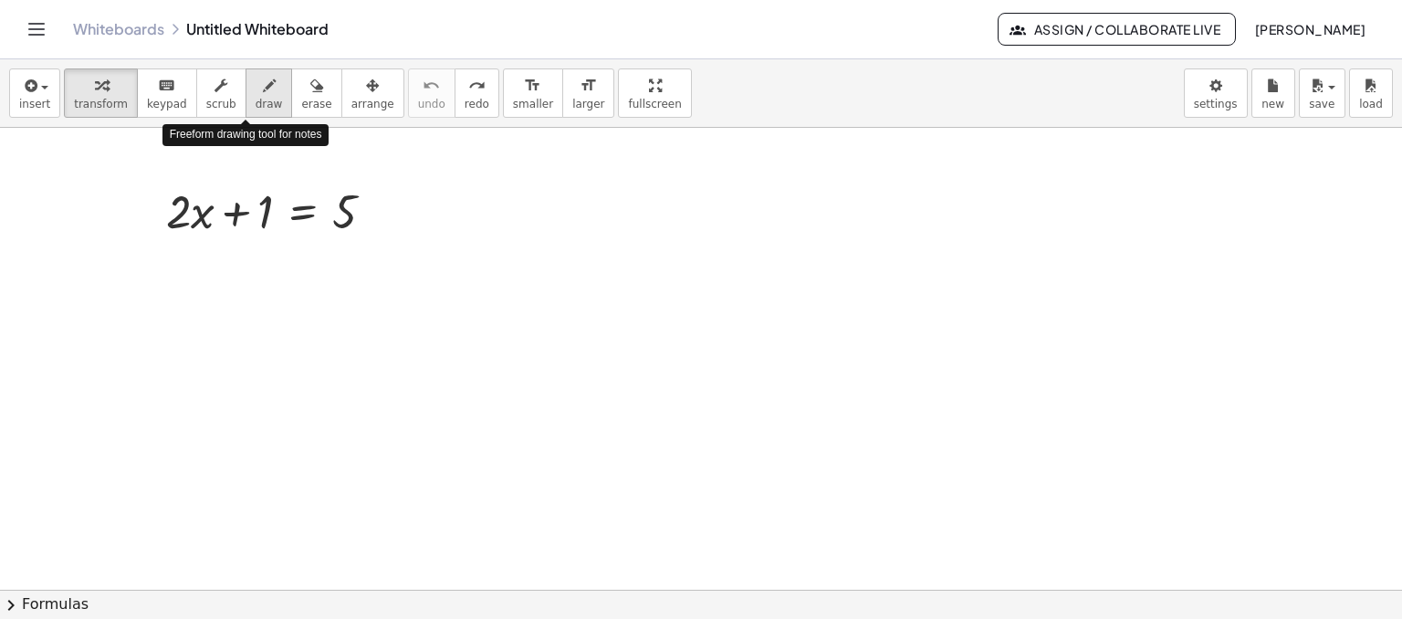
click at [256, 100] on span "draw" at bounding box center [269, 104] width 27 height 13
click at [106, 103] on span "transform" at bounding box center [101, 104] width 54 height 13
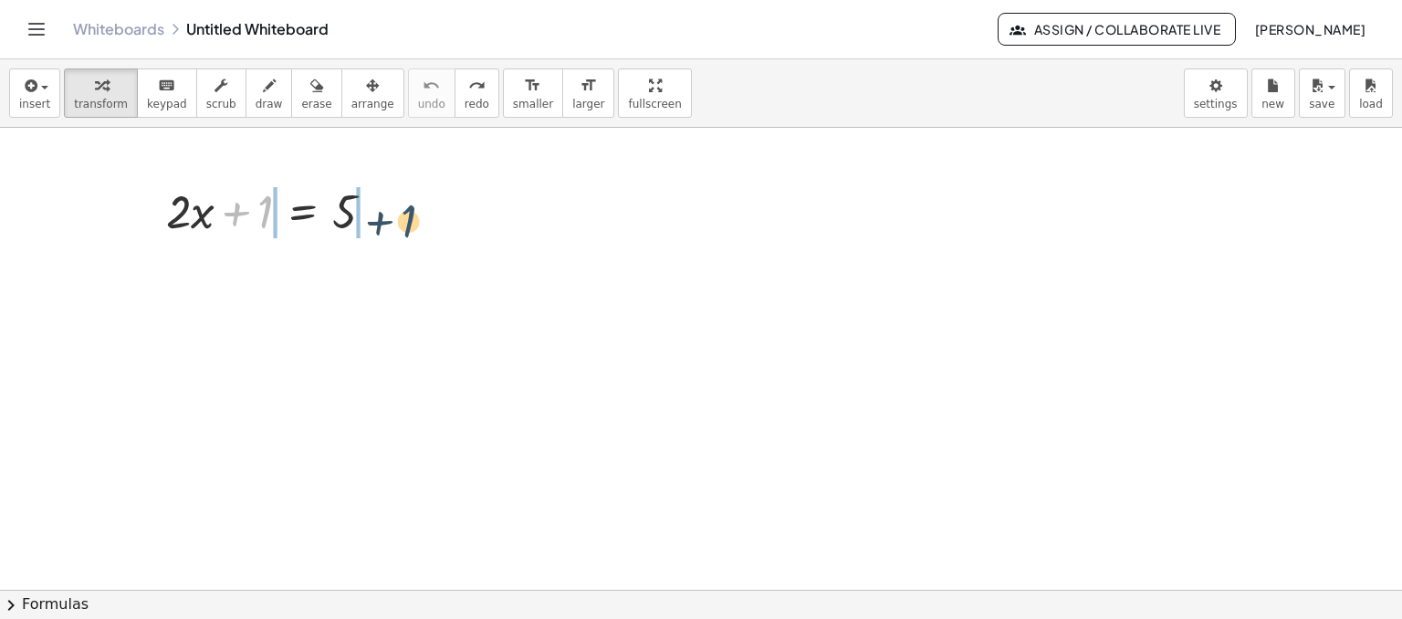
drag, startPoint x: 266, startPoint y: 218, endPoint x: 410, endPoint y: 227, distance: 144.6
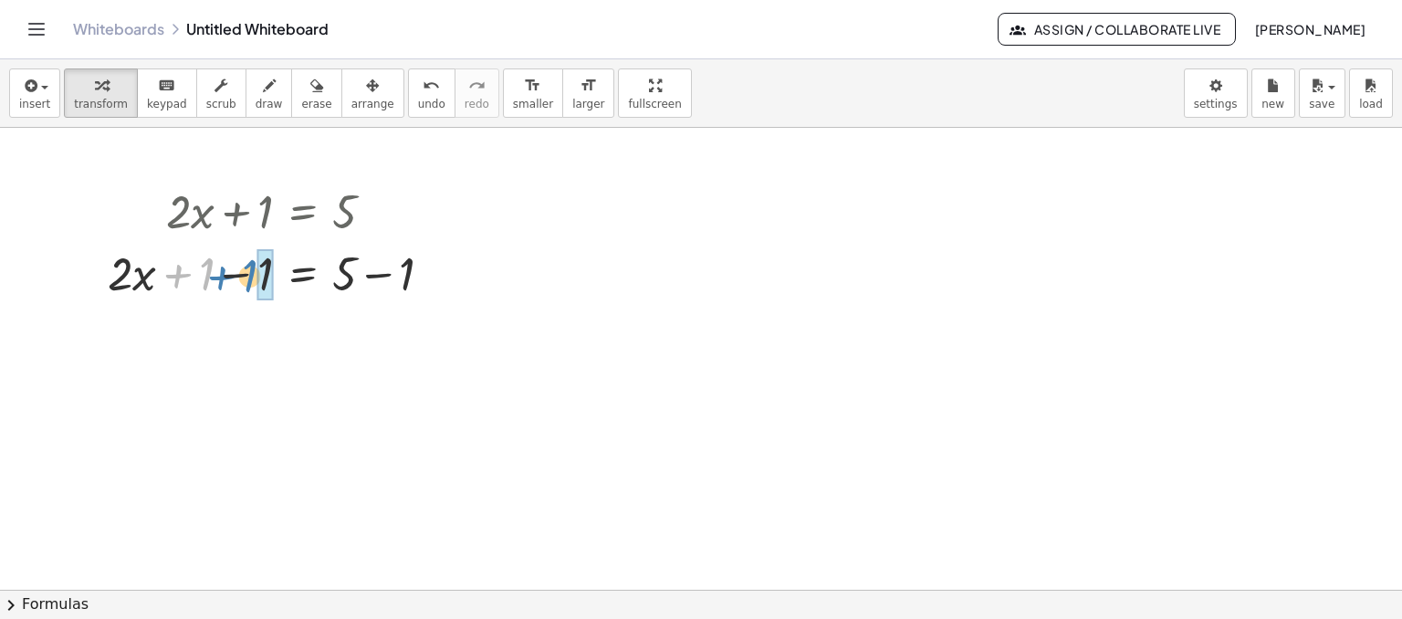
drag, startPoint x: 205, startPoint y: 277, endPoint x: 247, endPoint y: 278, distance: 43.0
click at [247, 278] on div at bounding box center [278, 272] width 358 height 62
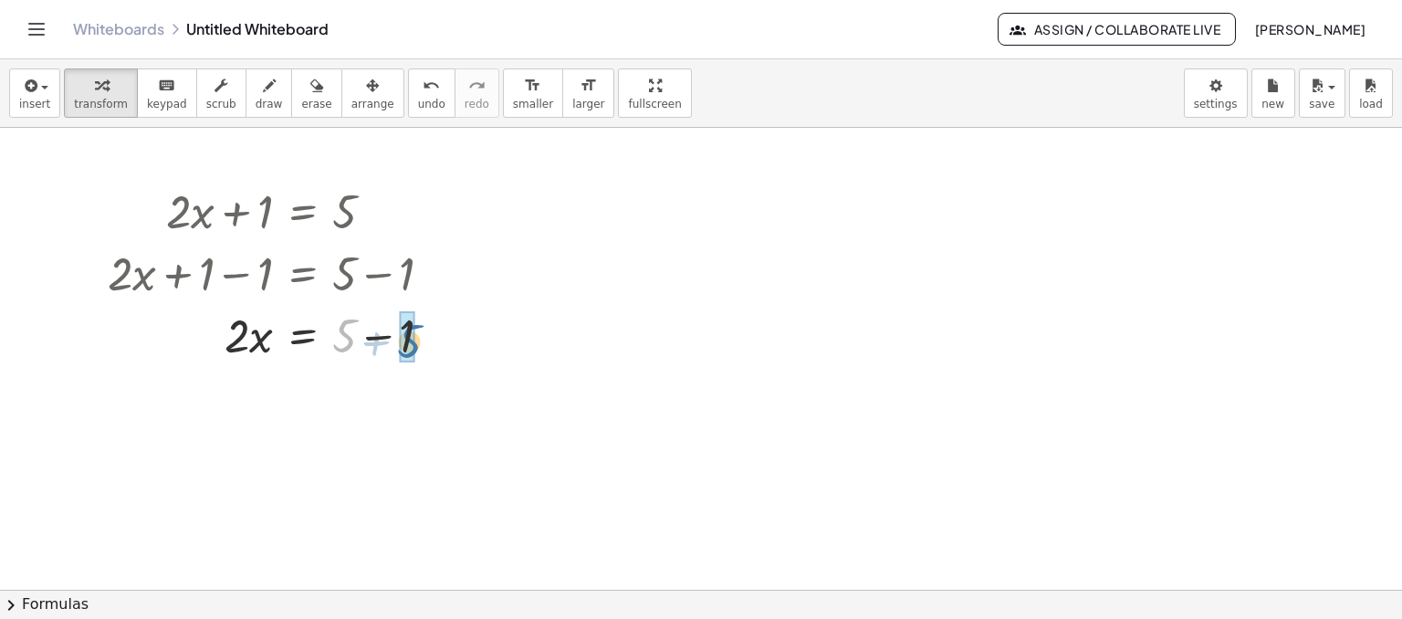
drag, startPoint x: 347, startPoint y: 320, endPoint x: 412, endPoint y: 326, distance: 65.1
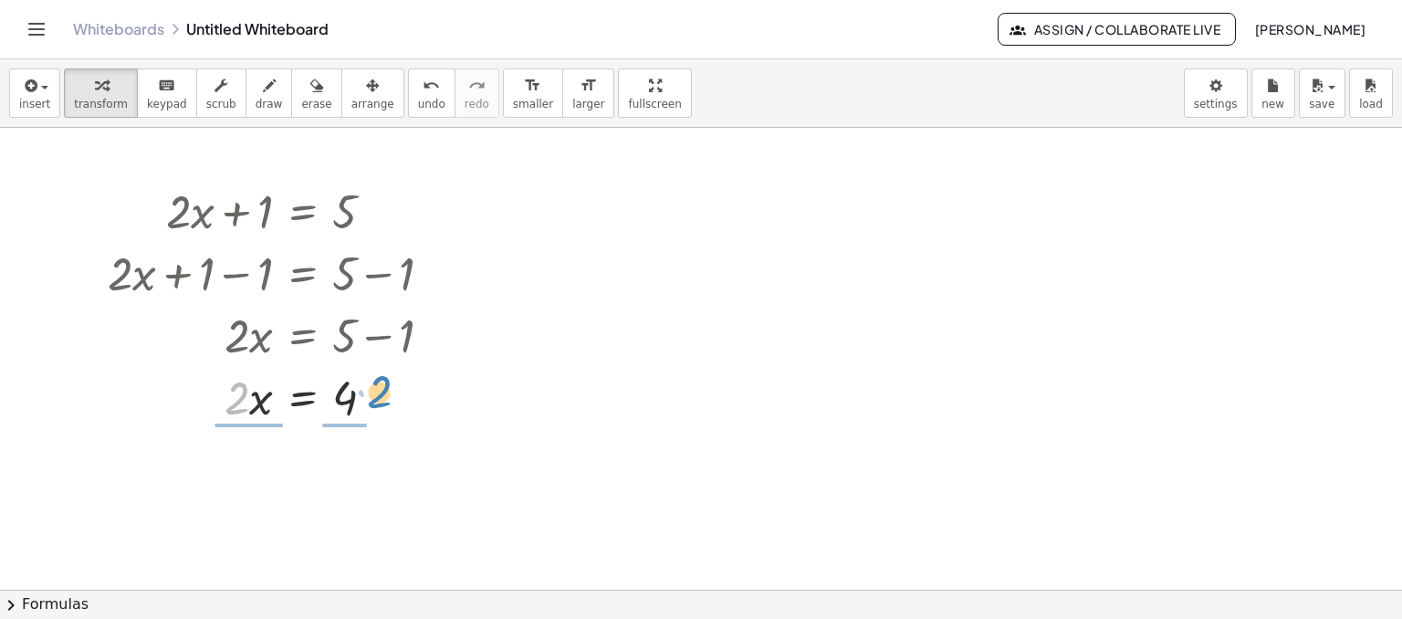
drag, startPoint x: 237, startPoint y: 385, endPoint x: 380, endPoint y: 379, distance: 142.6
click at [380, 379] on div at bounding box center [278, 396] width 358 height 62
drag, startPoint x: 237, startPoint y: 457, endPoint x: 247, endPoint y: 489, distance: 33.2
drag, startPoint x: 347, startPoint y: 458, endPoint x: 344, endPoint y: 488, distance: 30.3
